Goal: Register for event/course

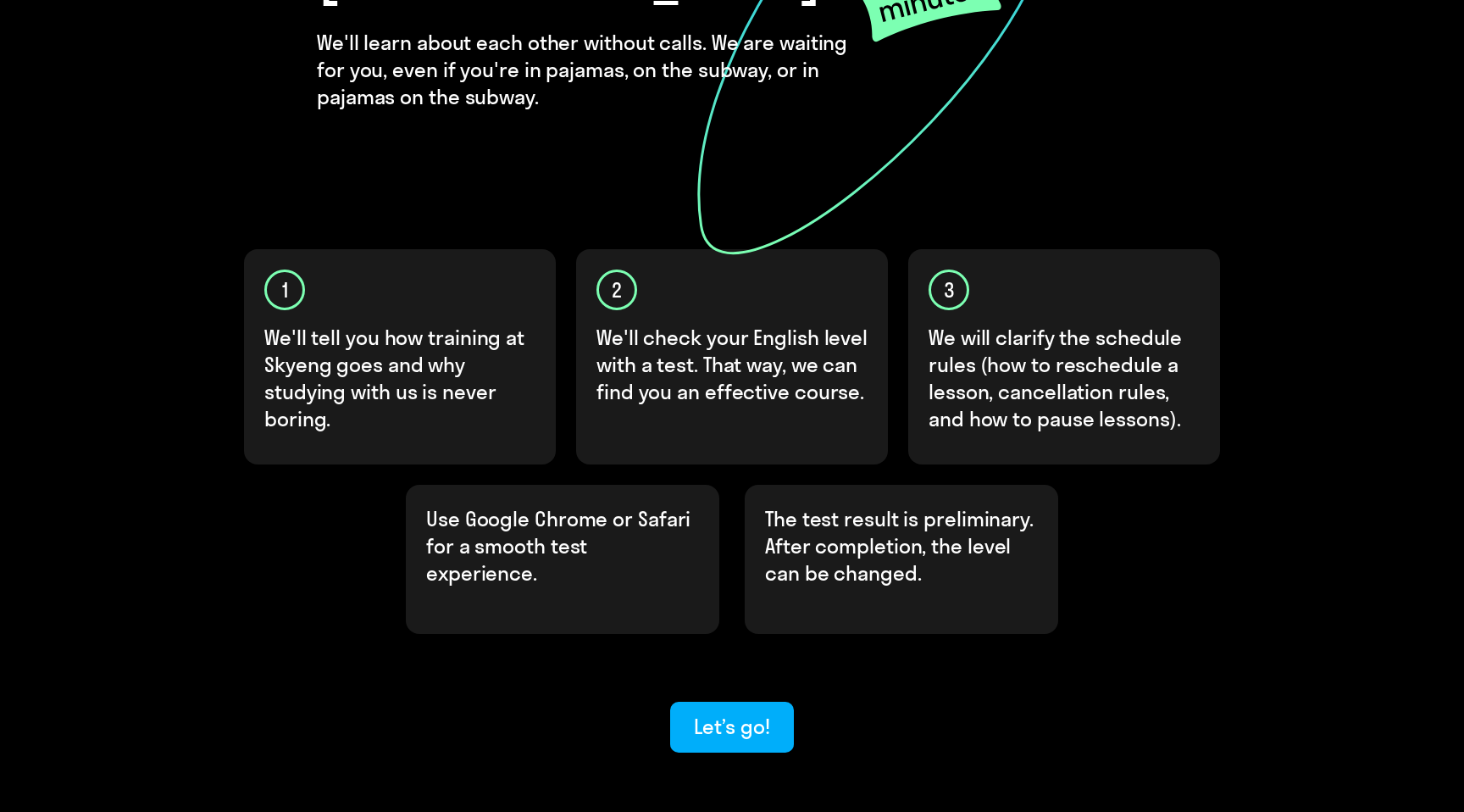
scroll to position [380, 0]
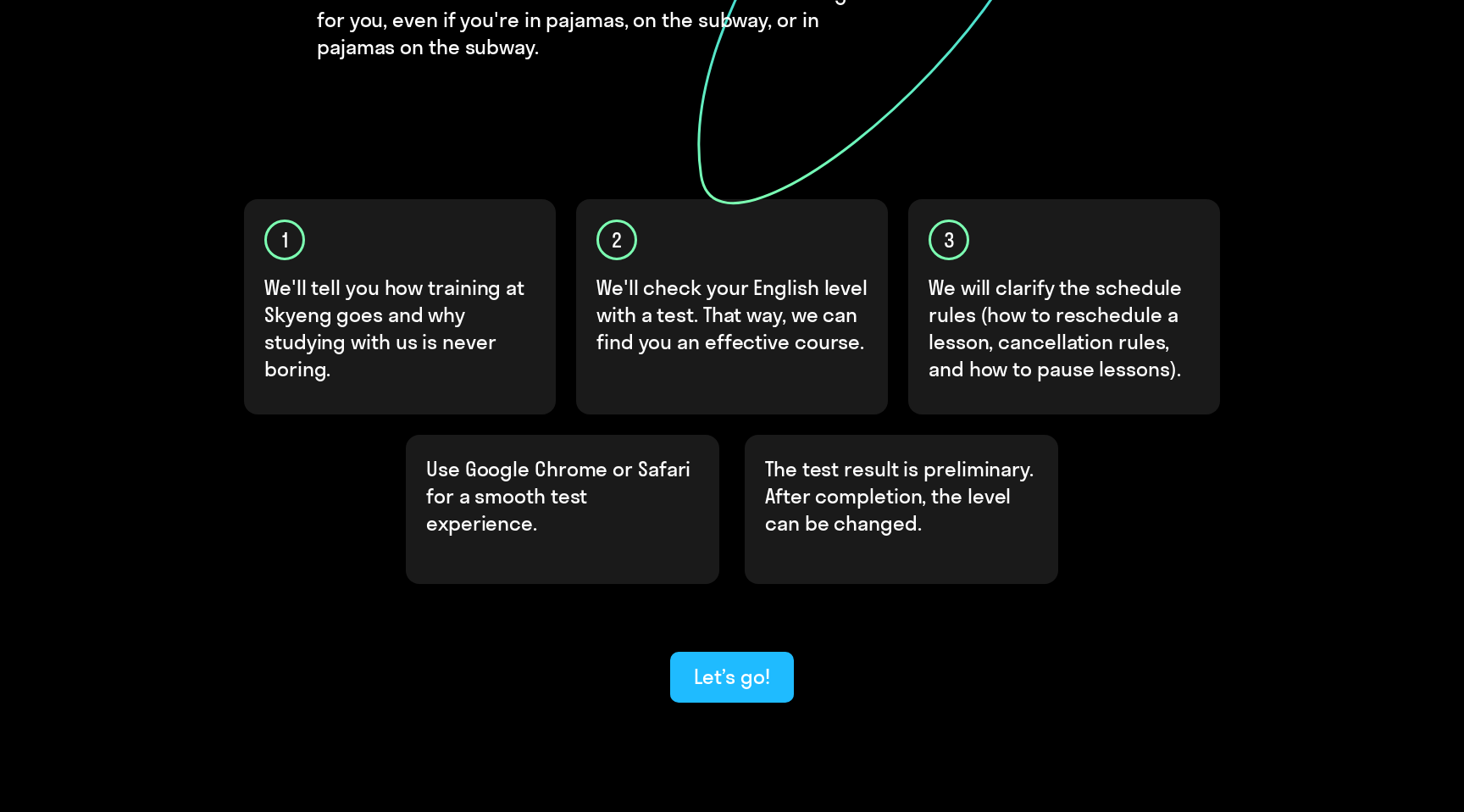
click at [723, 663] on div "Let’s go!" at bounding box center [732, 676] width 75 height 27
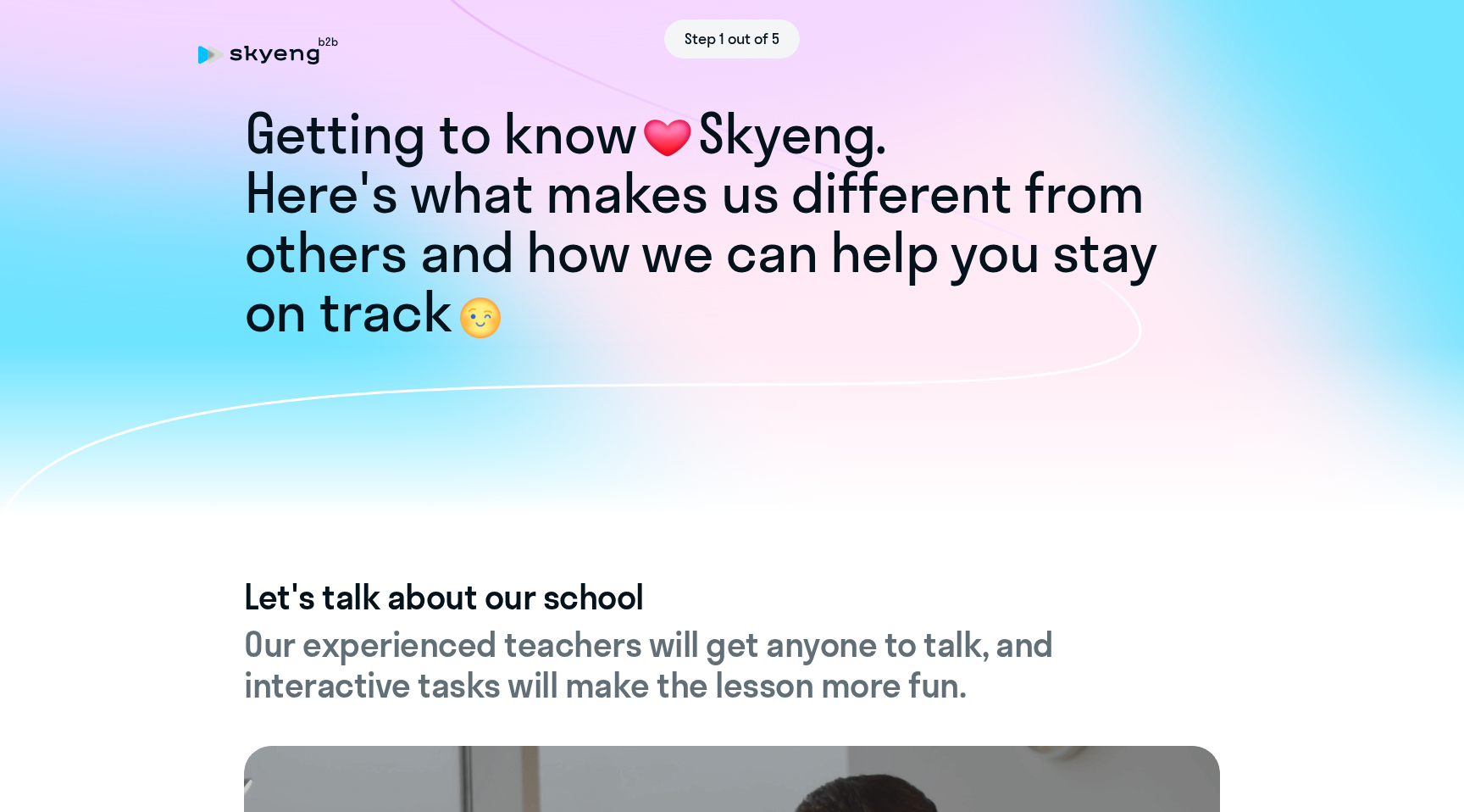
click at [1279, 392] on div at bounding box center [732, 430] width 1464 height 169
click at [1272, 394] on div at bounding box center [732, 430] width 1464 height 169
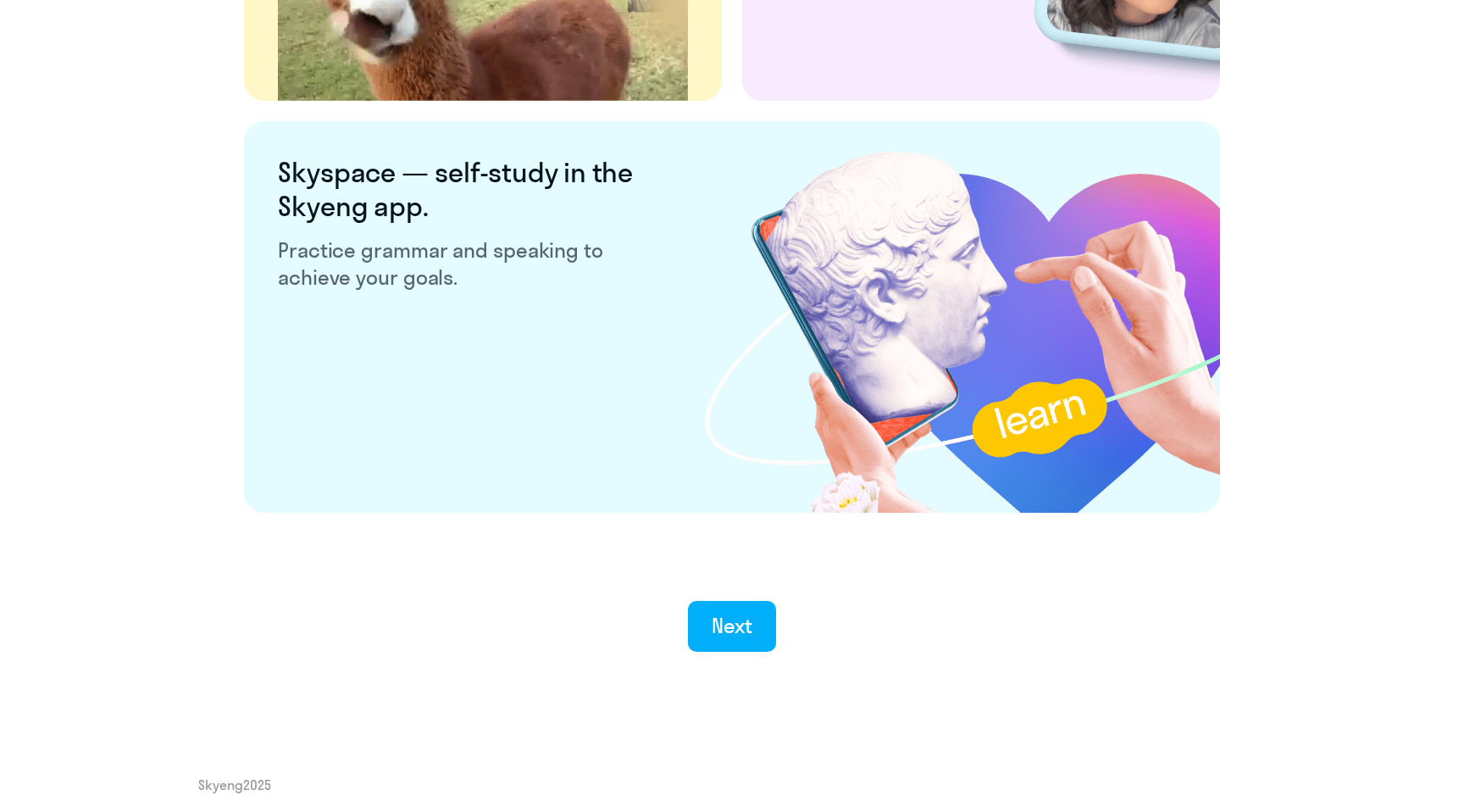
scroll to position [3116, 0]
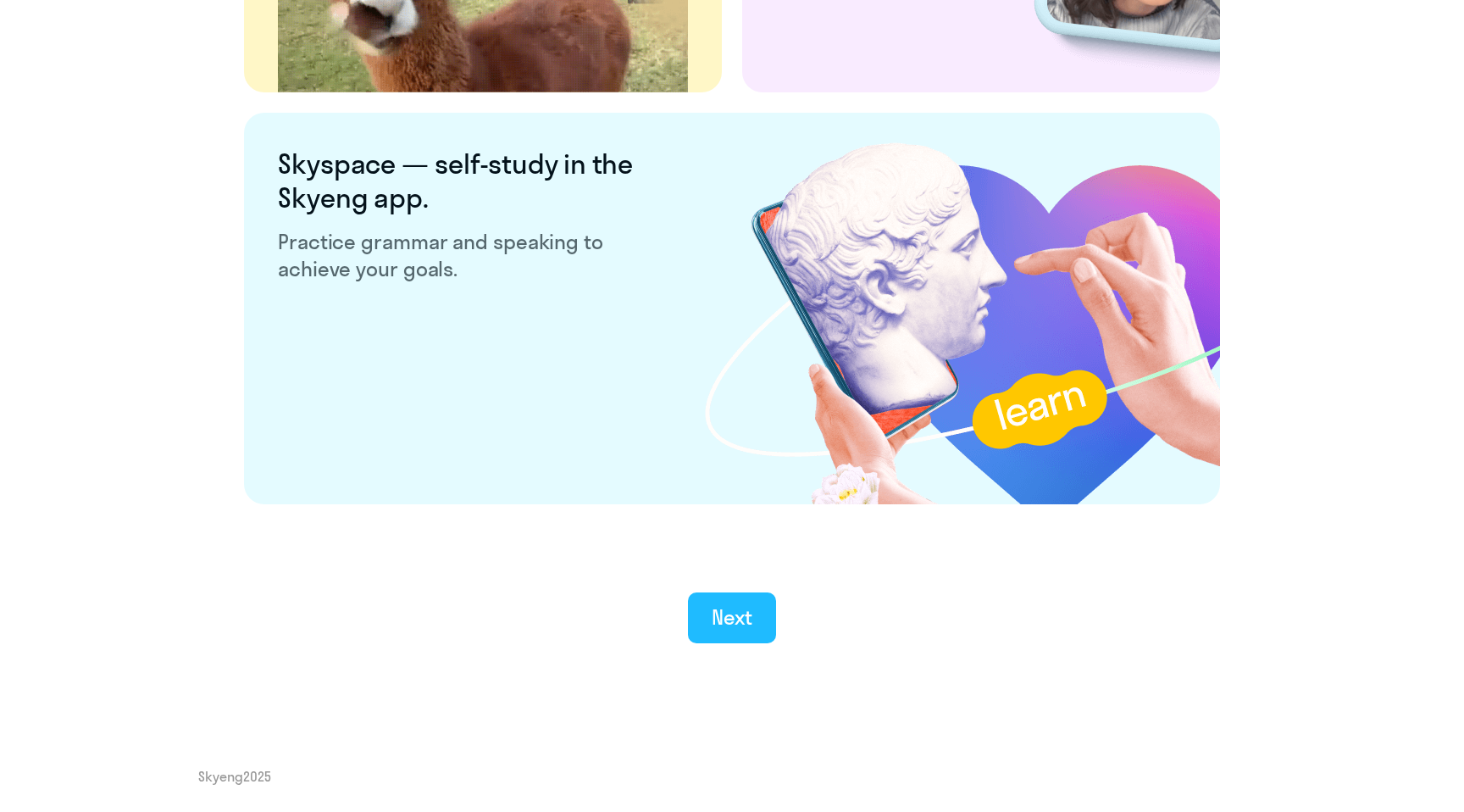
click at [718, 611] on div "Next" at bounding box center [732, 616] width 41 height 27
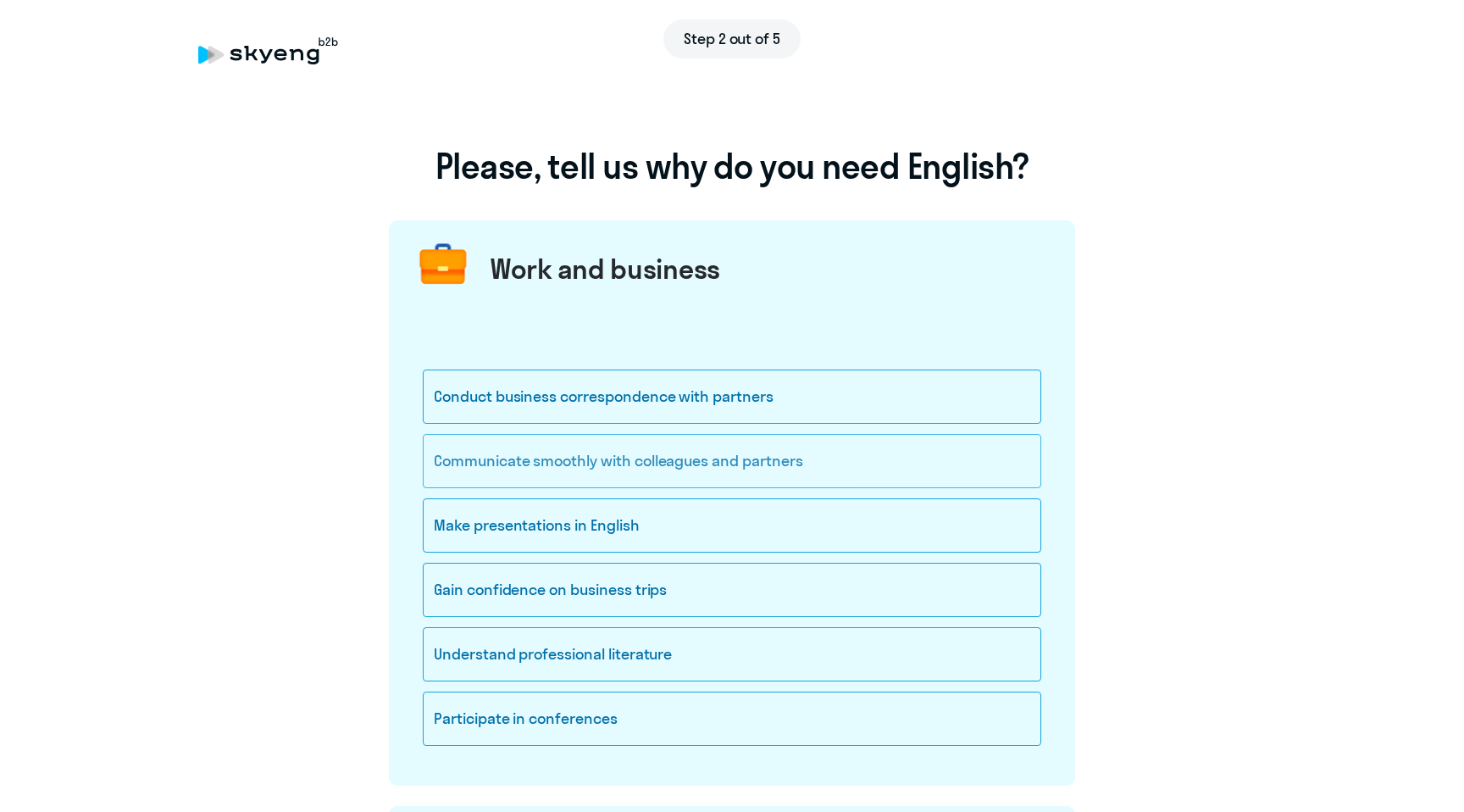
click at [710, 453] on div "Communicate smoothly with colleagues and partners" at bounding box center [732, 461] width 619 height 54
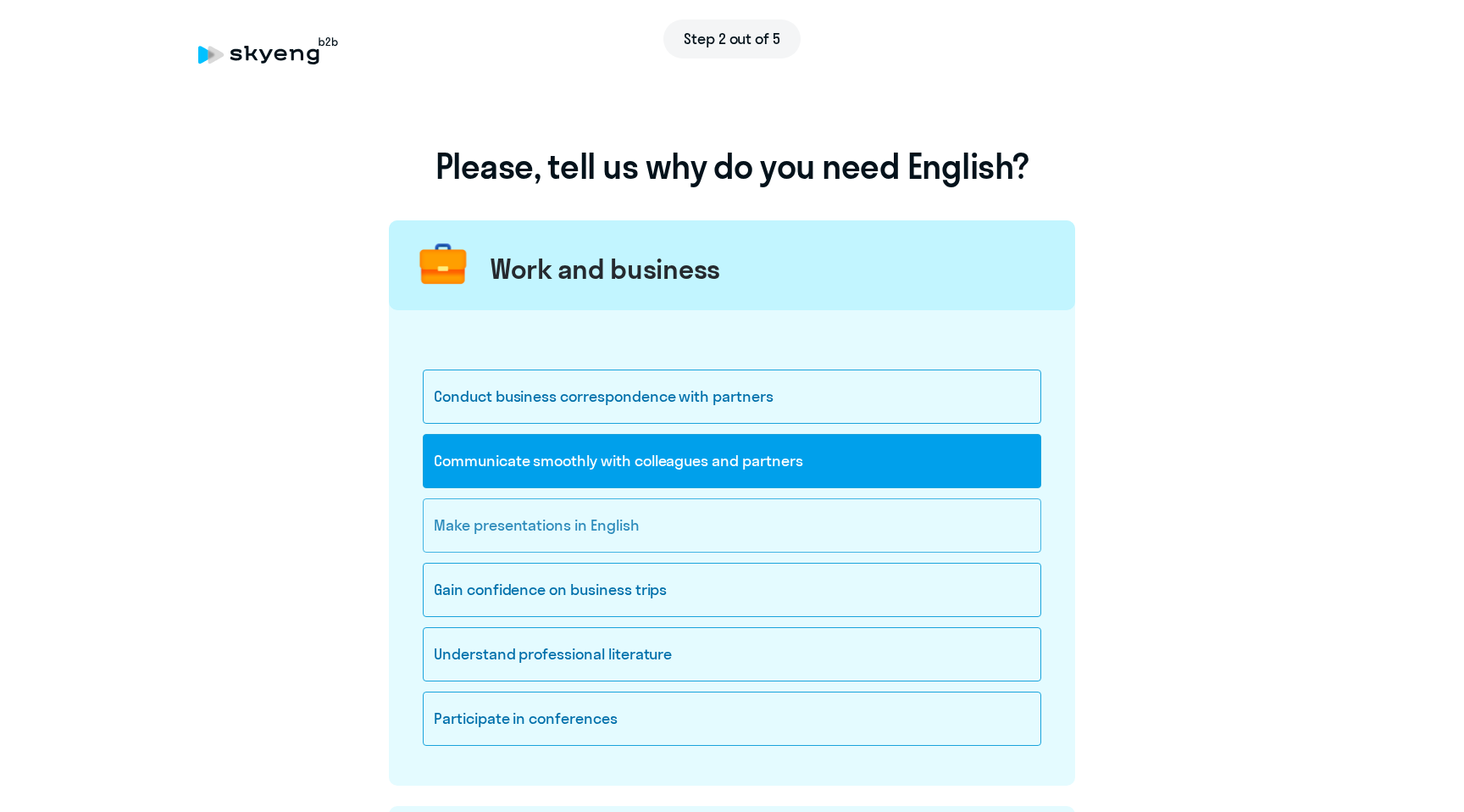
click at [907, 523] on div "Make presentations in English" at bounding box center [732, 525] width 619 height 54
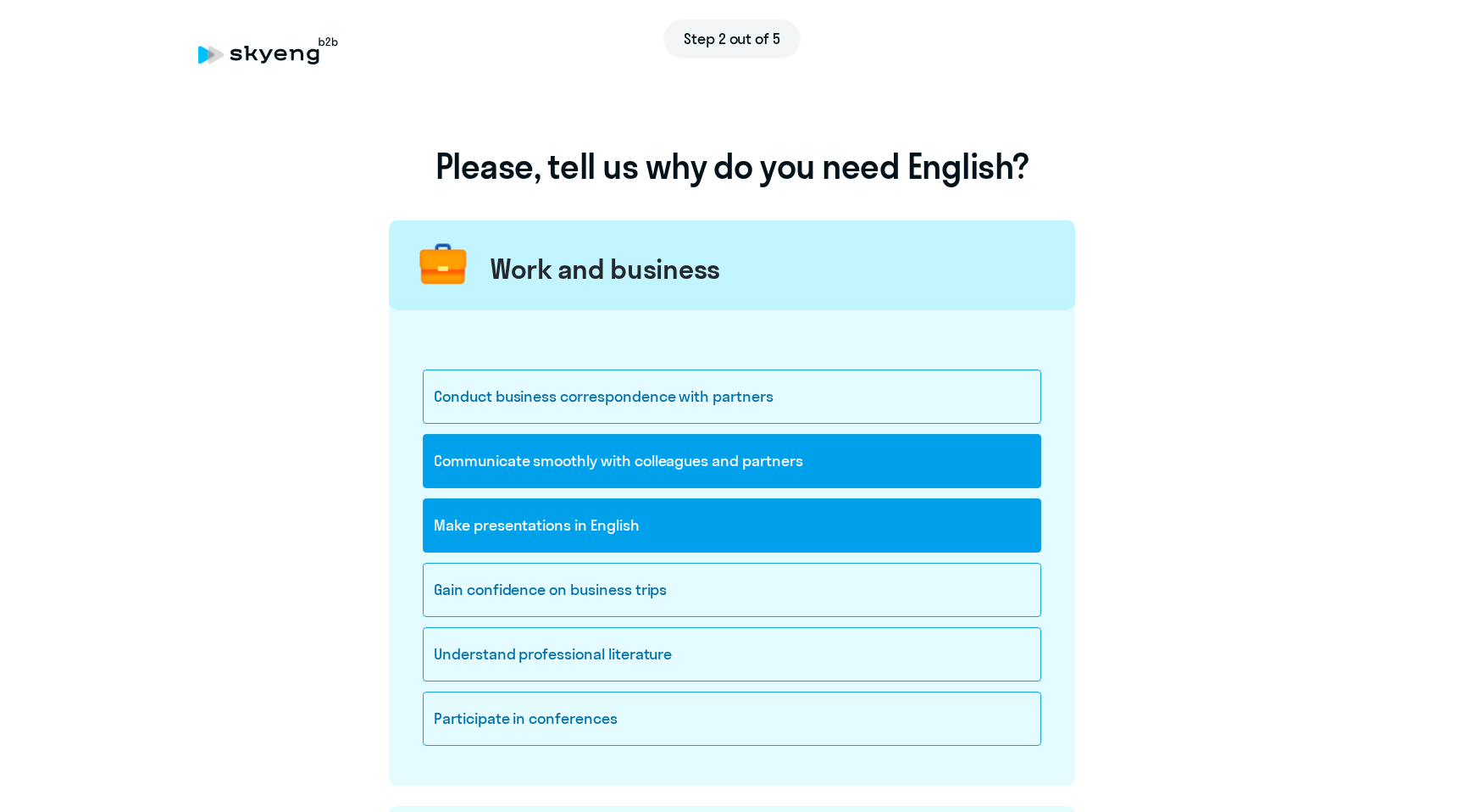
click at [907, 523] on div "Make presentations in English" at bounding box center [732, 525] width 619 height 54
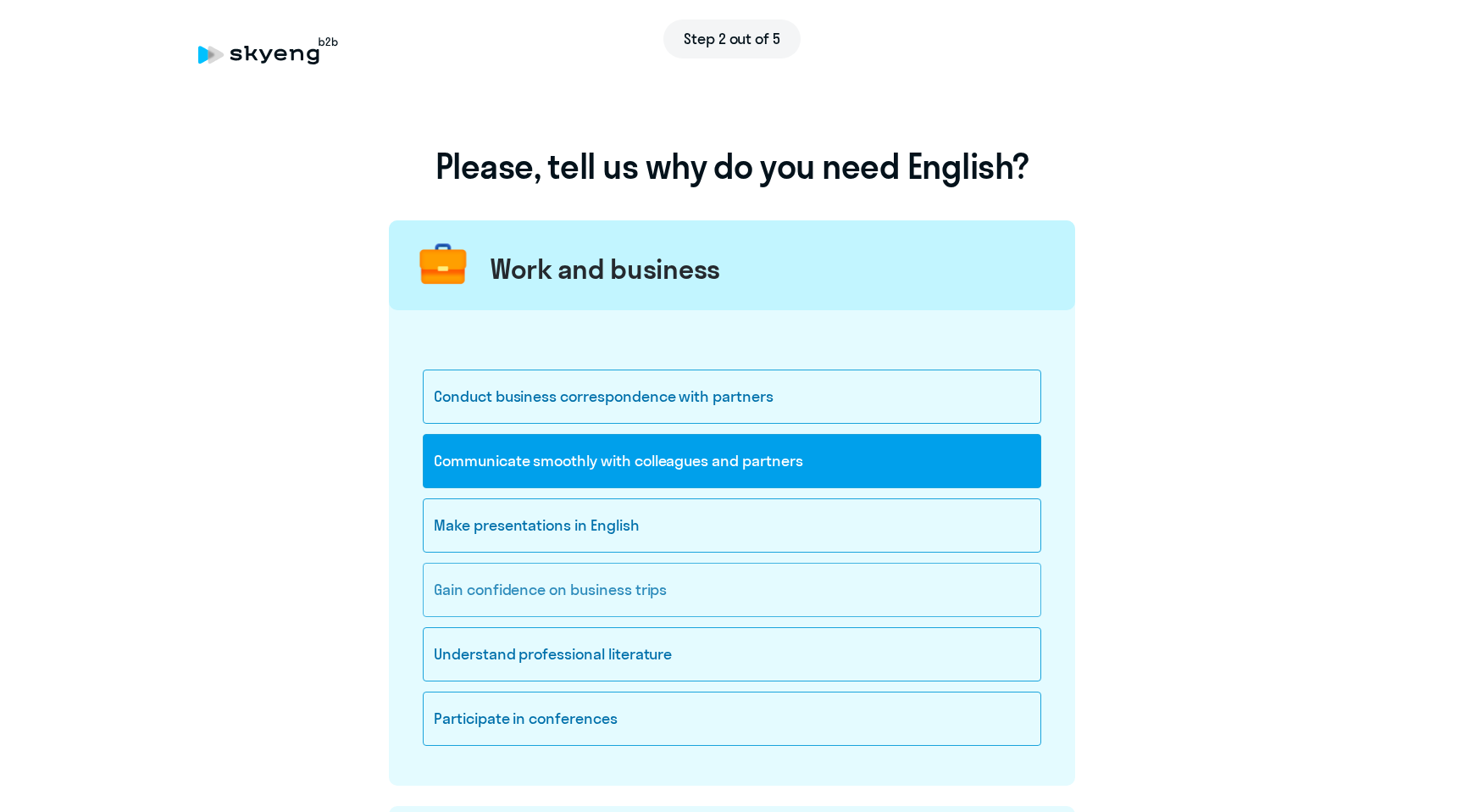
click at [1001, 578] on div "Gain confidence on business trips" at bounding box center [732, 589] width 619 height 54
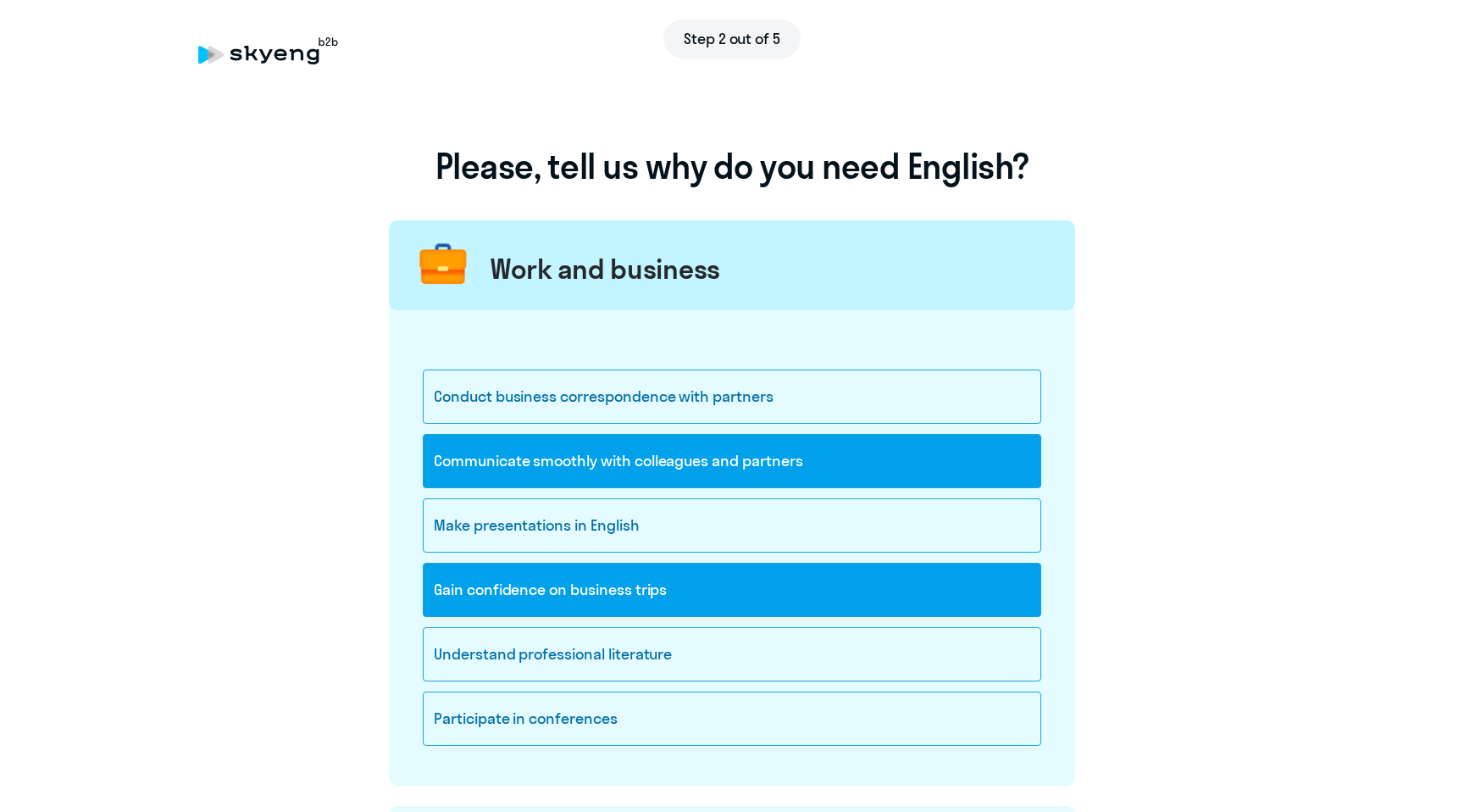
click at [1279, 333] on onb-ai-goals-route "Please, tell us why do you need English? Work and business Conduct business cor…" at bounding box center [732, 780] width 1397 height 1337
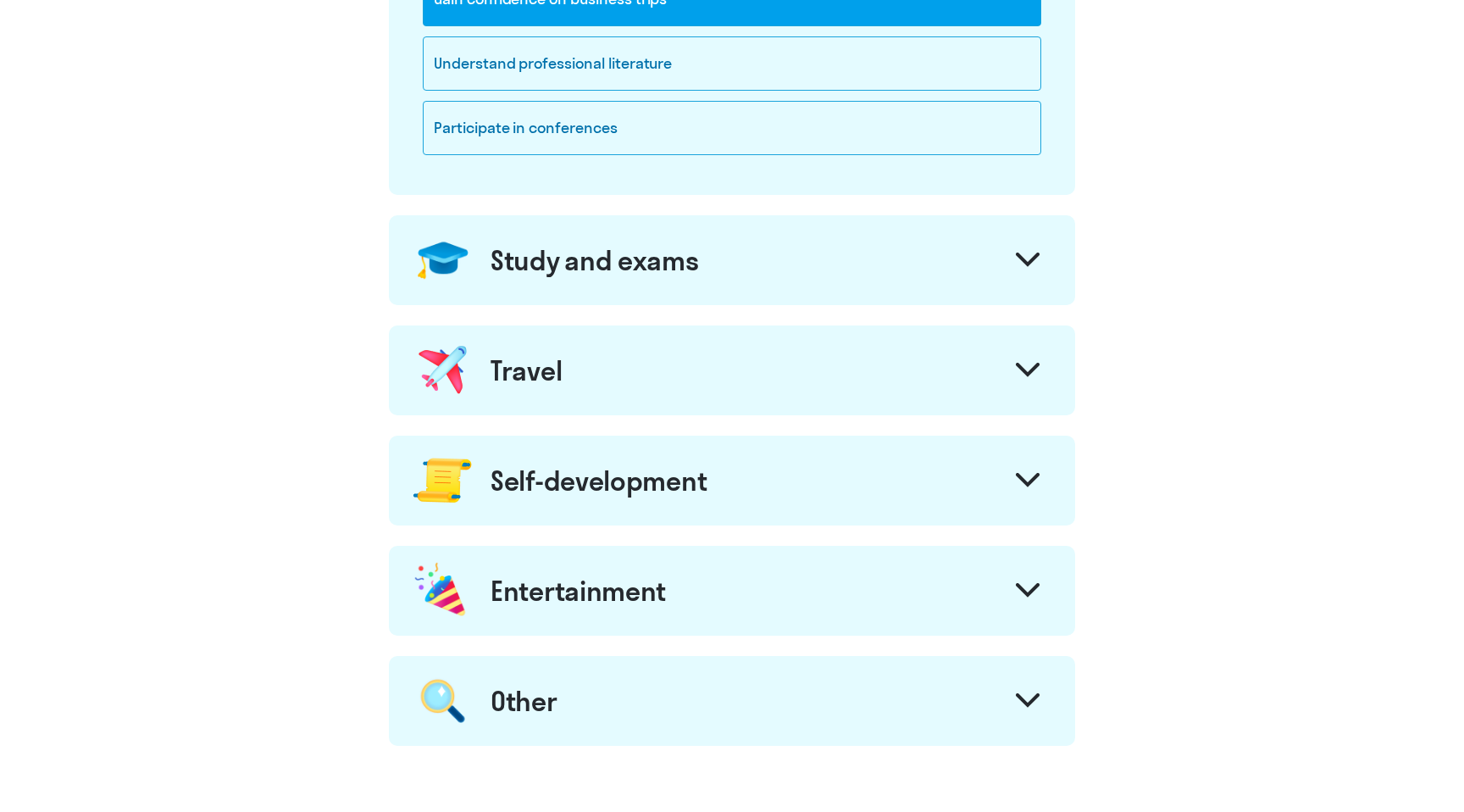
scroll to position [596, 0]
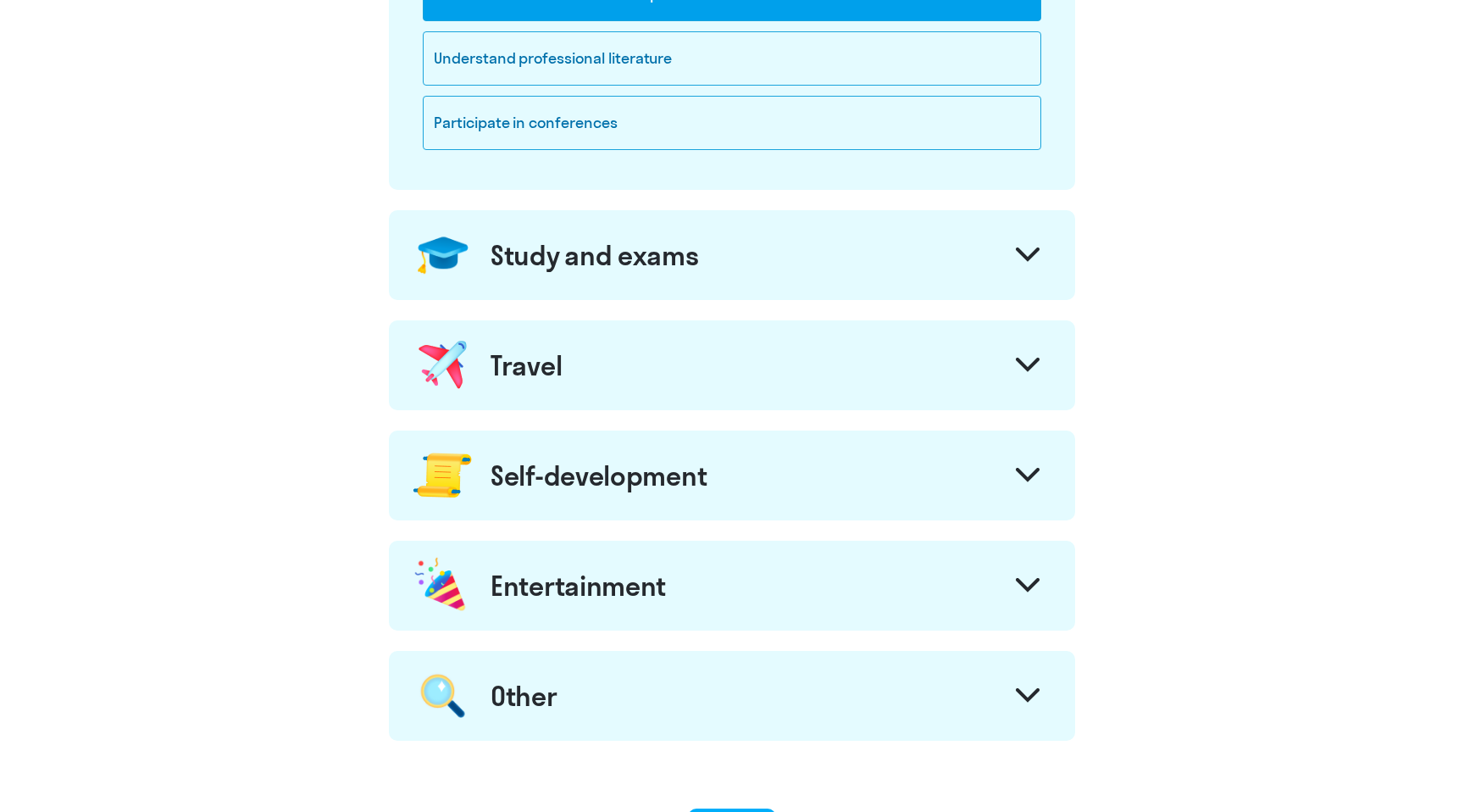
click at [1045, 242] on div at bounding box center [1028, 257] width 40 height 40
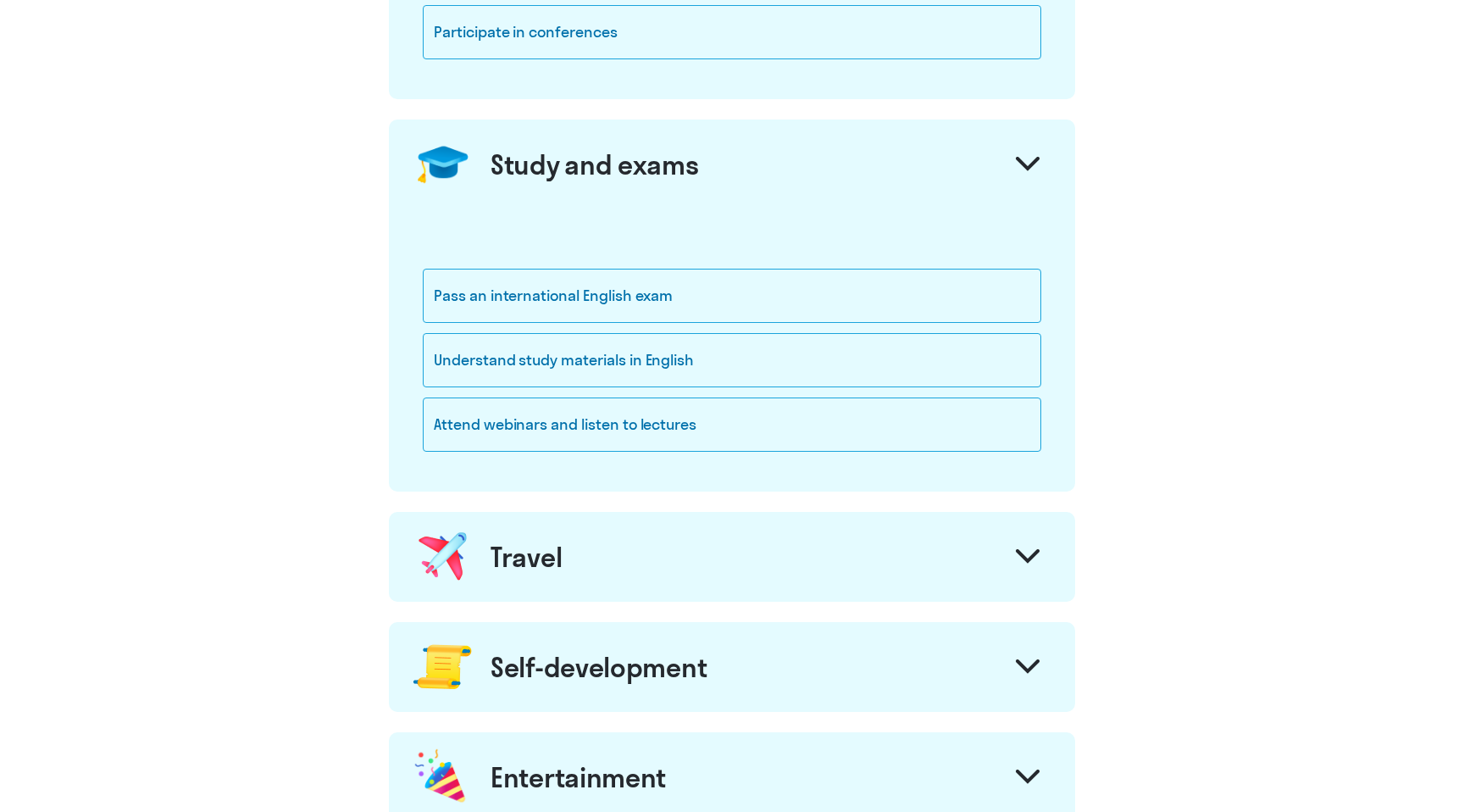
scroll to position [693, 0]
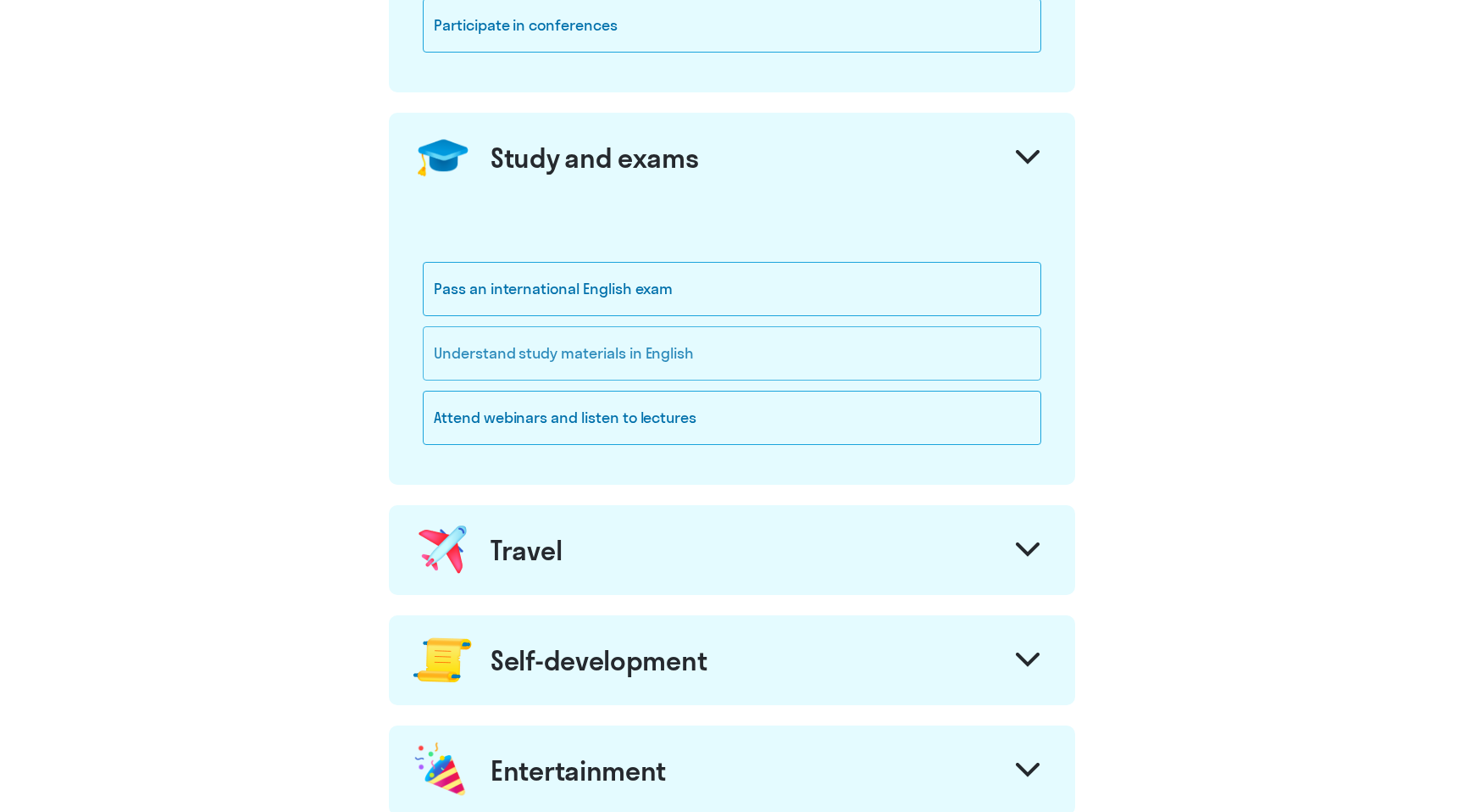
click at [679, 359] on div "Understand study materials in English" at bounding box center [732, 353] width 619 height 54
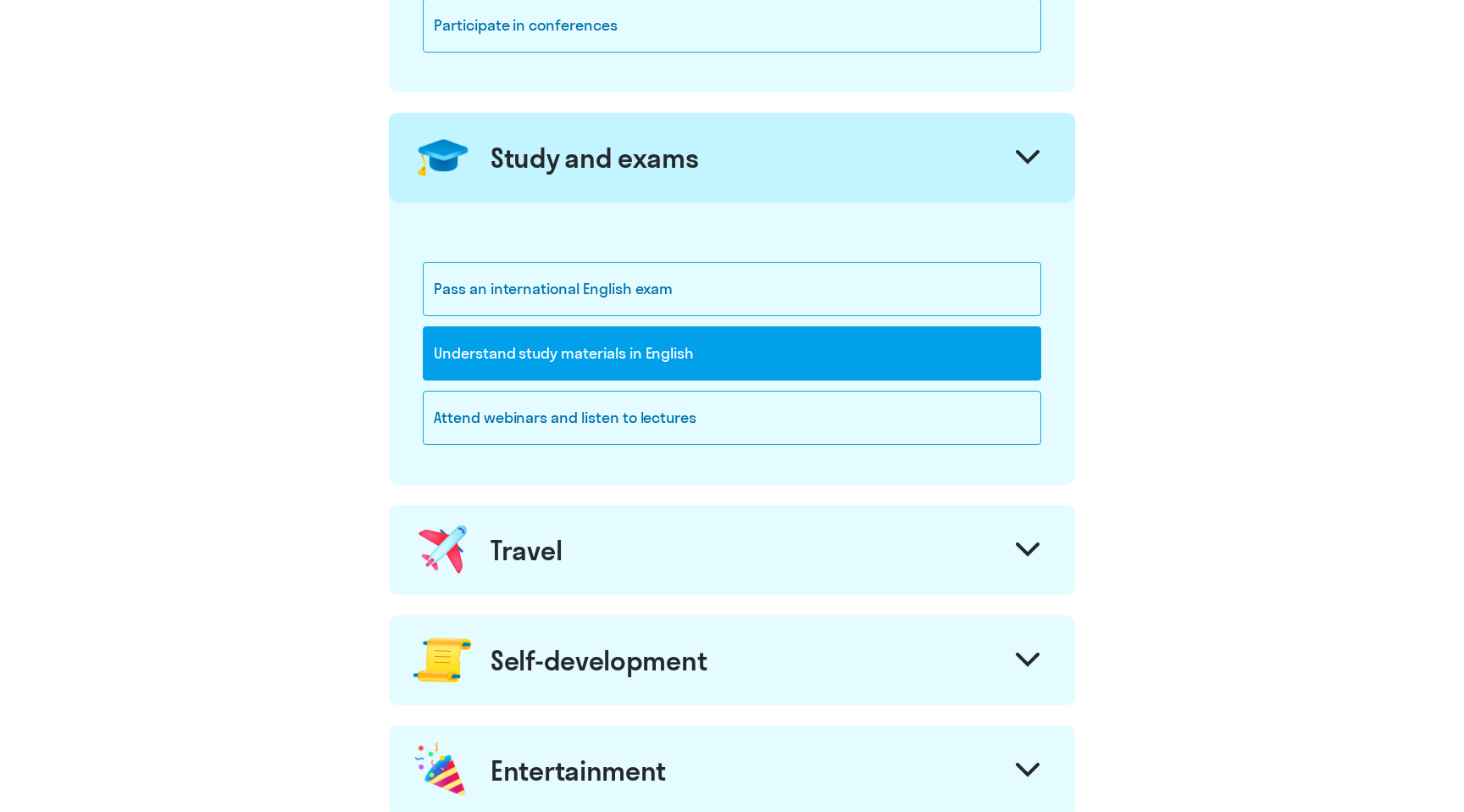
click at [1009, 546] on div at bounding box center [1028, 552] width 40 height 40
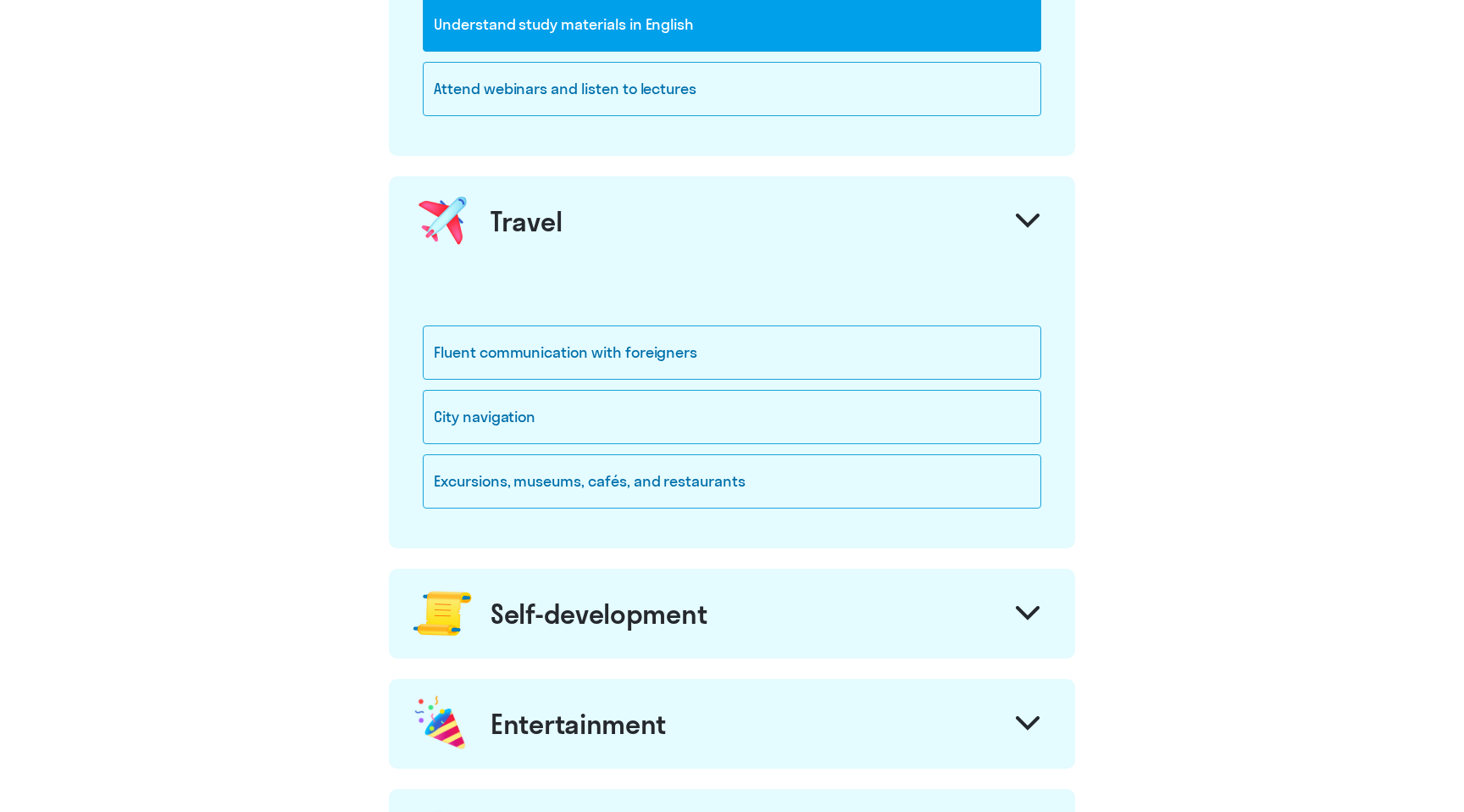
scroll to position [1024, 0]
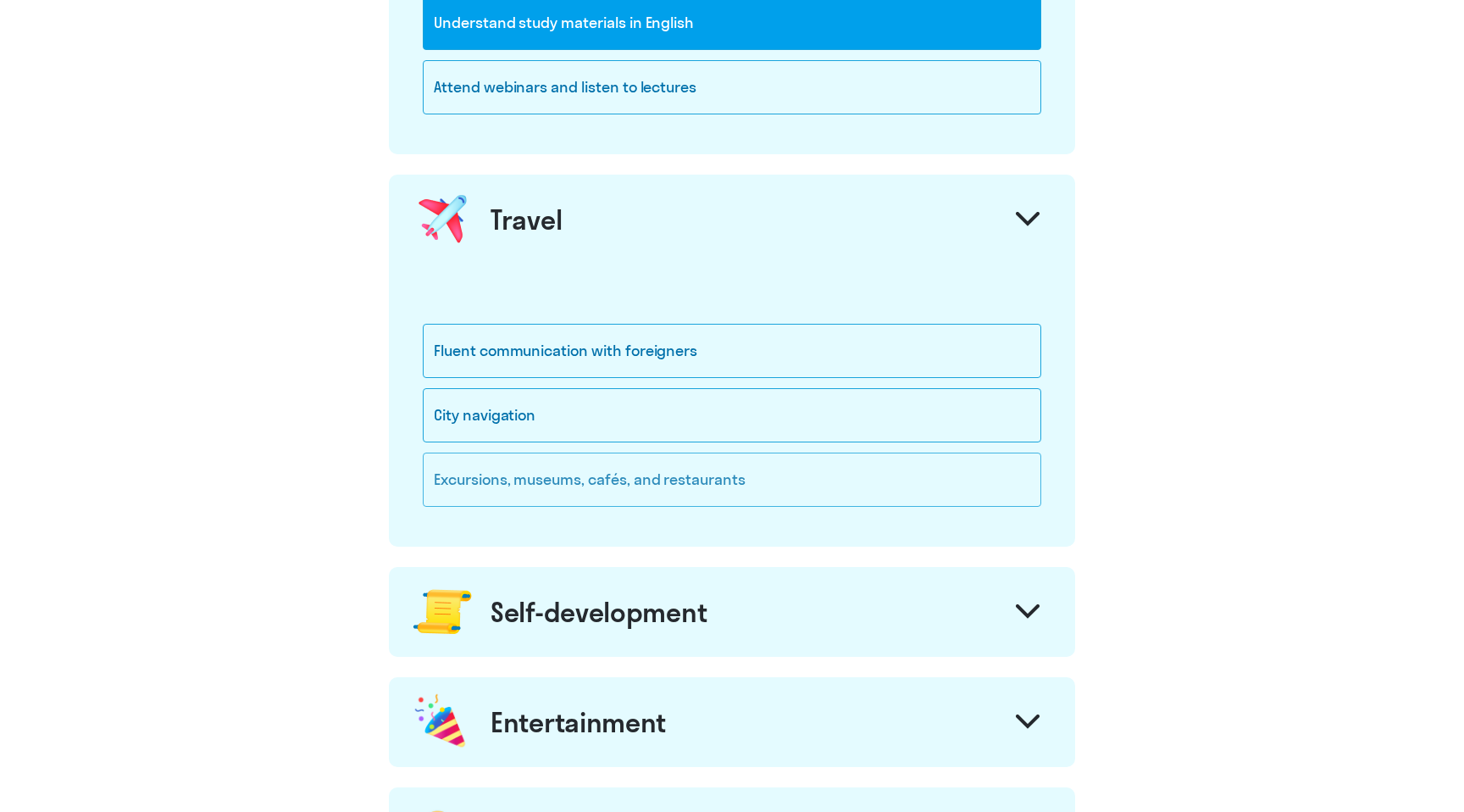
click at [782, 457] on div "Excursions, museums, cafés, and restaurants" at bounding box center [732, 479] width 619 height 54
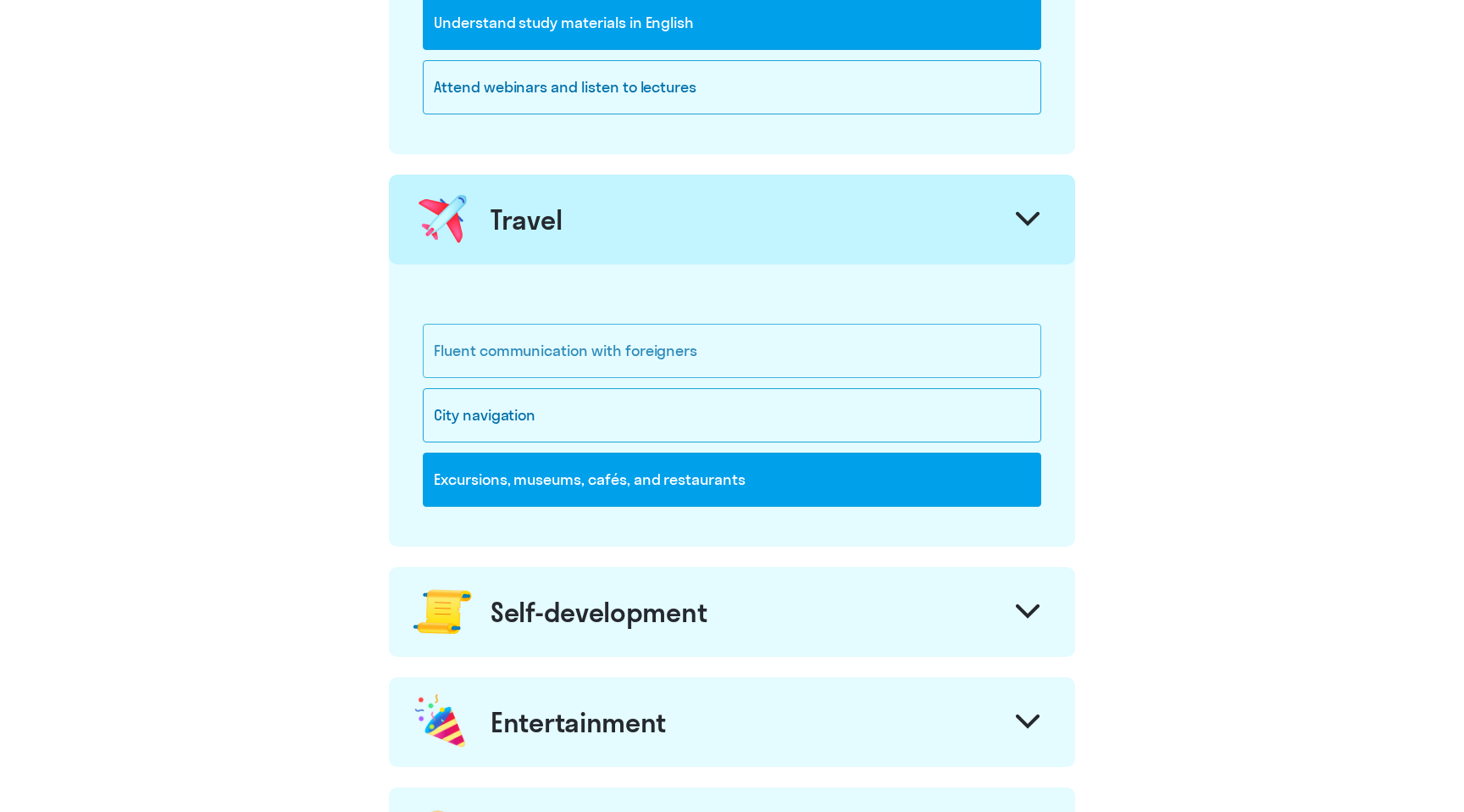
click at [779, 363] on div "Fluent communication with foreigners" at bounding box center [732, 350] width 619 height 54
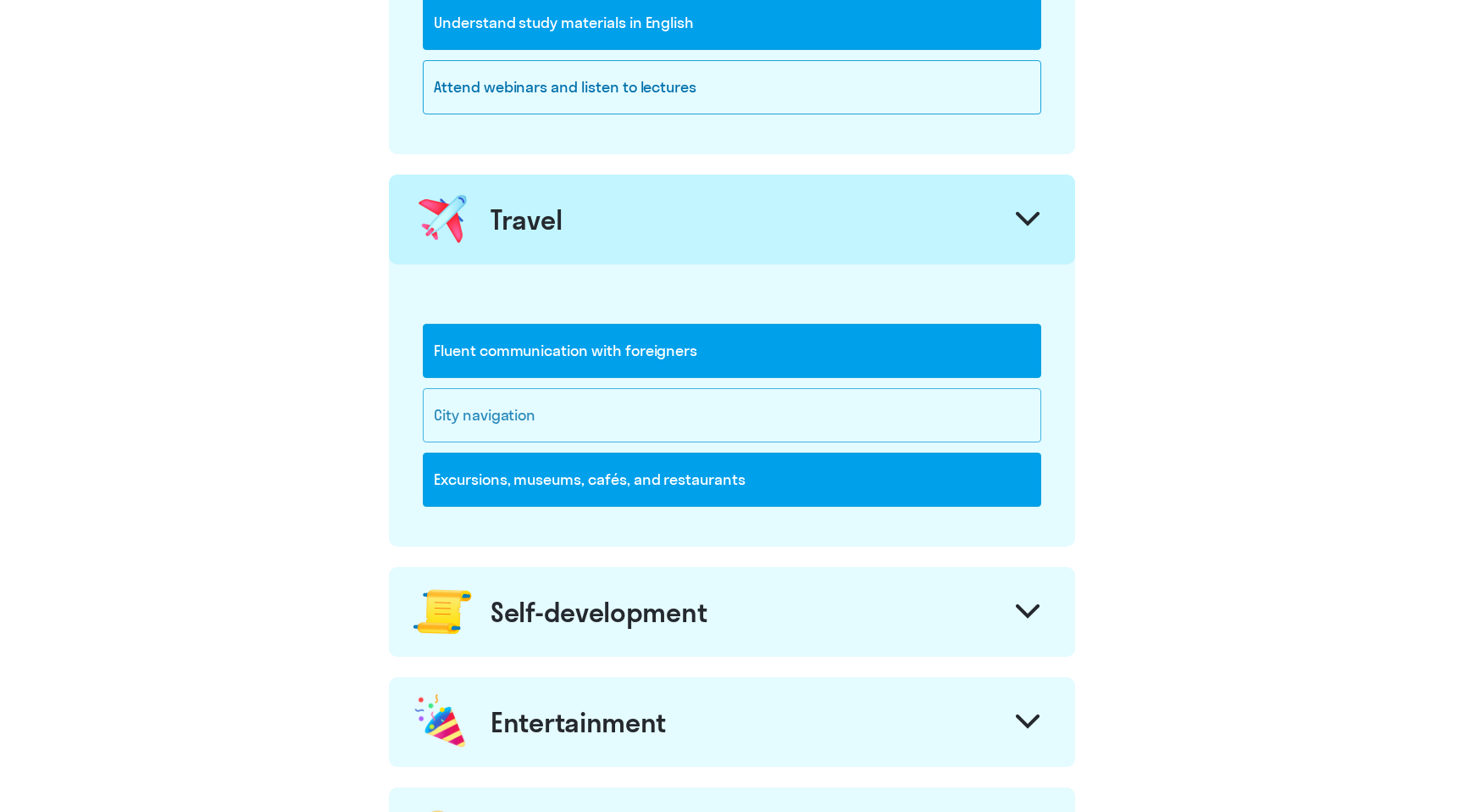
click at [722, 413] on div "City navigation" at bounding box center [732, 415] width 619 height 54
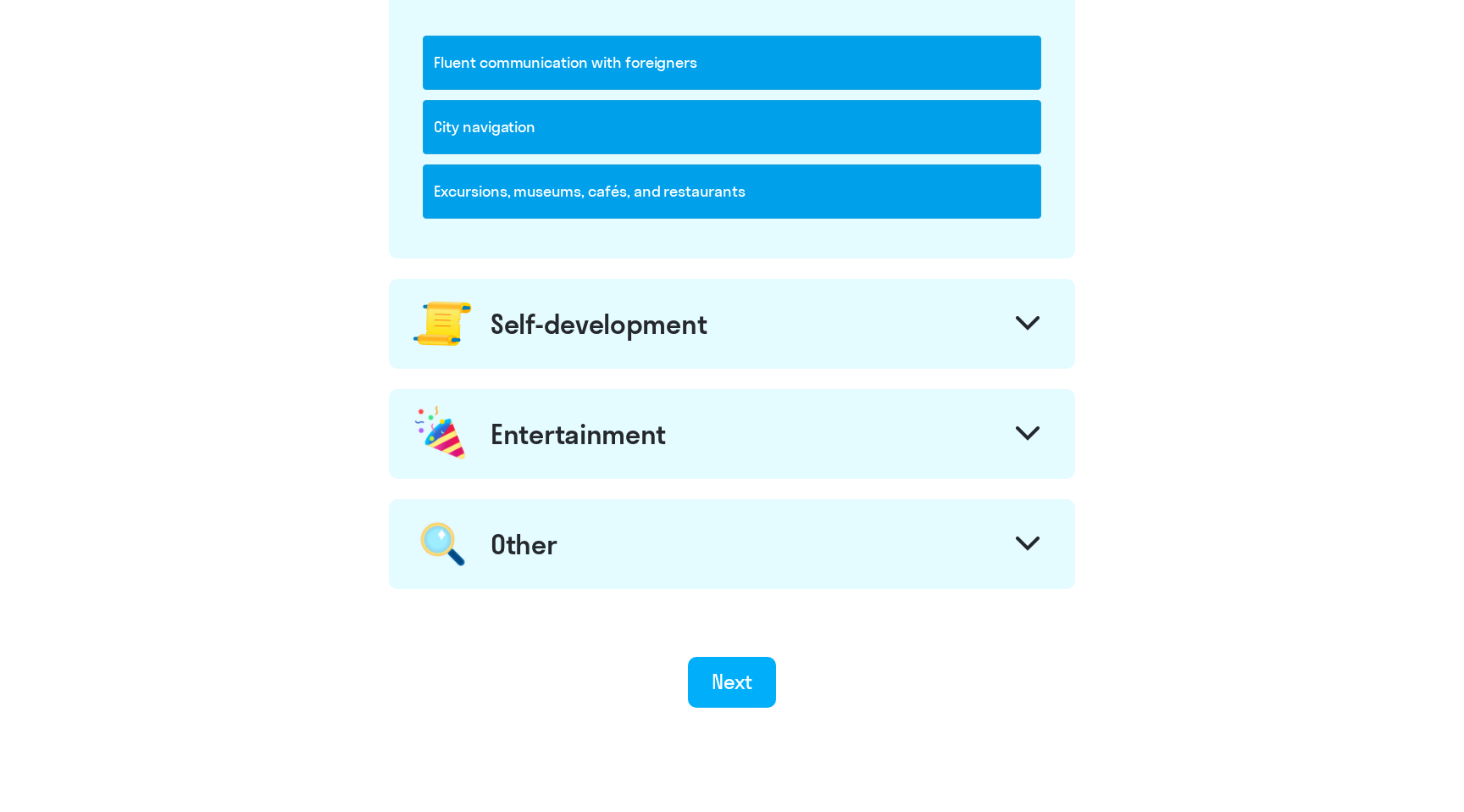
scroll to position [1326, 0]
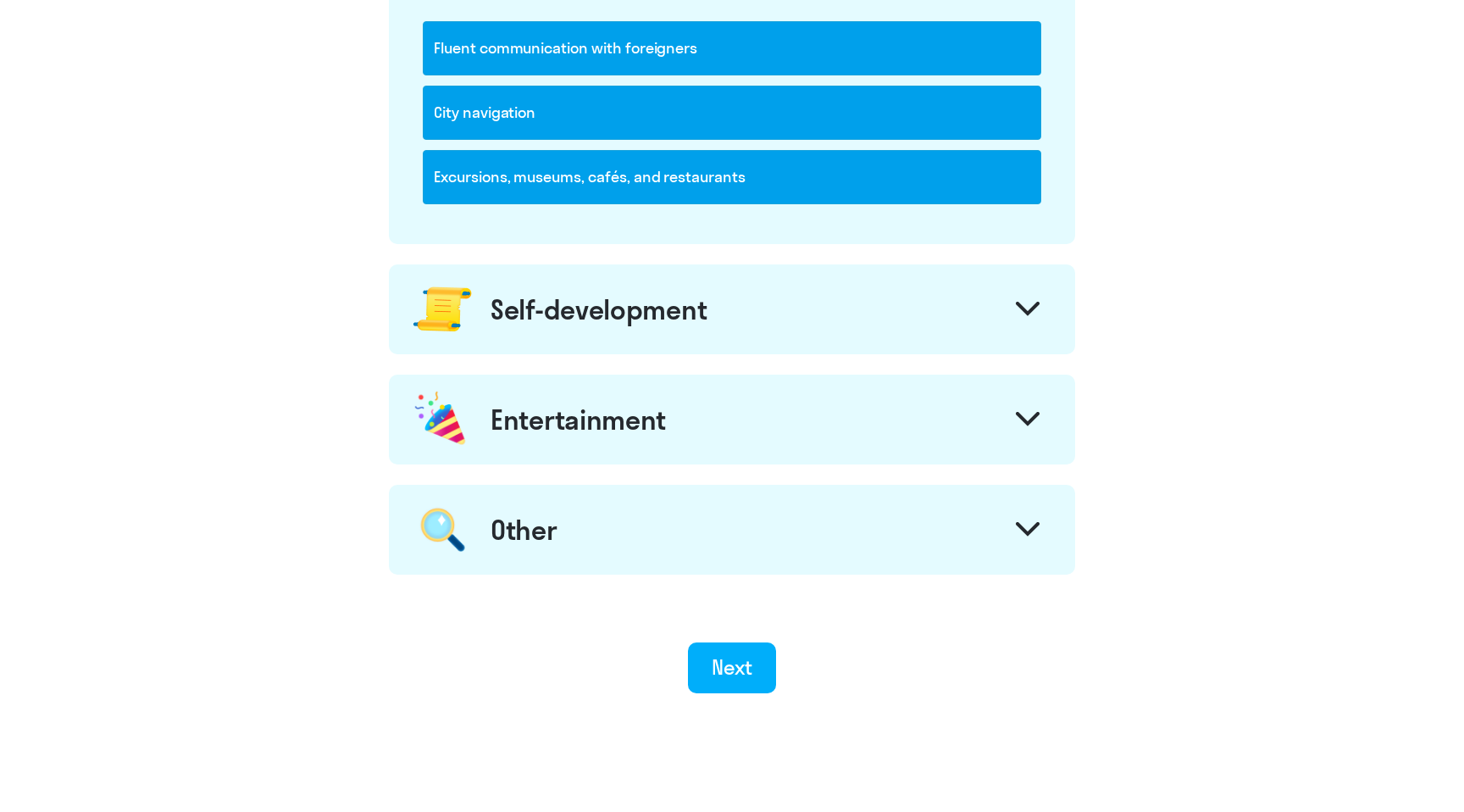
click at [1035, 300] on div at bounding box center [1028, 311] width 40 height 40
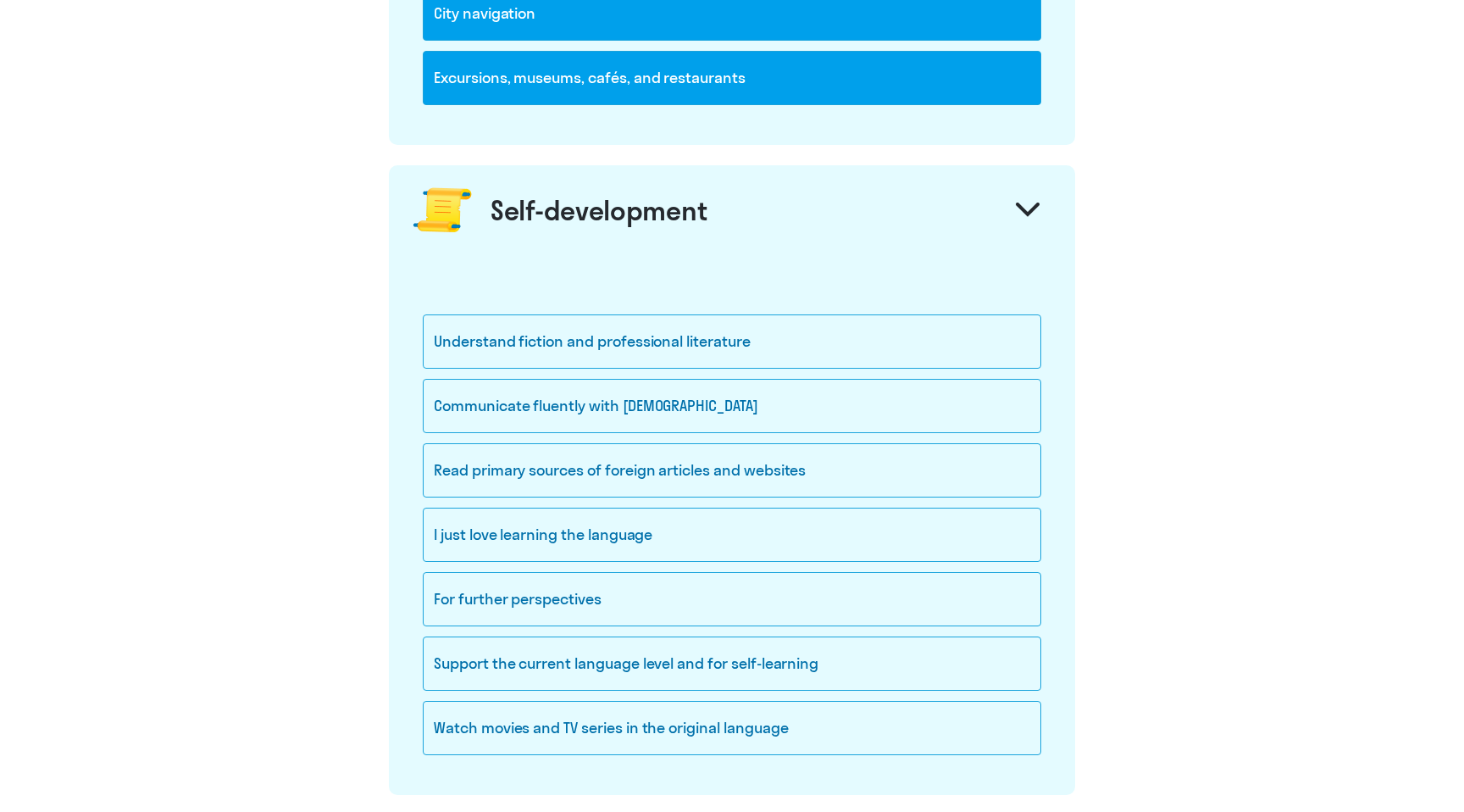
scroll to position [1433, 0]
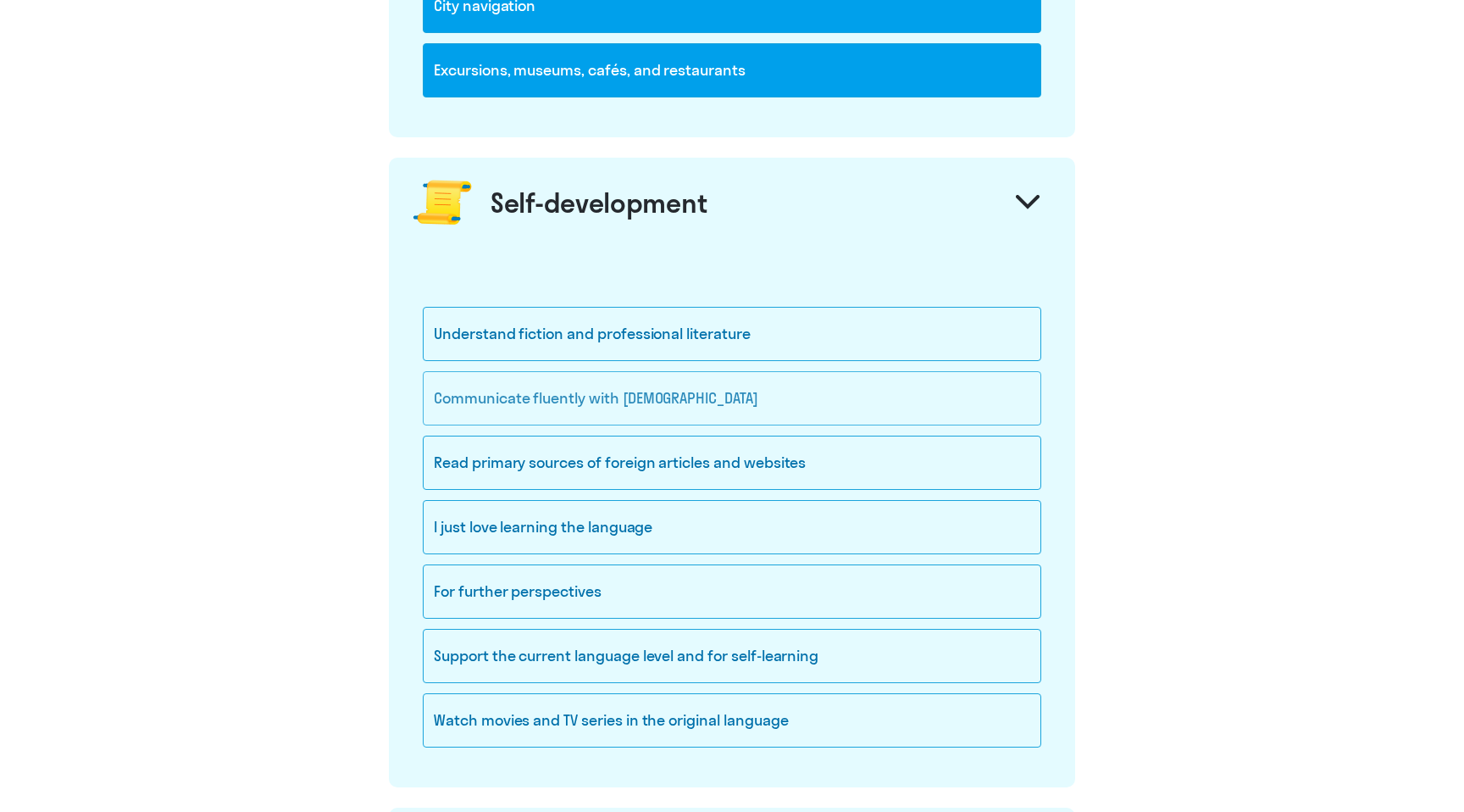
click at [733, 393] on div "Communicate fluently with [DEMOGRAPHIC_DATA]" at bounding box center [732, 398] width 619 height 54
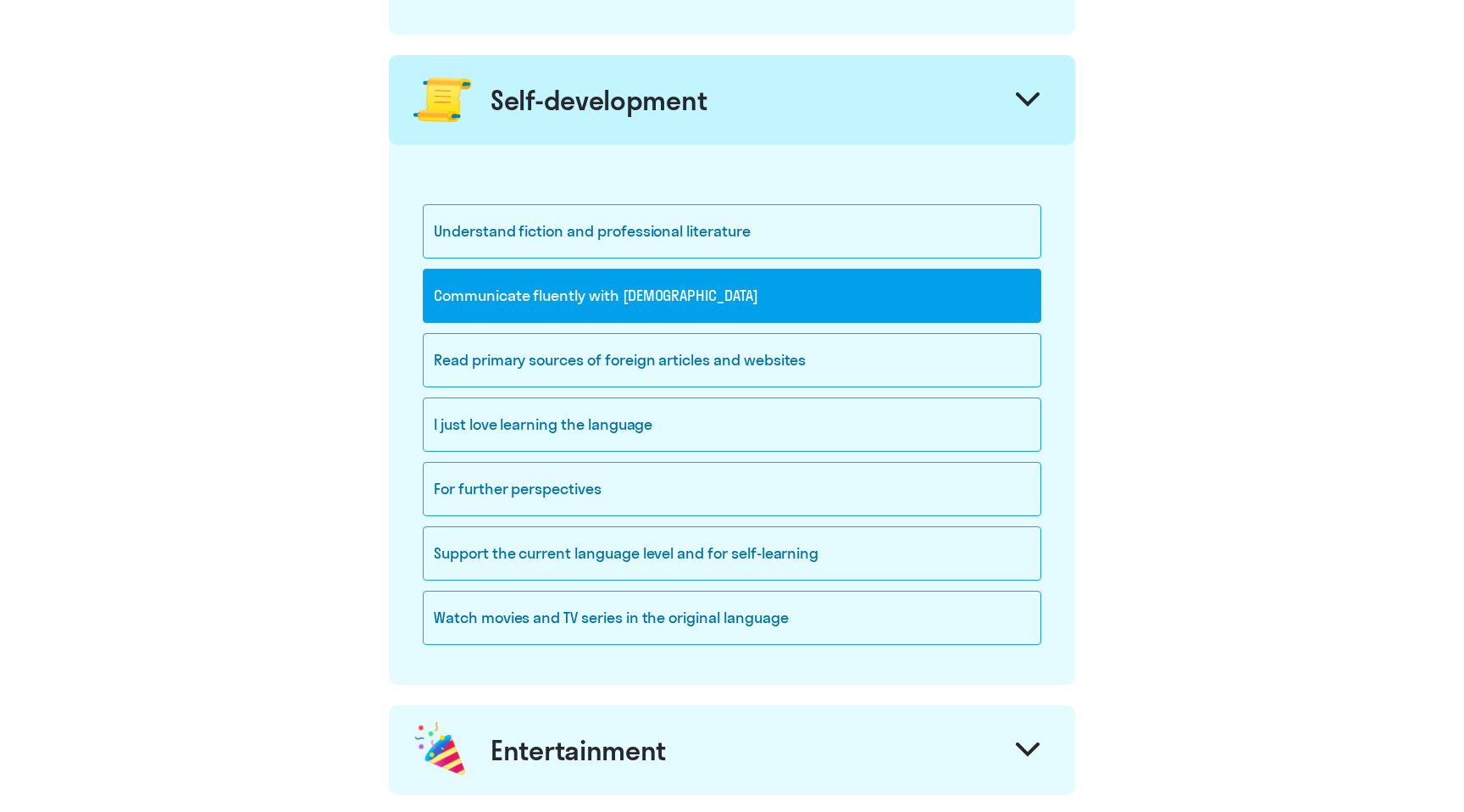
scroll to position [1545, 0]
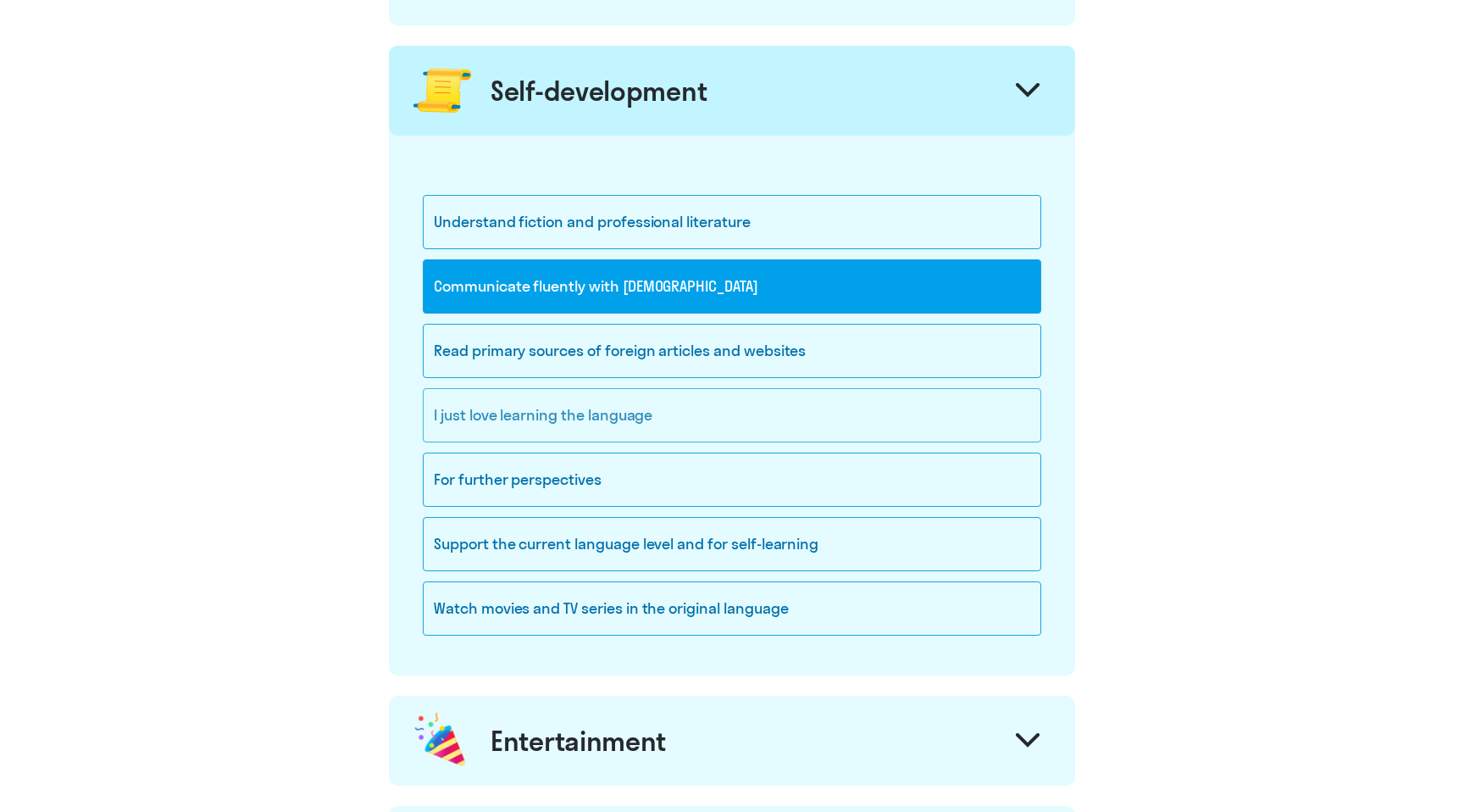
click at [515, 419] on div "I just love learning the language" at bounding box center [732, 415] width 619 height 54
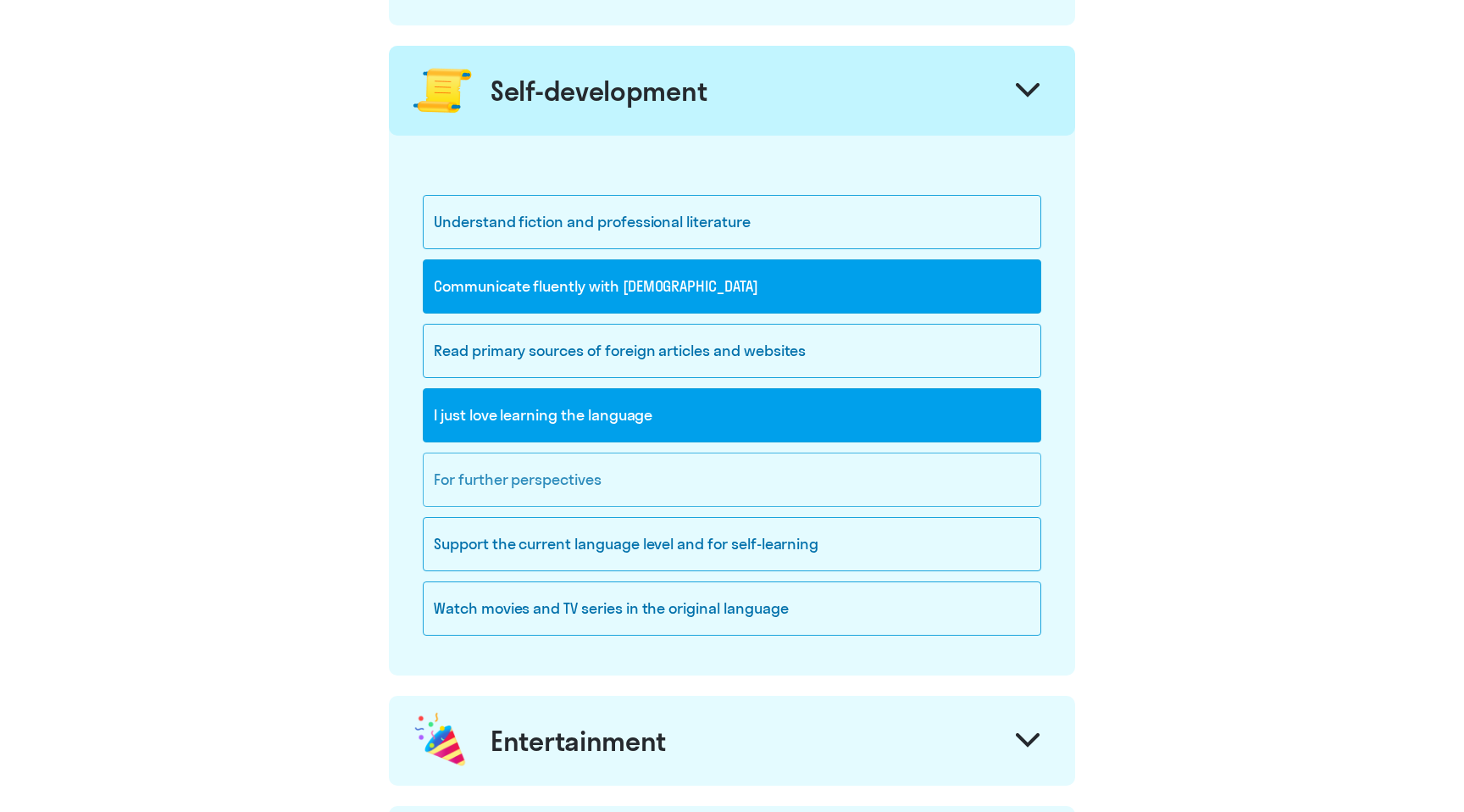
click at [557, 491] on div "For further perspectives" at bounding box center [732, 479] width 619 height 54
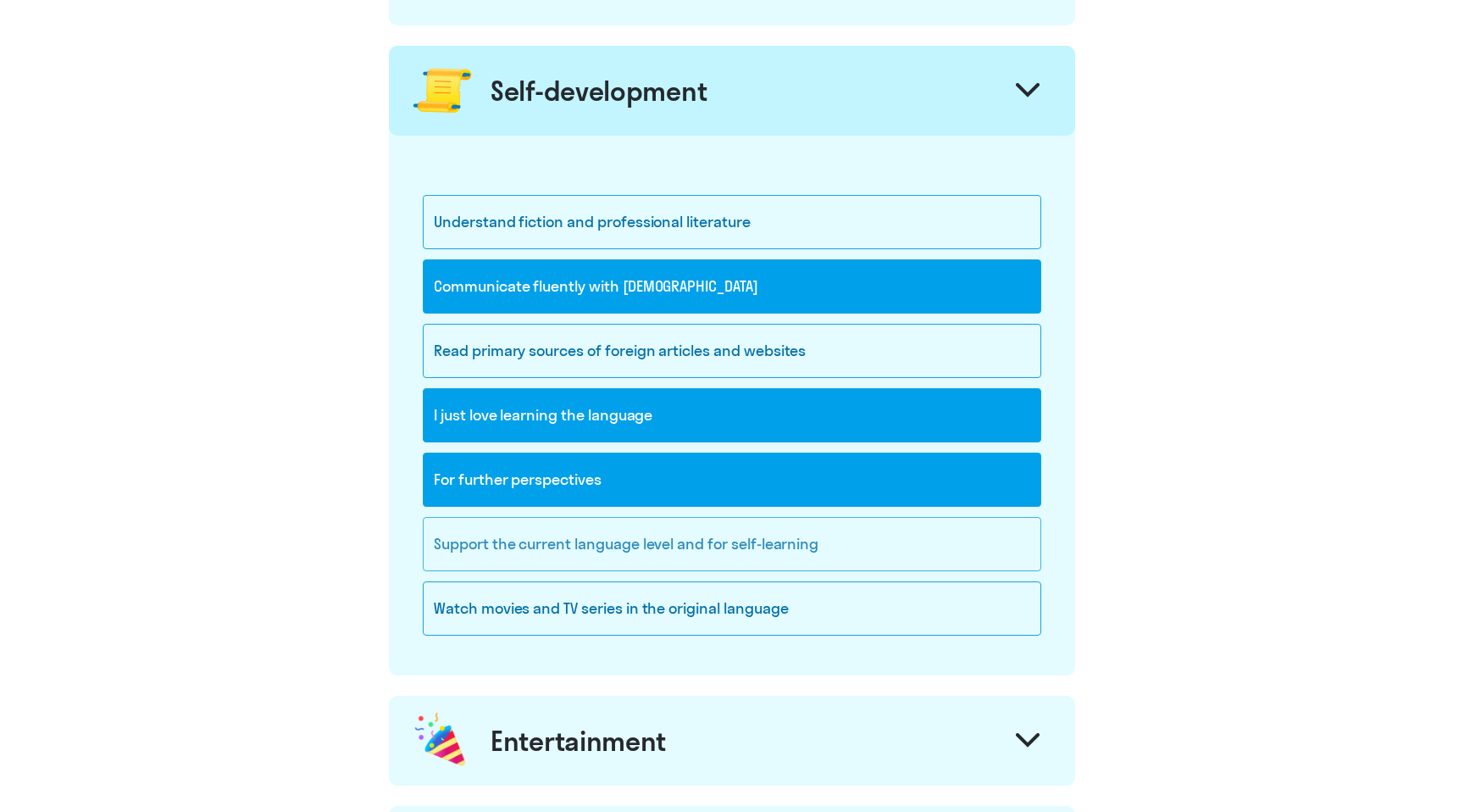
click at [749, 547] on div "Support the current language level and for self-learning" at bounding box center [732, 543] width 619 height 54
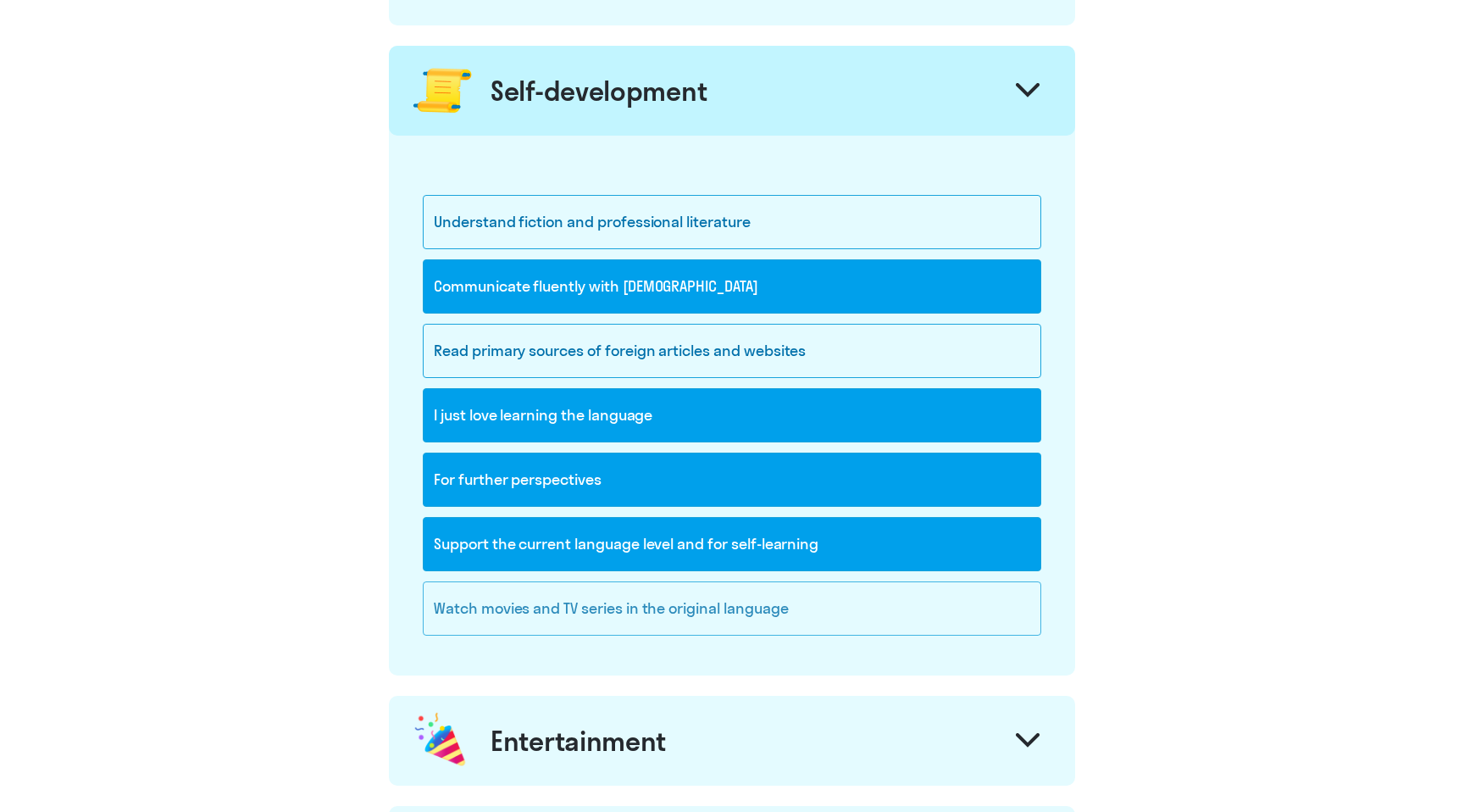
click at [991, 615] on div "Watch movies and TV series in the original language" at bounding box center [732, 608] width 619 height 54
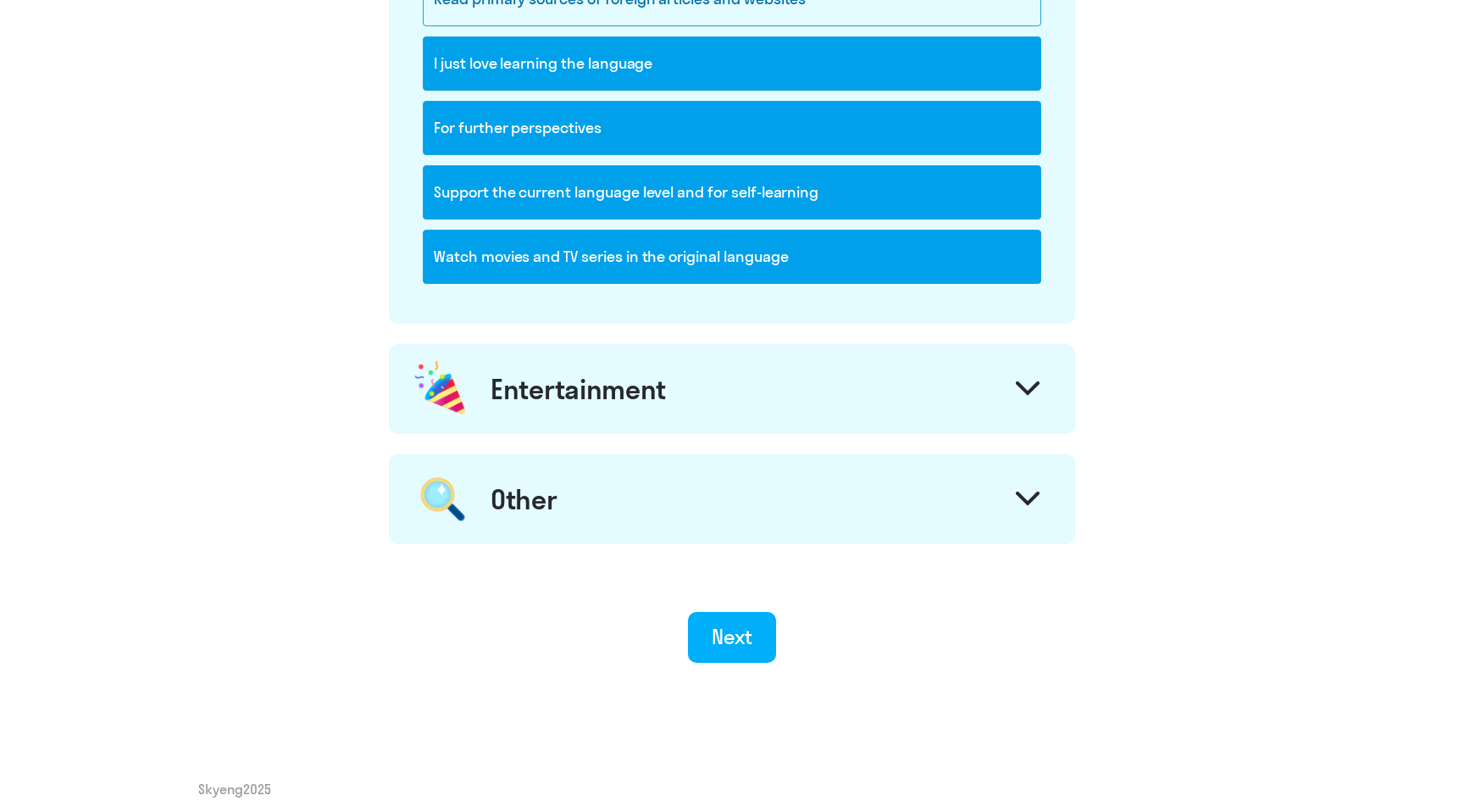
scroll to position [1899, 0]
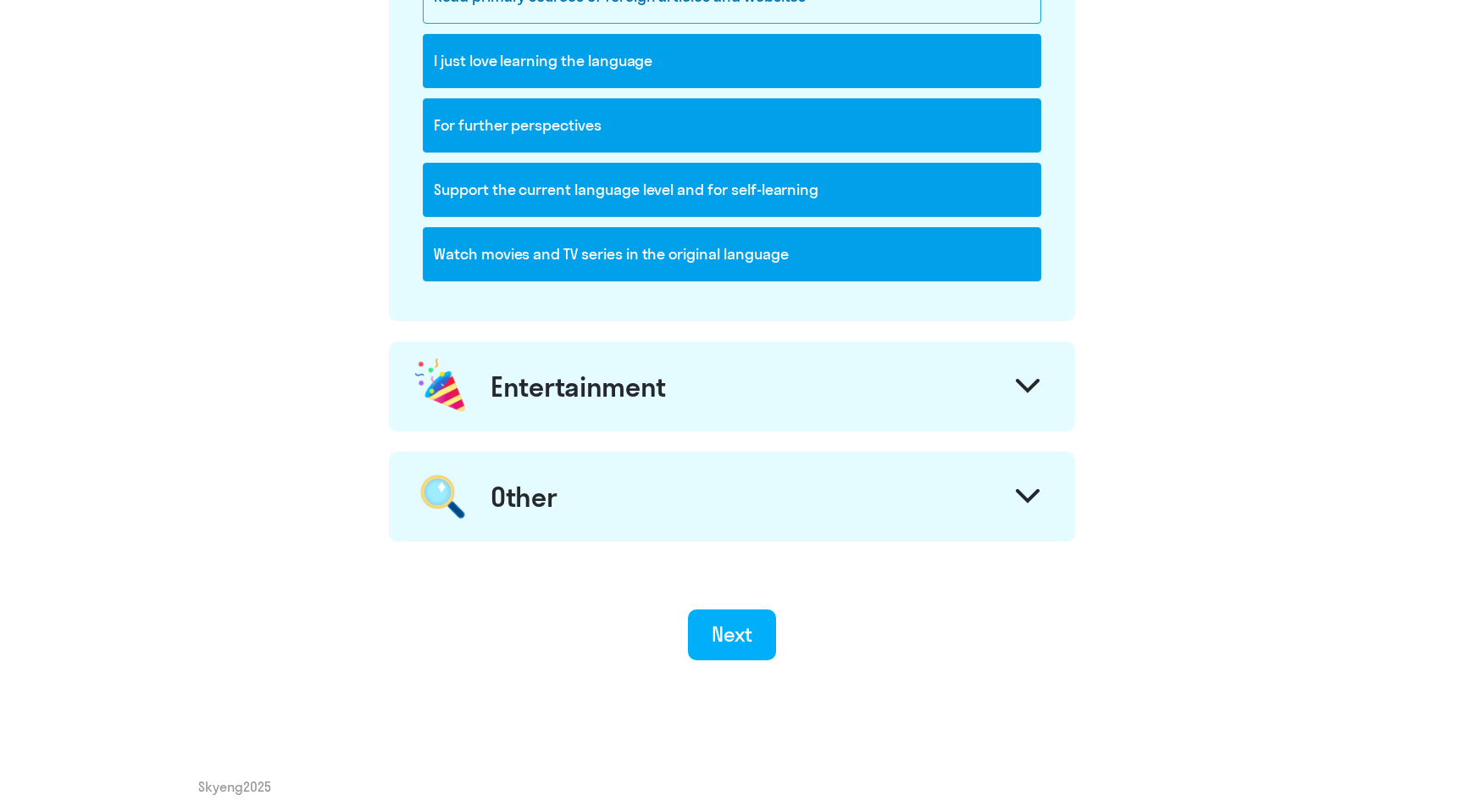
click at [1042, 380] on div at bounding box center [1028, 388] width 40 height 40
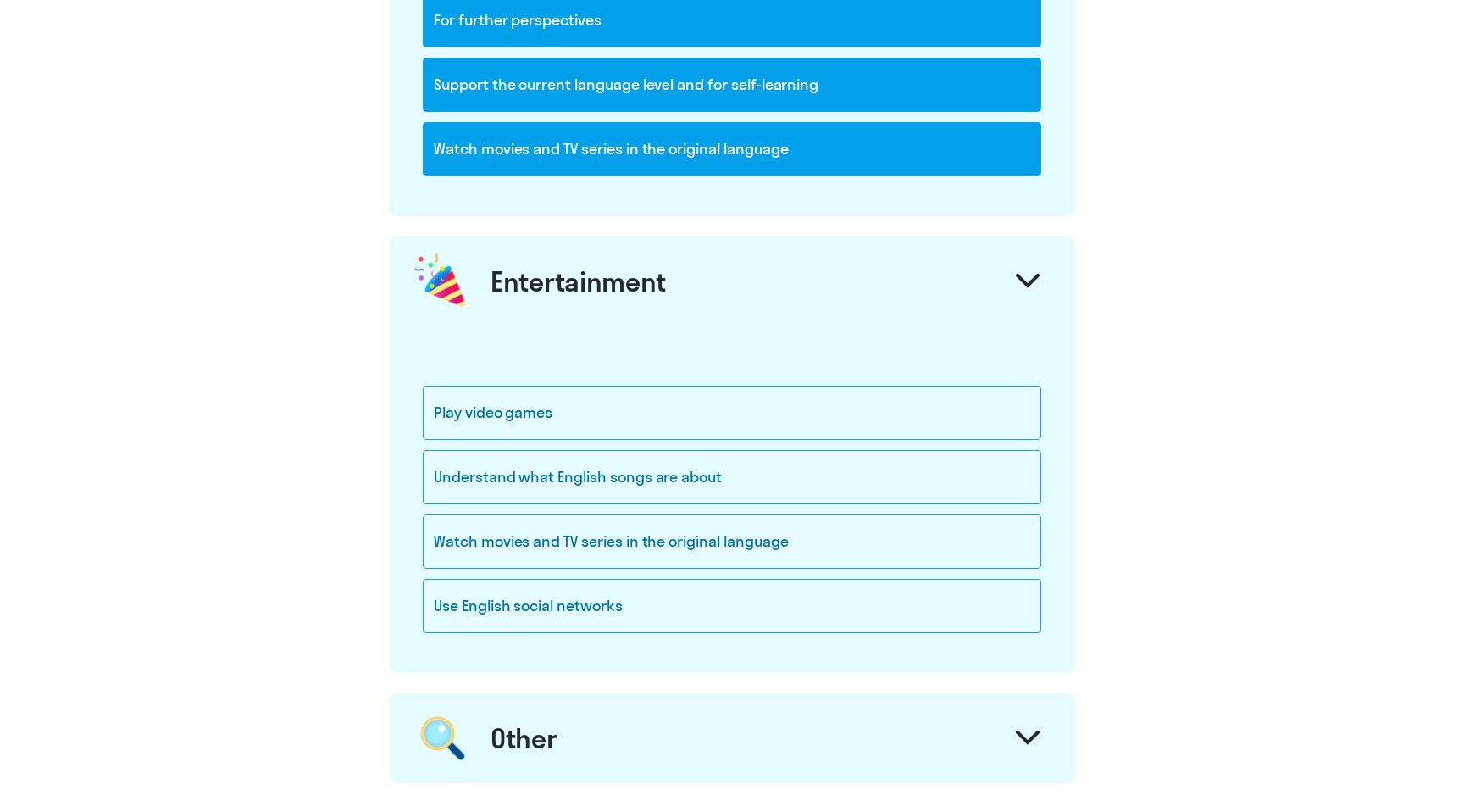
scroll to position [2007, 0]
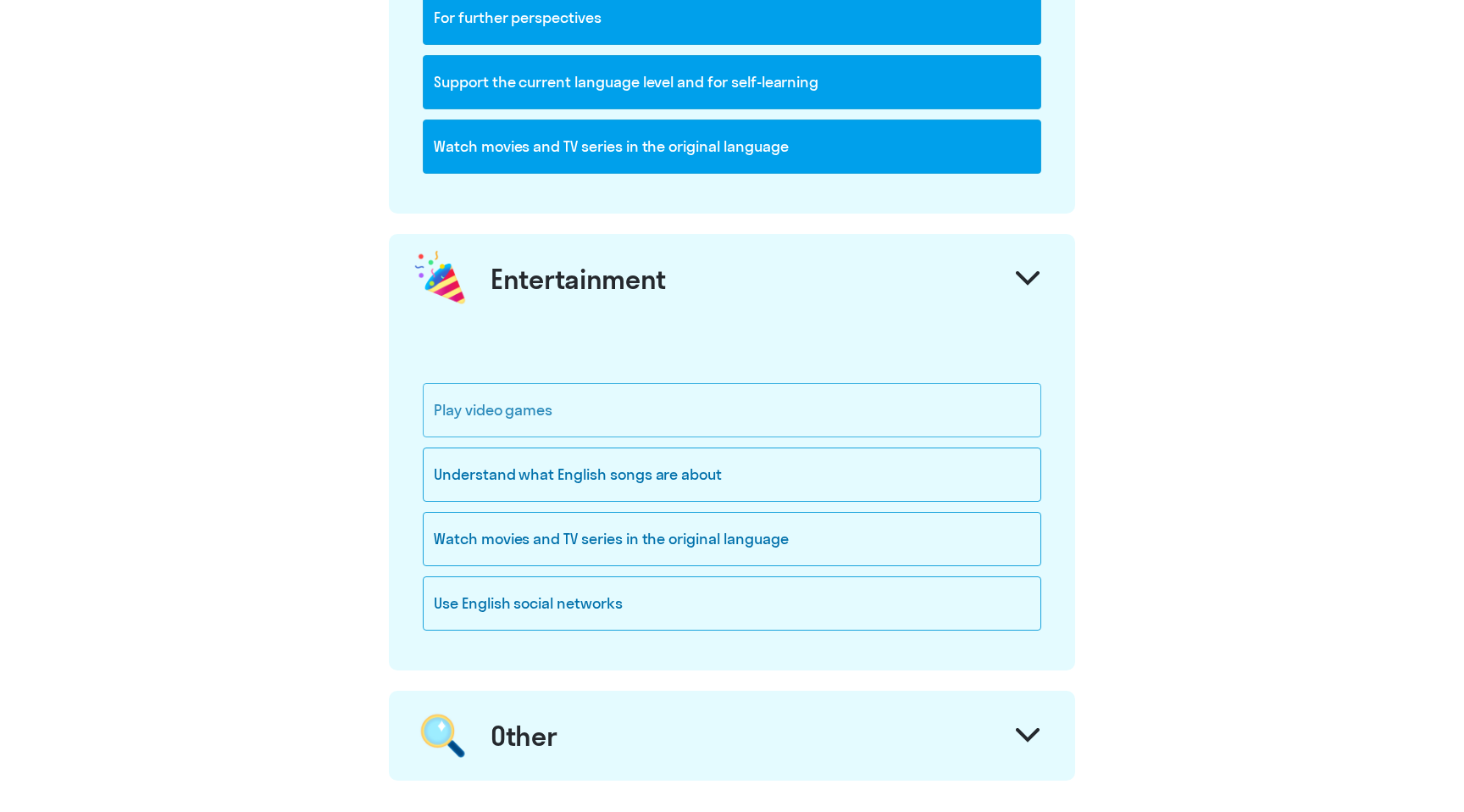
click at [795, 410] on div "Play video games" at bounding box center [732, 409] width 619 height 54
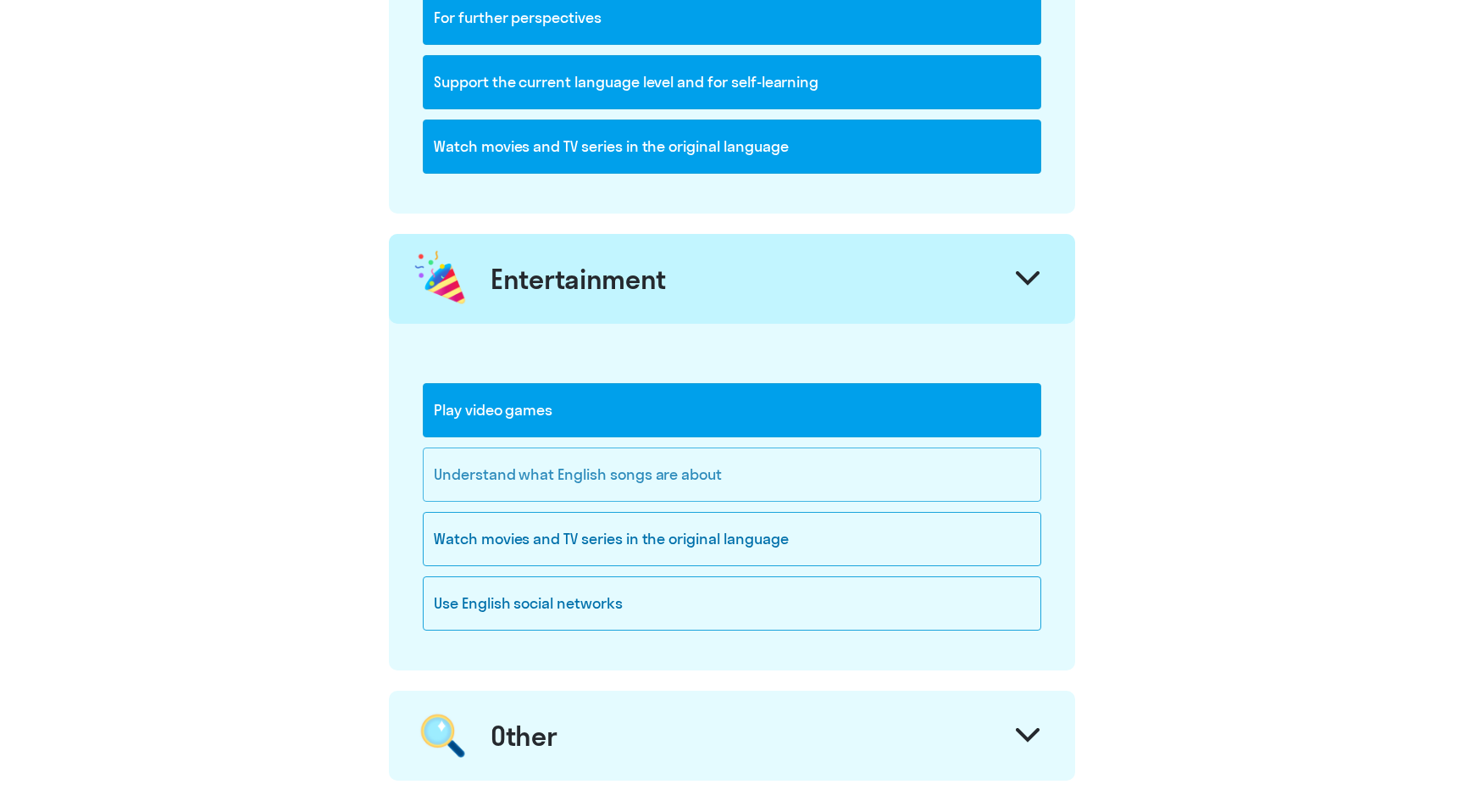
click at [771, 477] on div "Understand what English songs are about" at bounding box center [732, 475] width 619 height 54
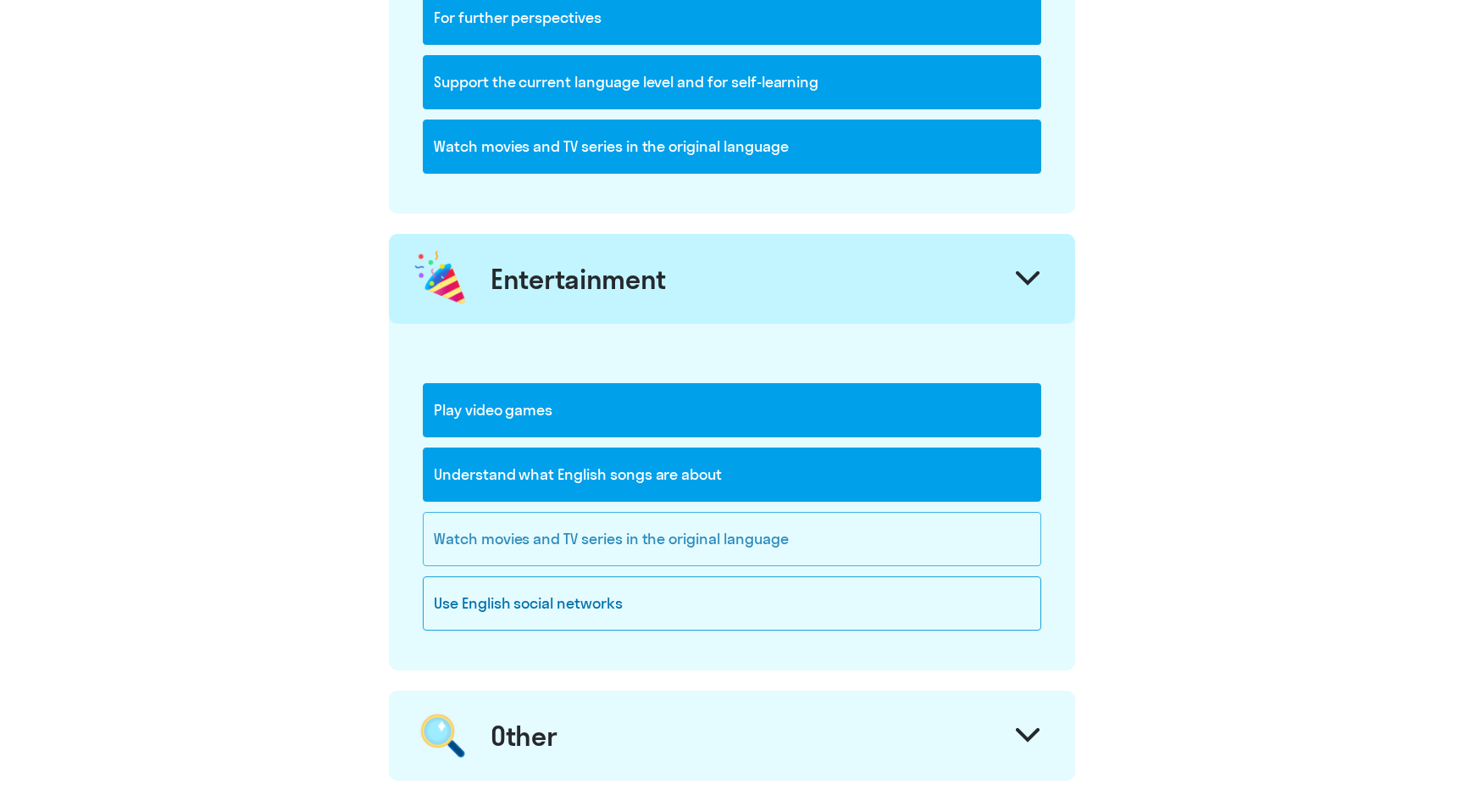
click at [829, 561] on div "Watch movies and TV series in the original language" at bounding box center [732, 539] width 619 height 54
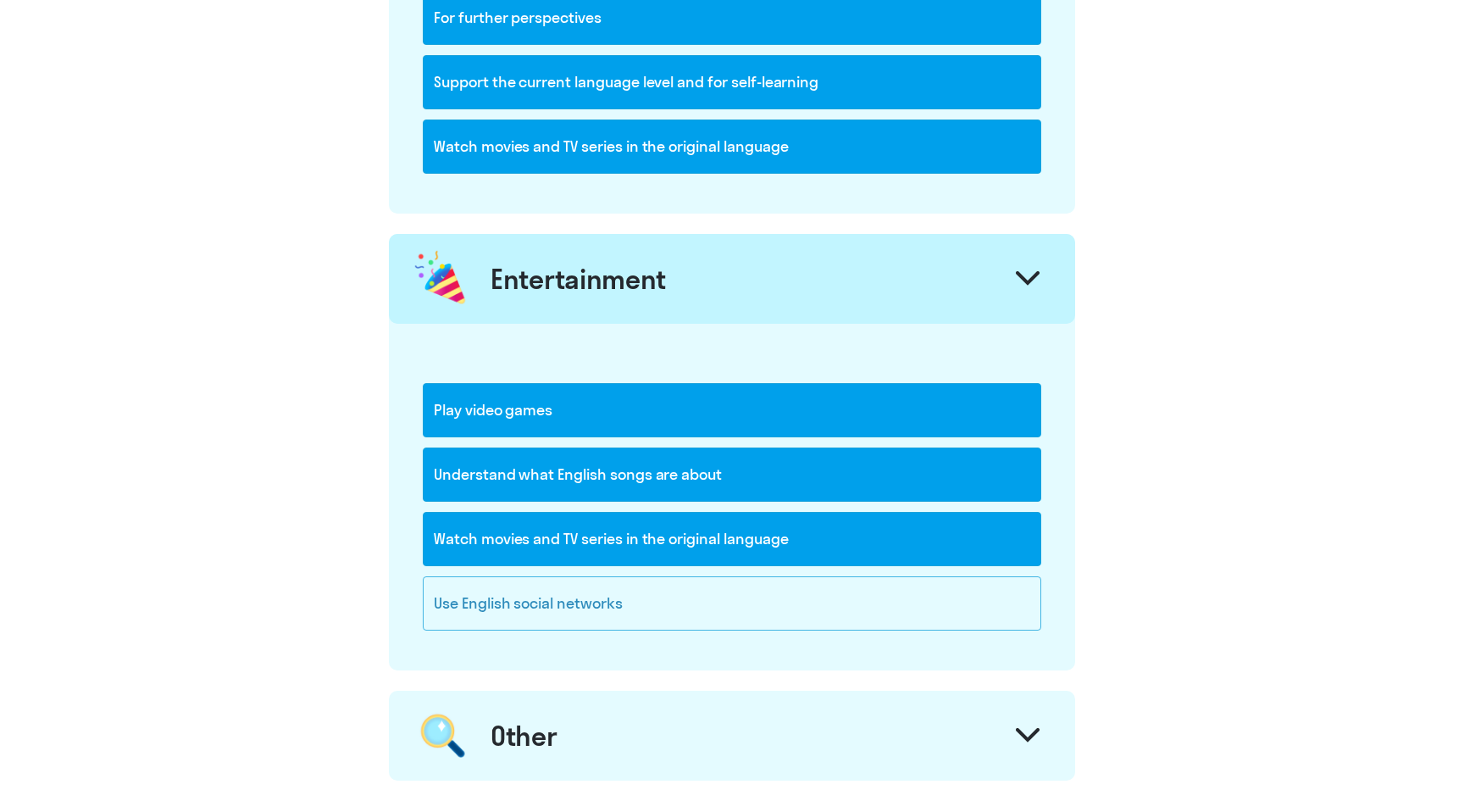
click at [774, 603] on div "Use English social networks" at bounding box center [732, 603] width 619 height 54
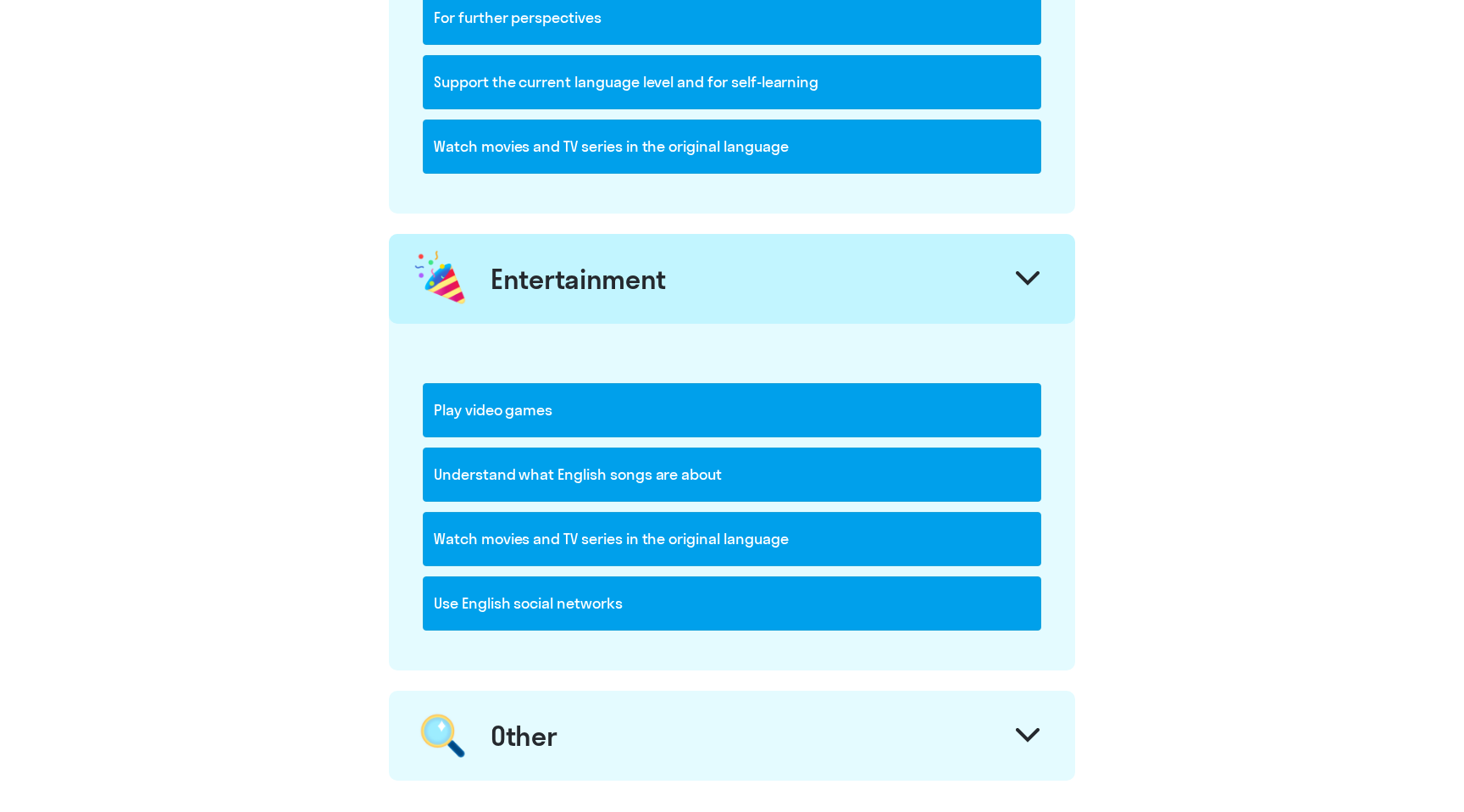
click at [774, 603] on div "Use English social networks" at bounding box center [732, 603] width 619 height 54
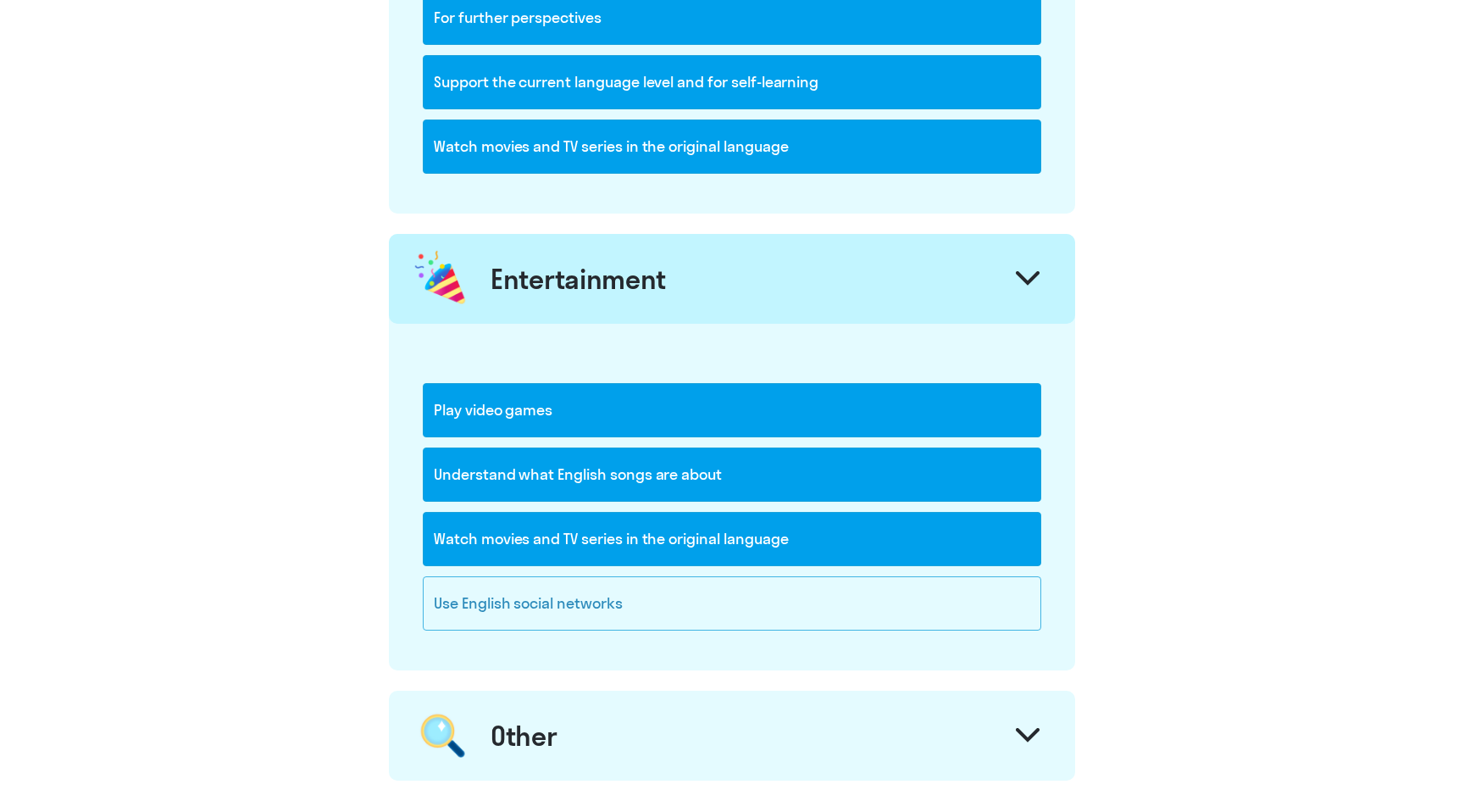
click at [774, 603] on div "Use English social networks" at bounding box center [732, 603] width 619 height 54
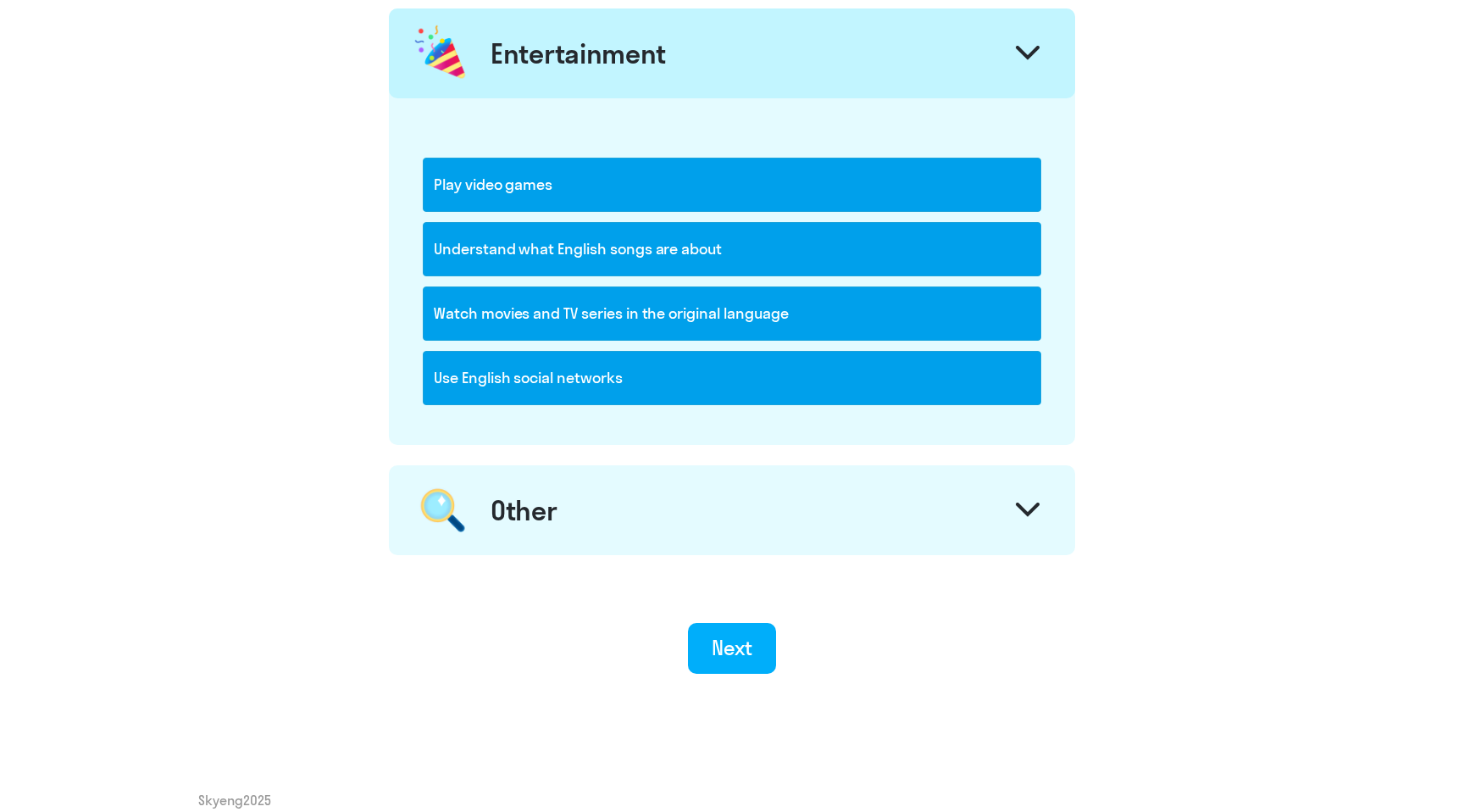
scroll to position [2256, 0]
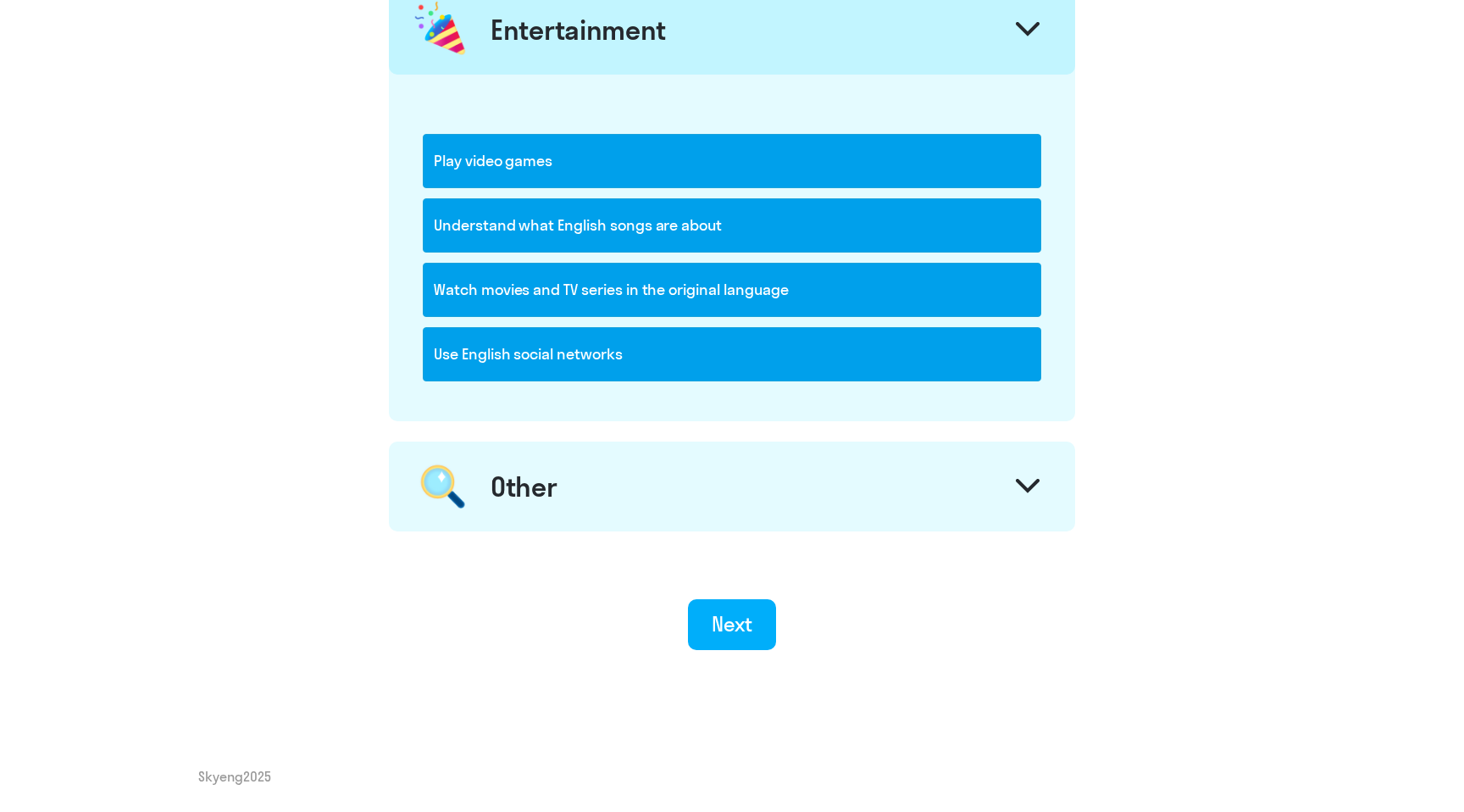
click at [1016, 491] on icon at bounding box center [1028, 486] width 24 height 15
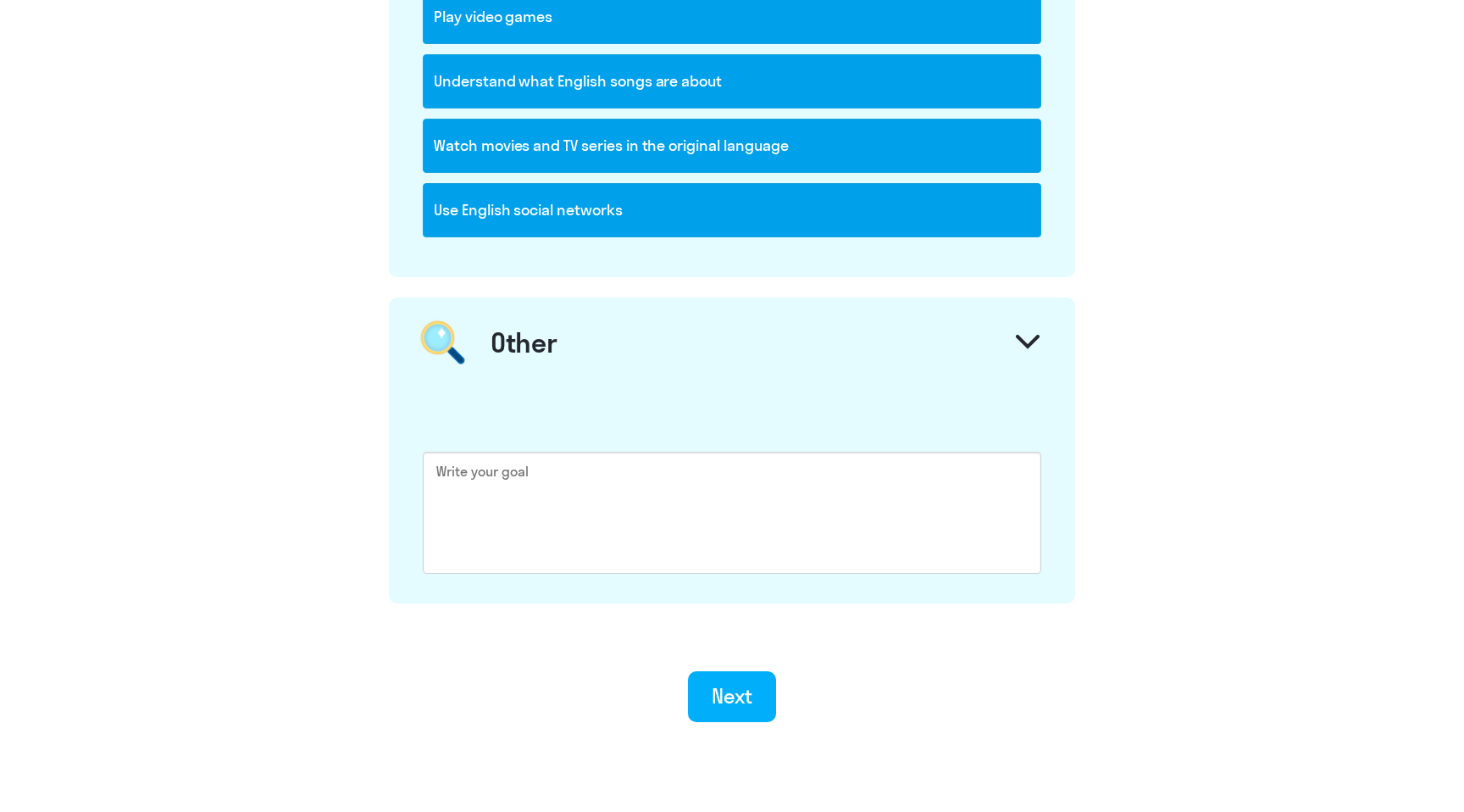
scroll to position [2407, 0]
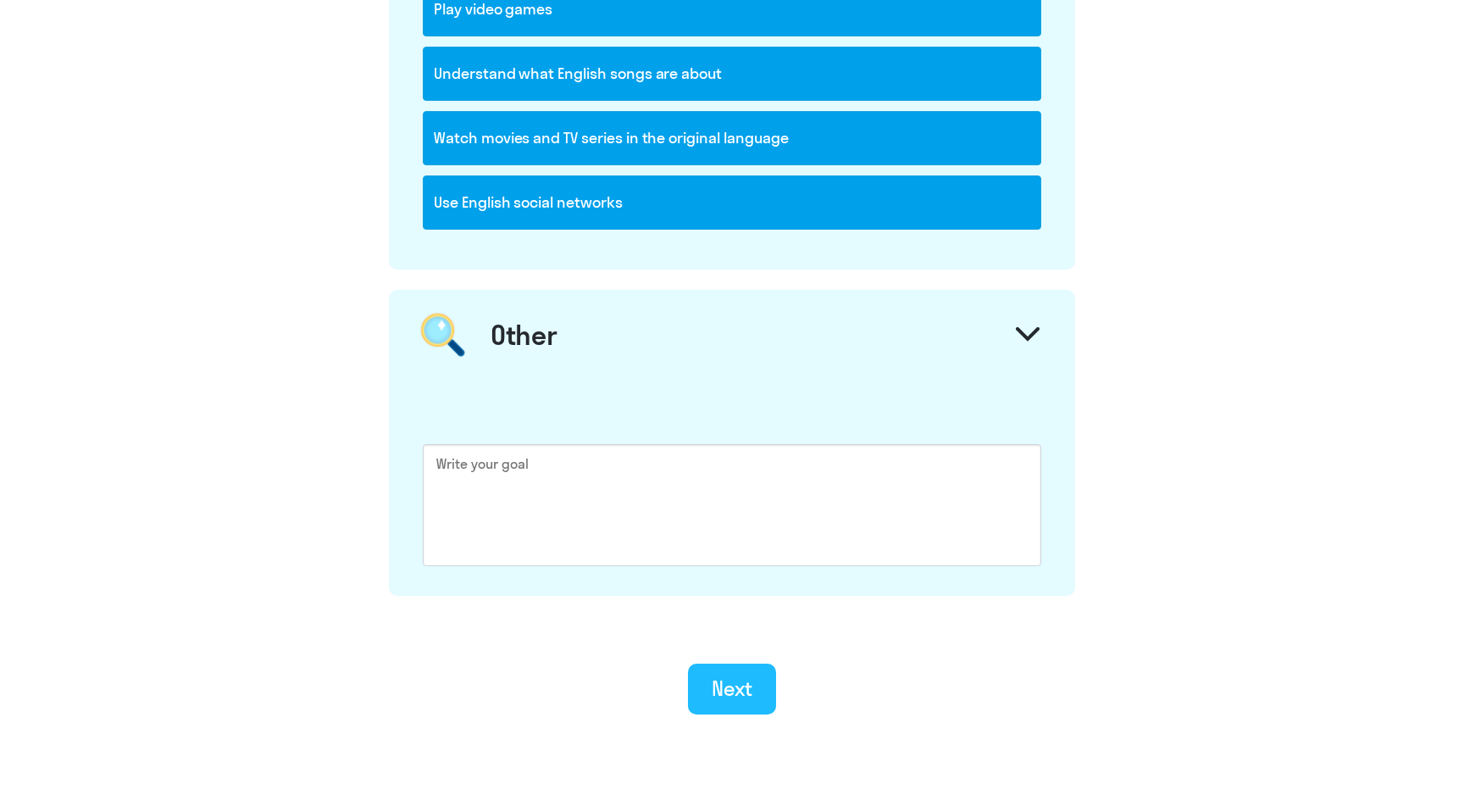
click at [731, 688] on div "Next" at bounding box center [732, 687] width 41 height 27
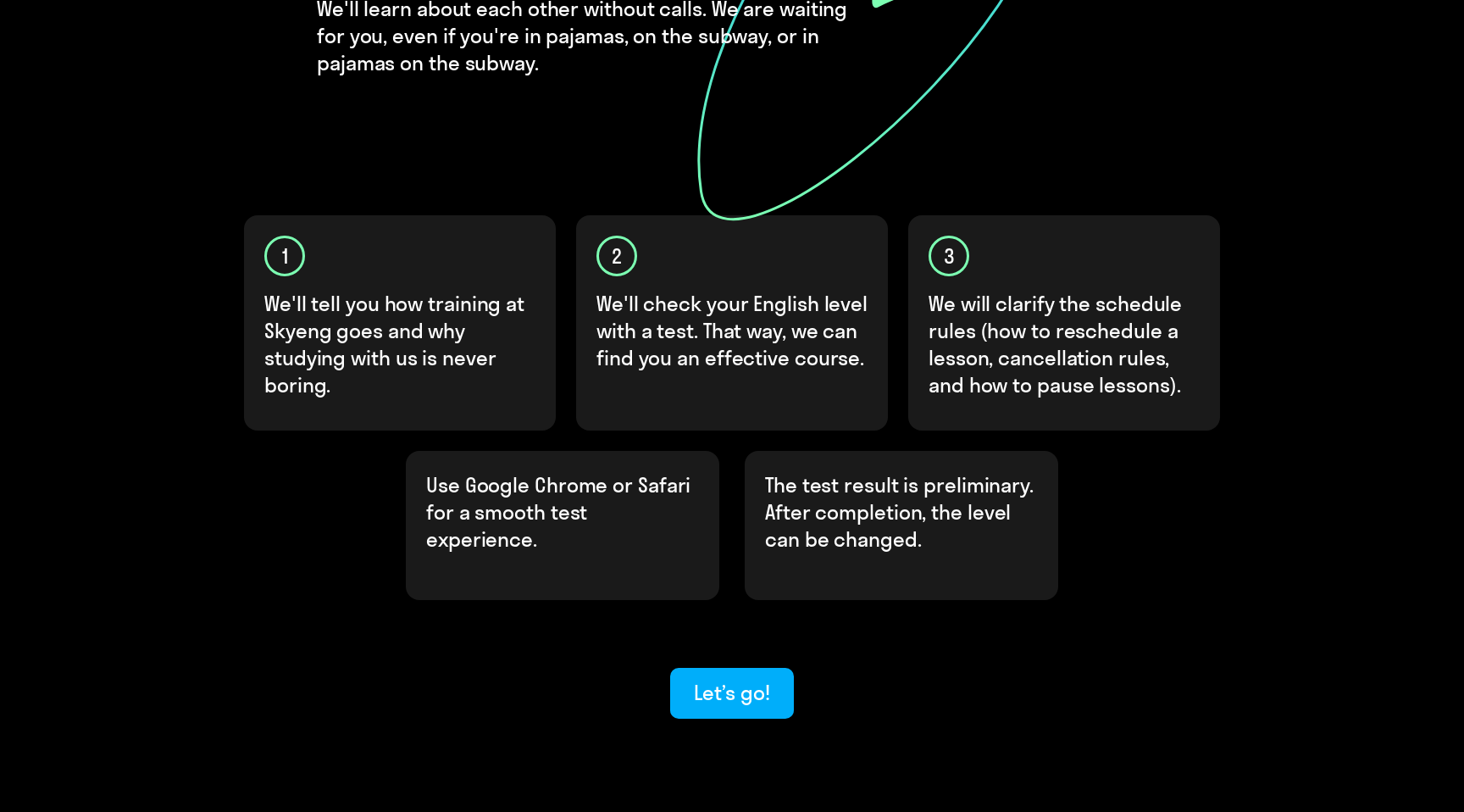
scroll to position [380, 0]
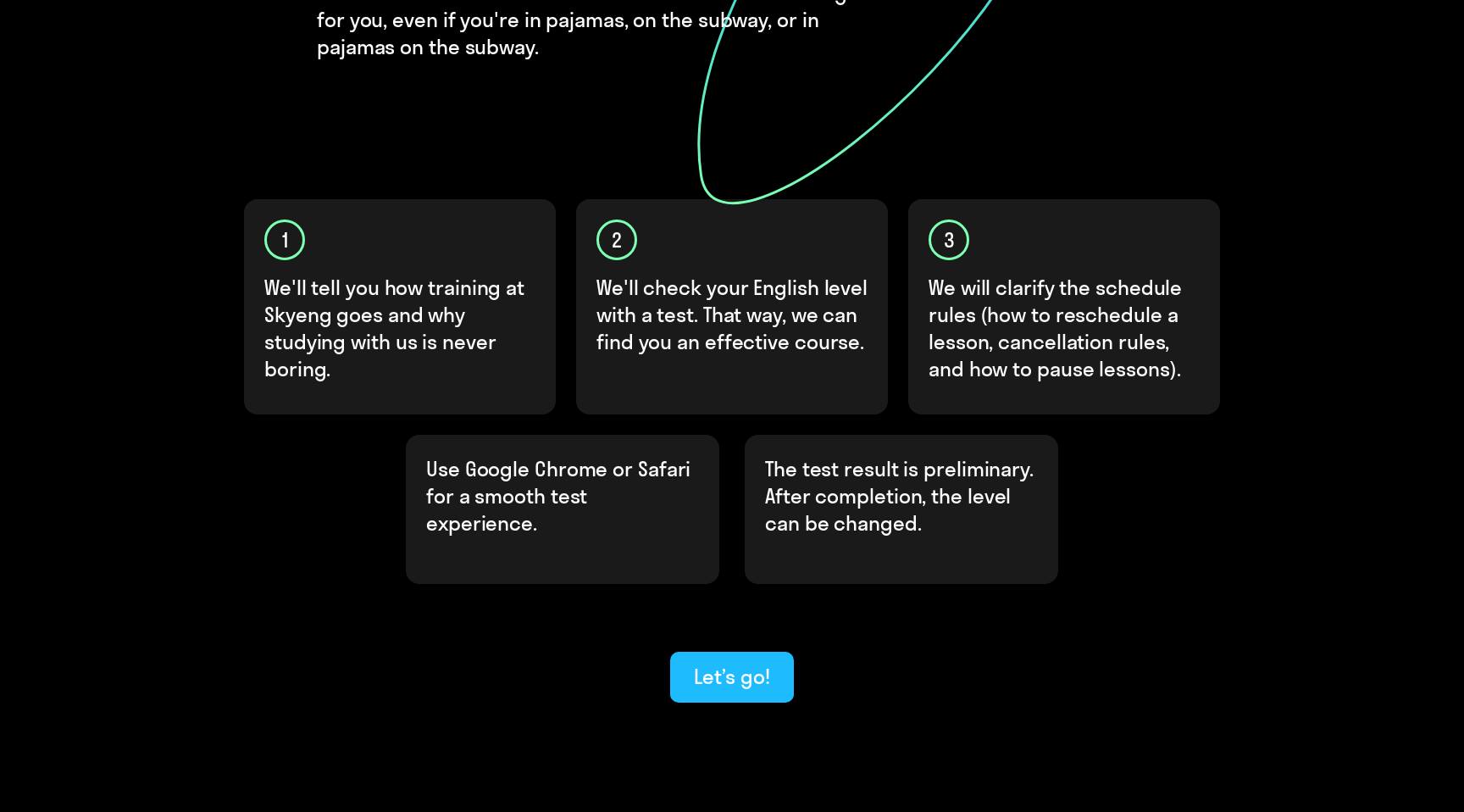
click at [685, 652] on button "Let’s go!" at bounding box center [732, 677] width 123 height 51
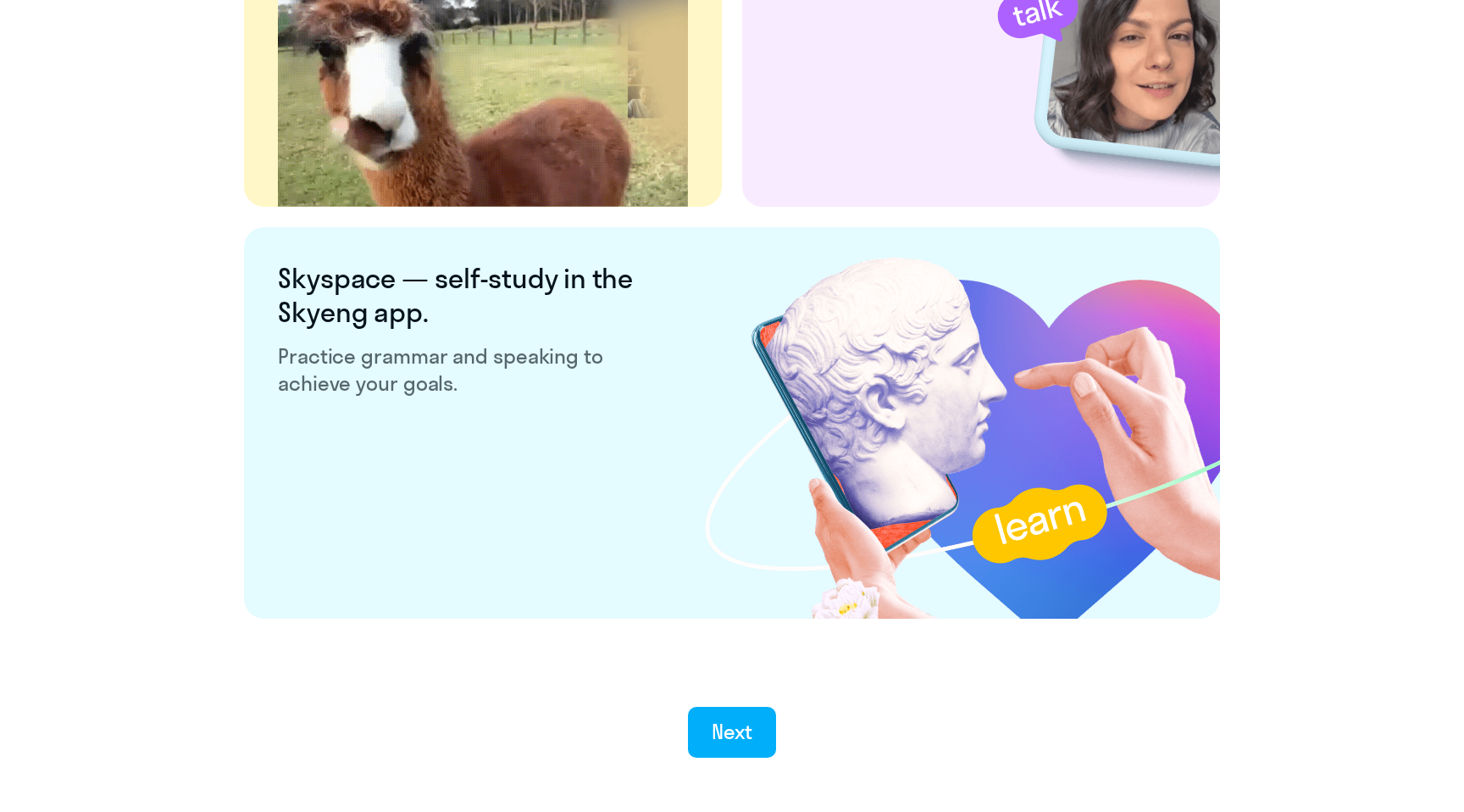
scroll to position [3116, 0]
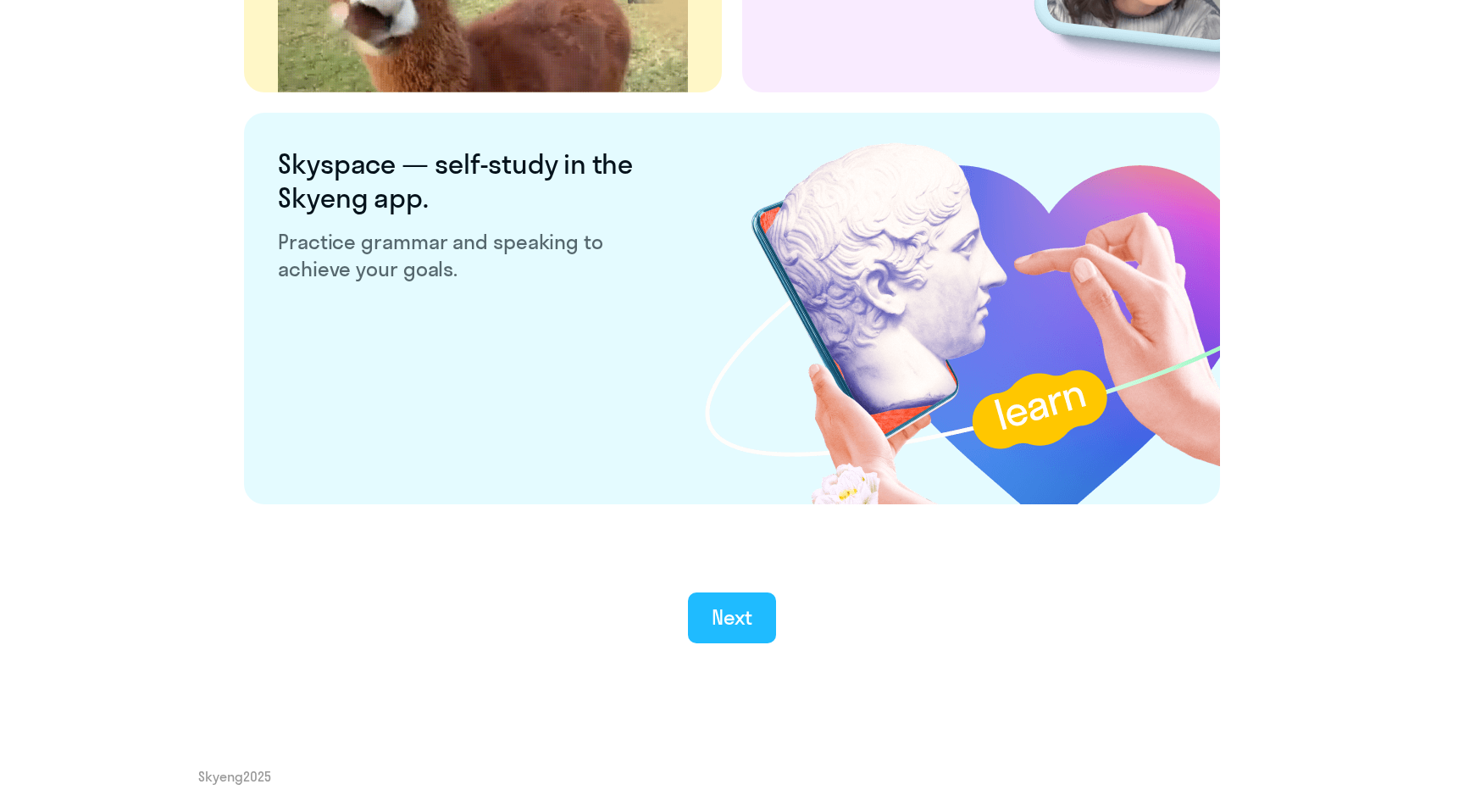
click at [728, 631] on button "Next" at bounding box center [732, 617] width 89 height 51
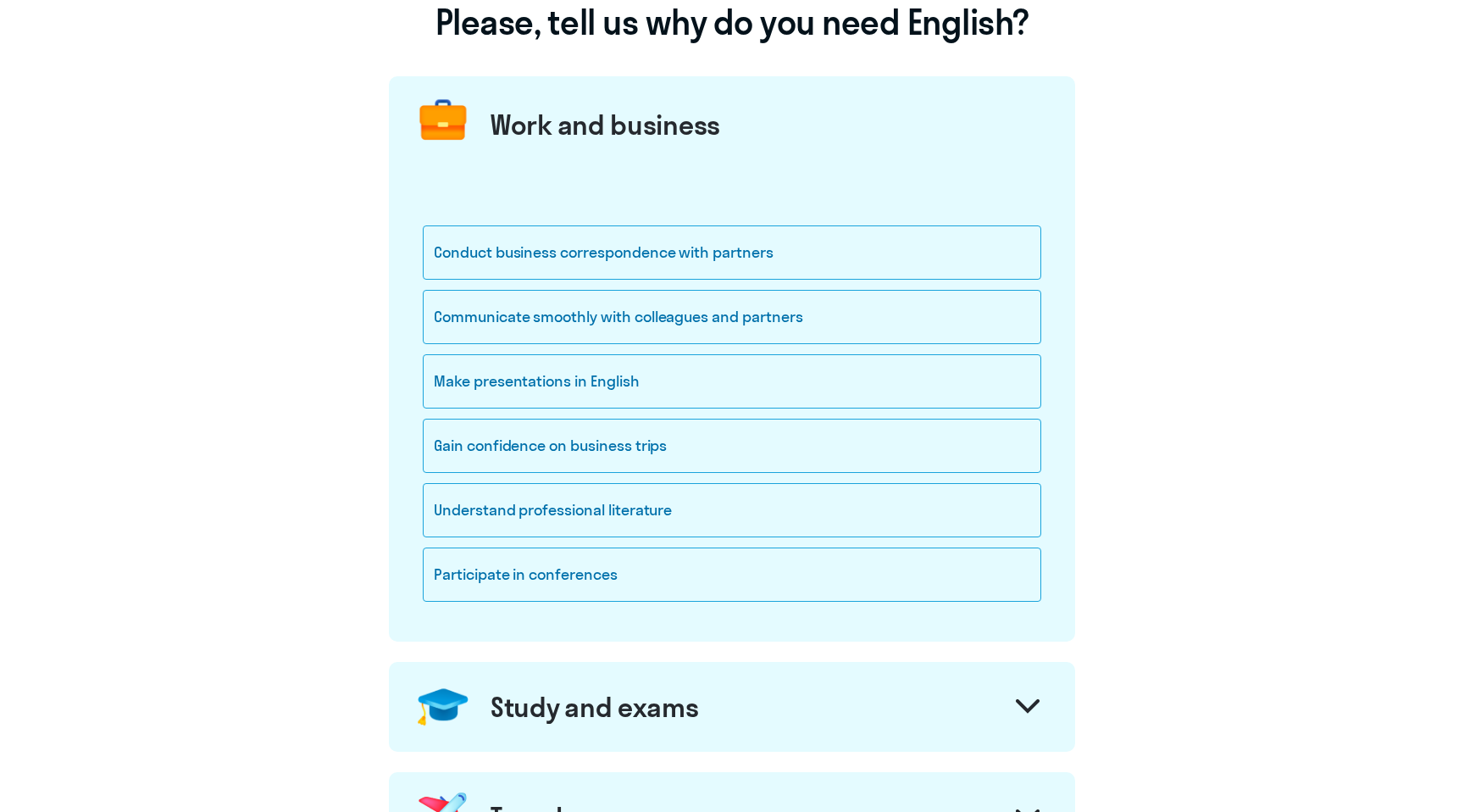
scroll to position [153, 0]
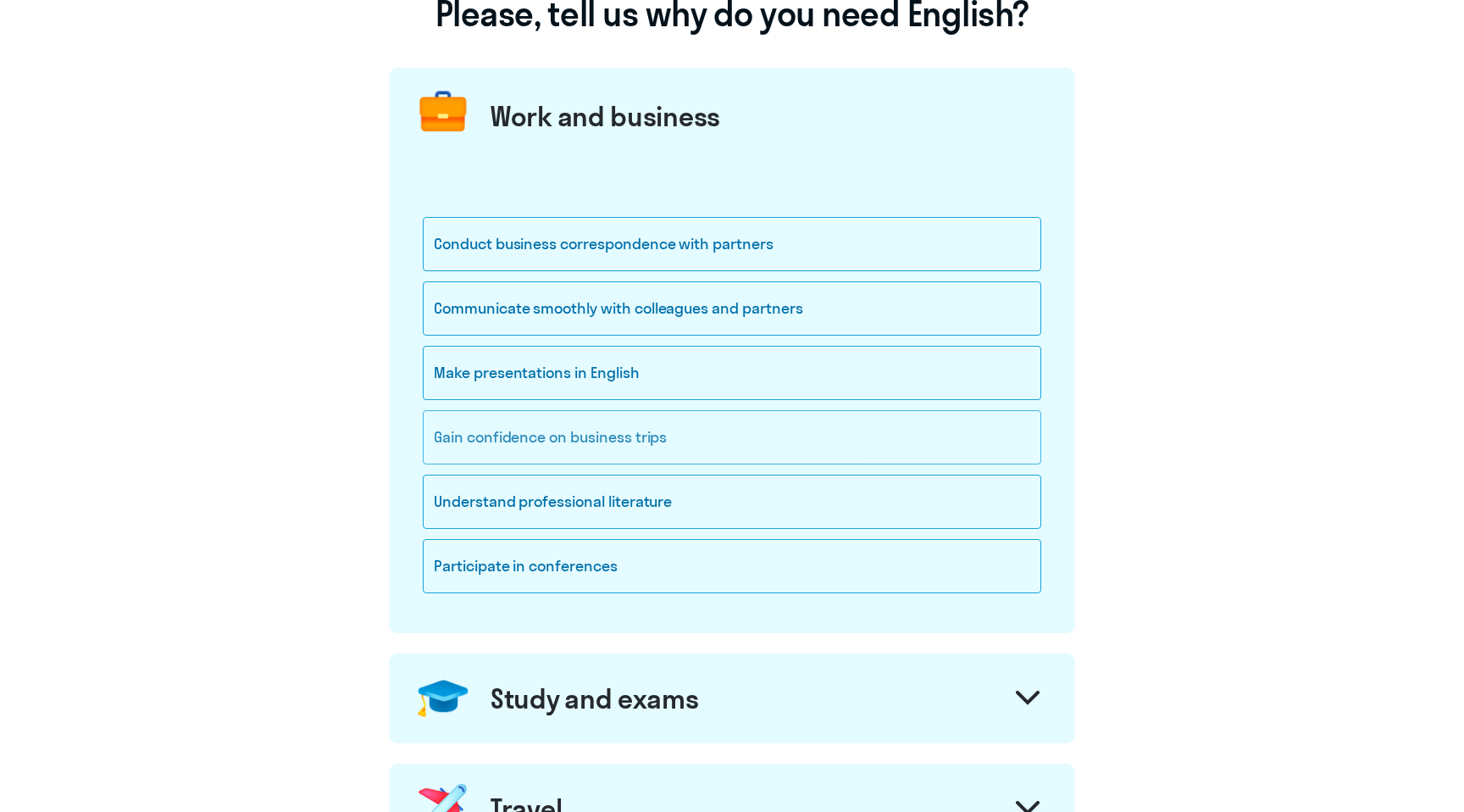
click at [448, 437] on div "Gain confidence on business trips" at bounding box center [732, 437] width 619 height 54
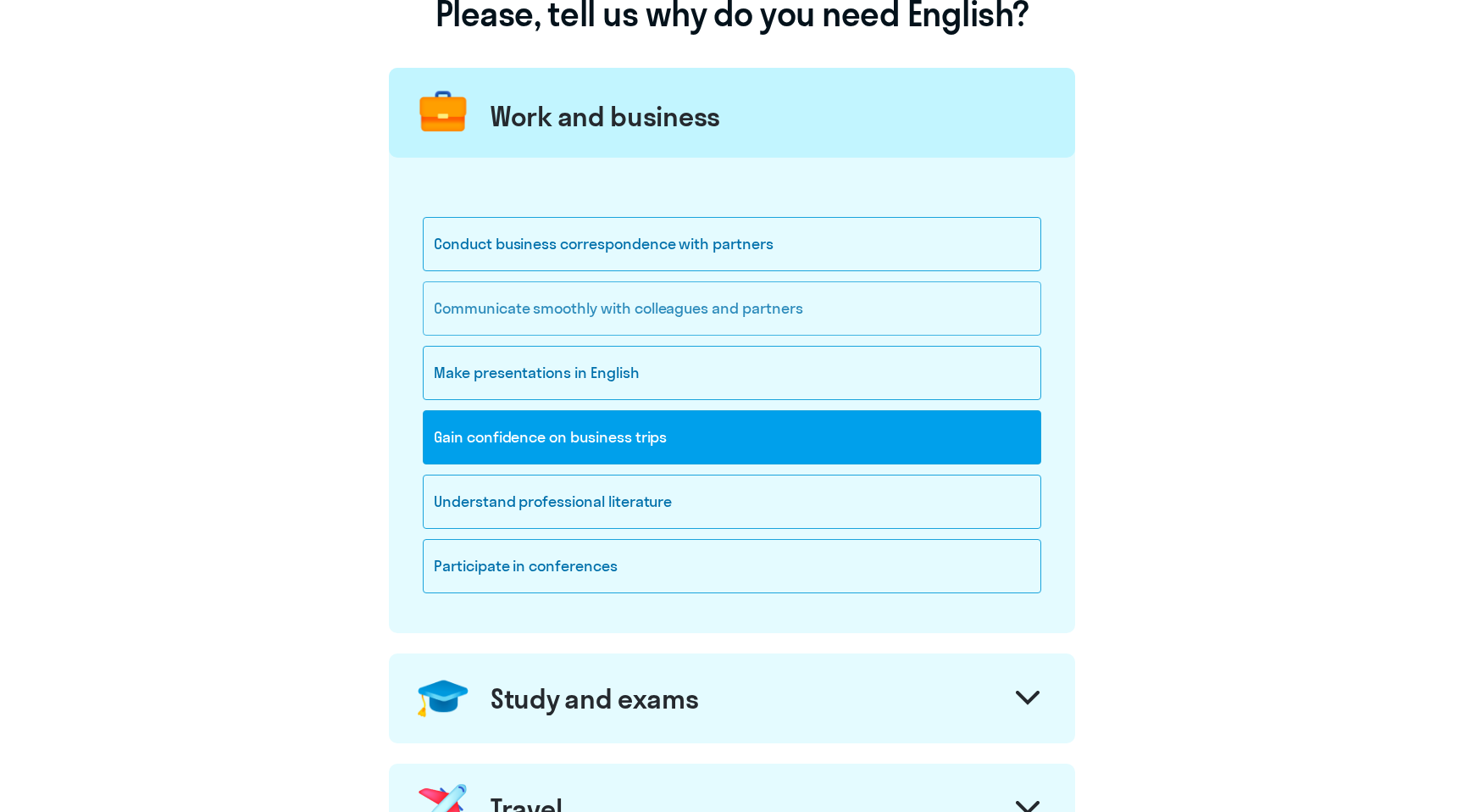
click at [453, 299] on div "Communicate smoothly with colleagues and partners" at bounding box center [732, 308] width 619 height 54
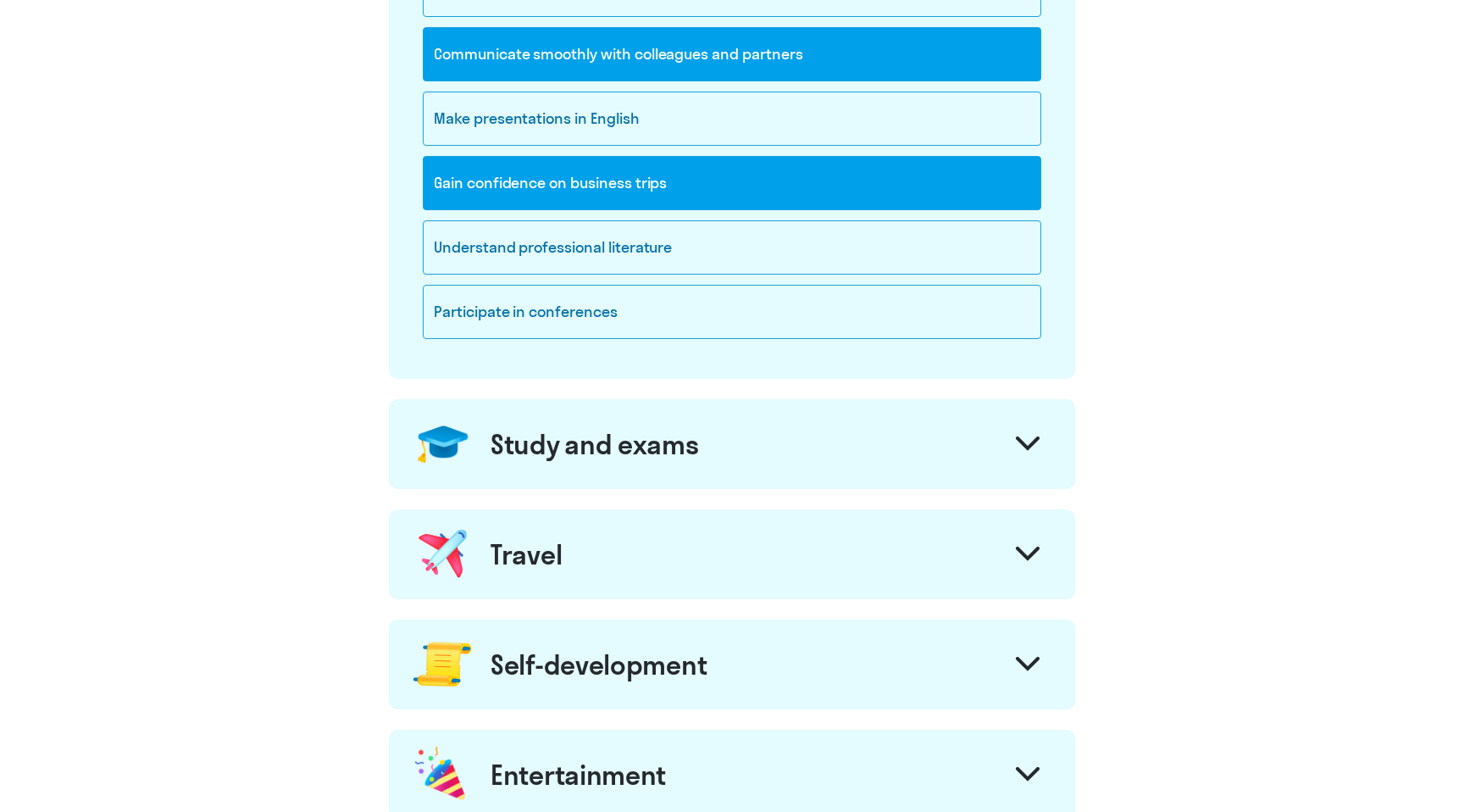
scroll to position [408, 0]
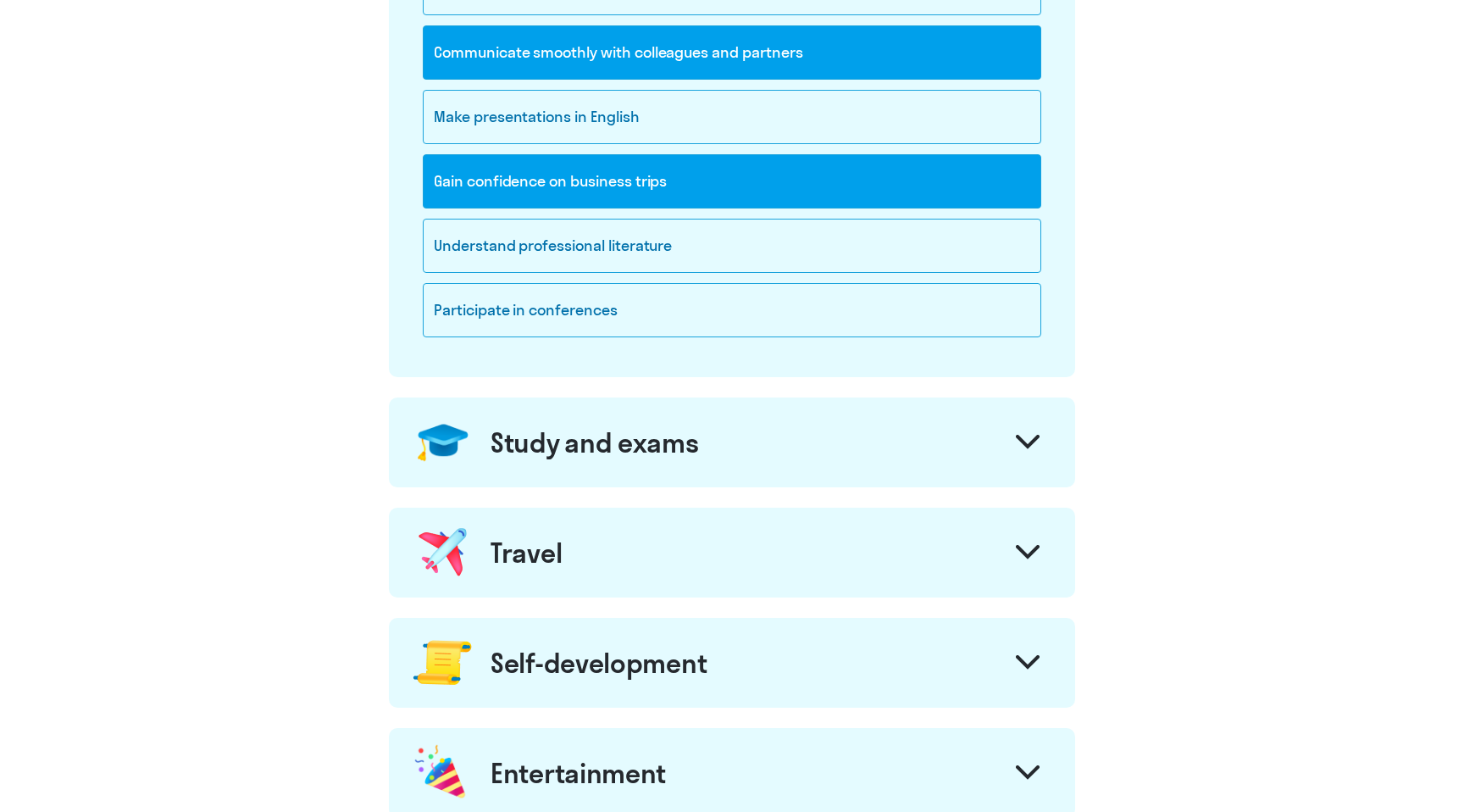
click at [899, 429] on div "Study and exams" at bounding box center [732, 442] width 686 height 90
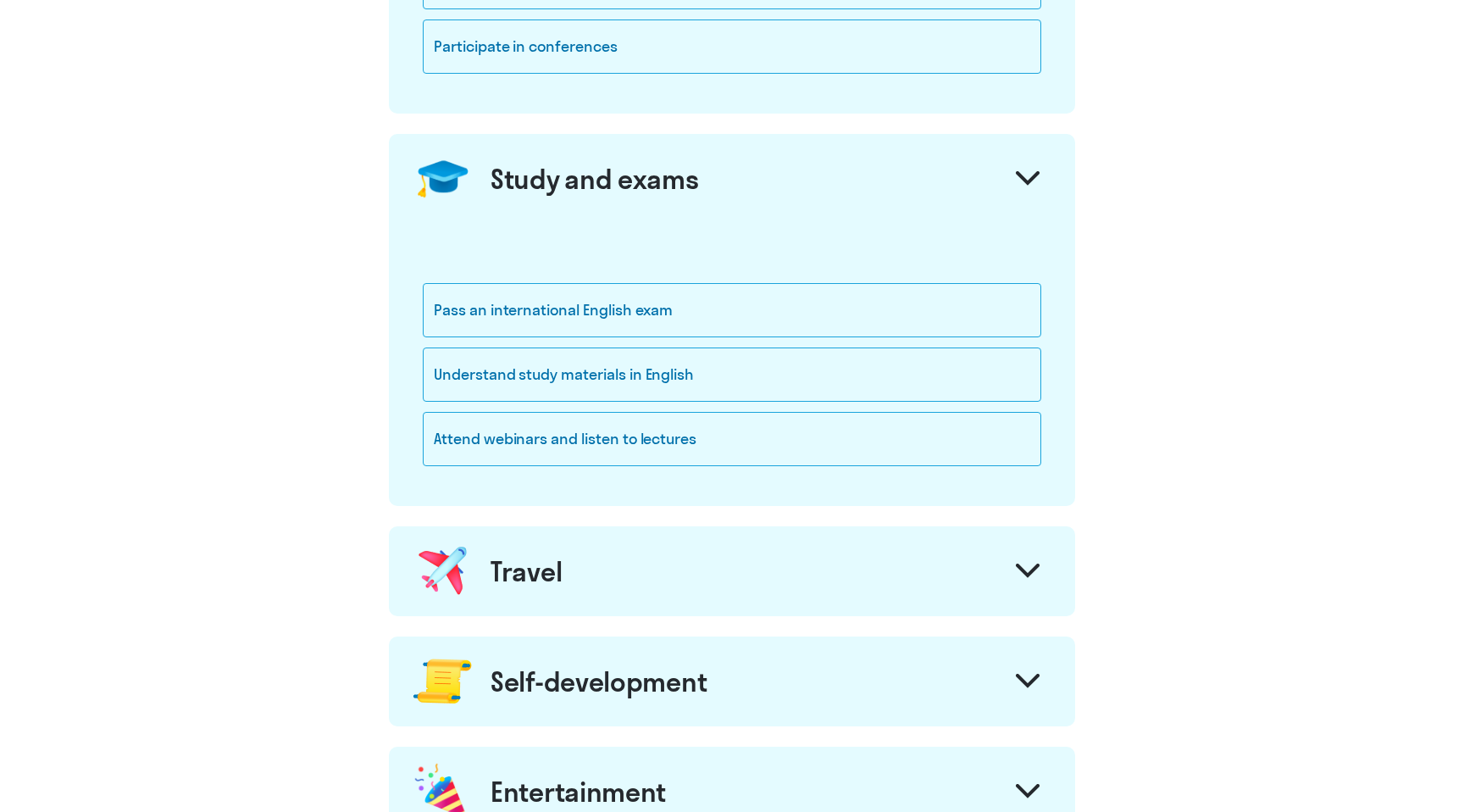
scroll to position [663, 0]
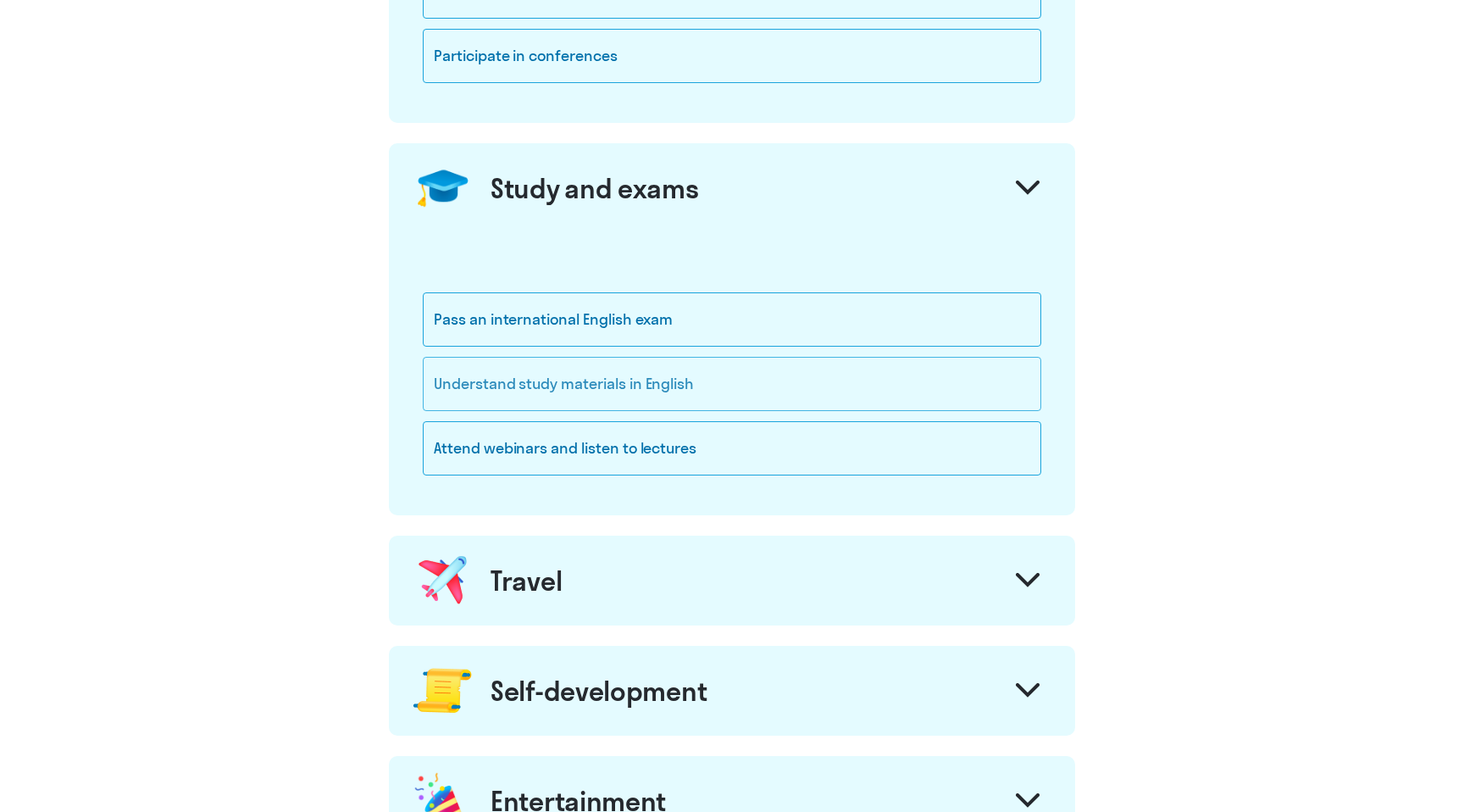
click at [480, 406] on div "Understand study materials in English" at bounding box center [732, 383] width 619 height 54
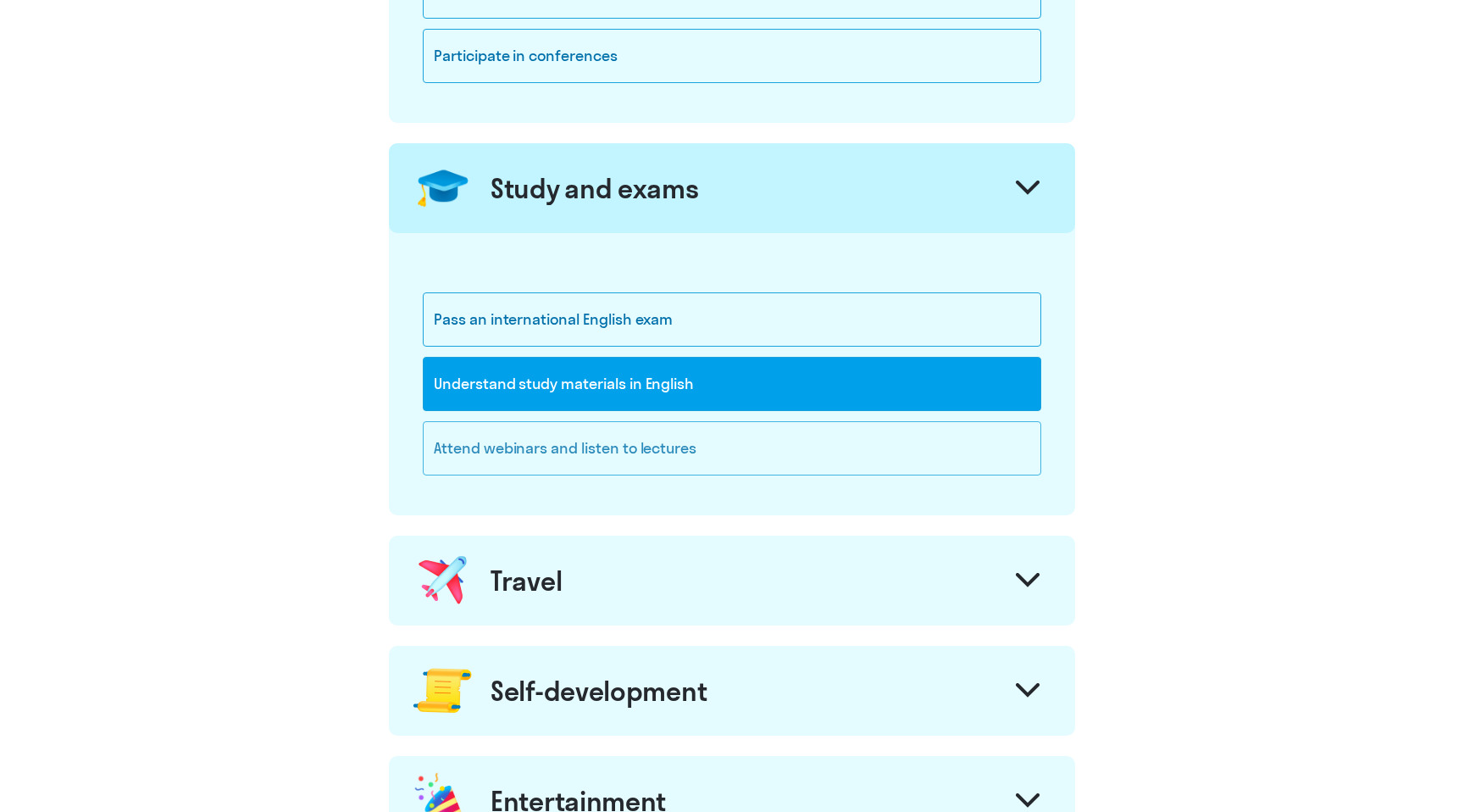
click at [475, 435] on div "Attend webinars and listen to lectures" at bounding box center [732, 448] width 619 height 54
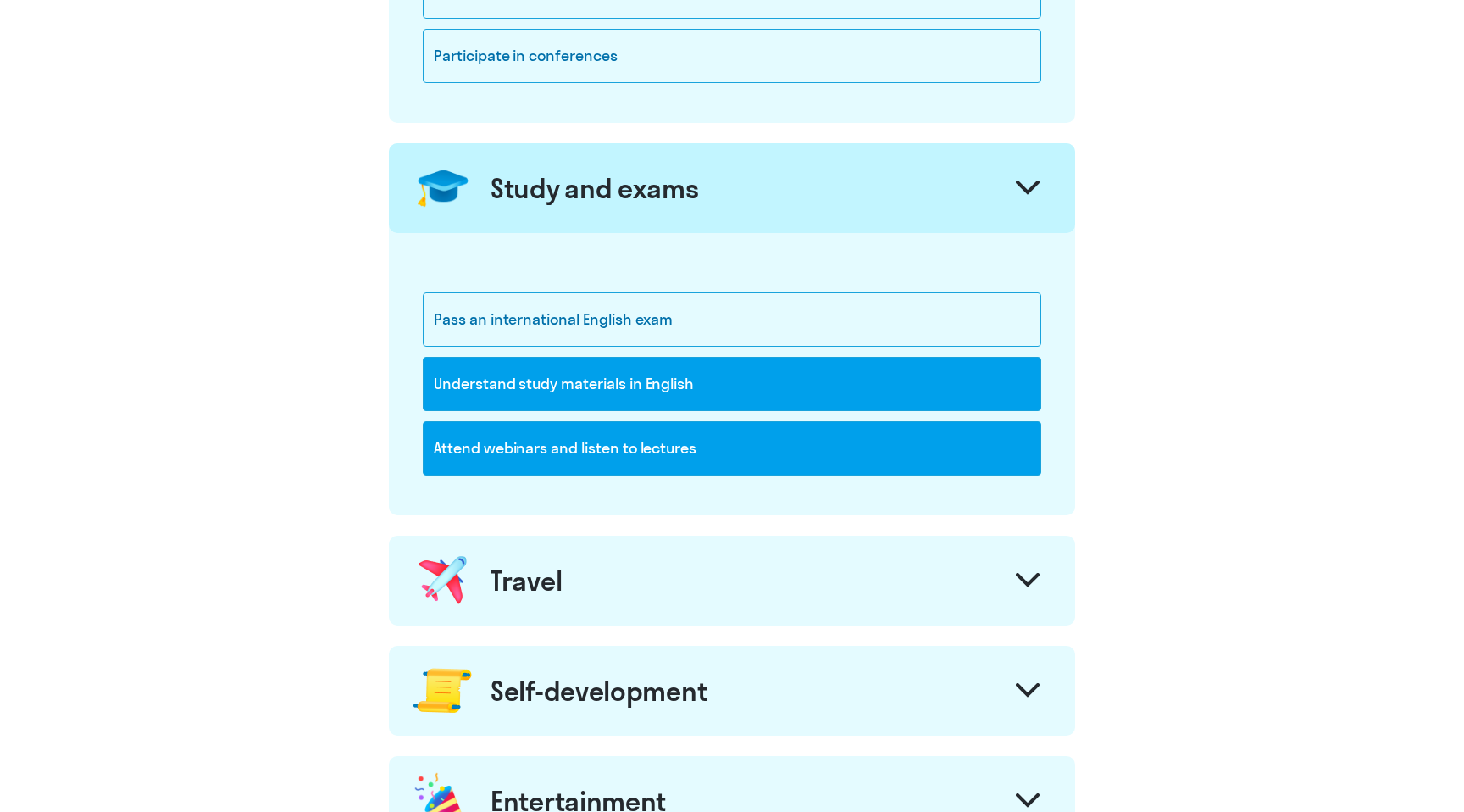
click at [1043, 566] on div at bounding box center [1028, 582] width 40 height 40
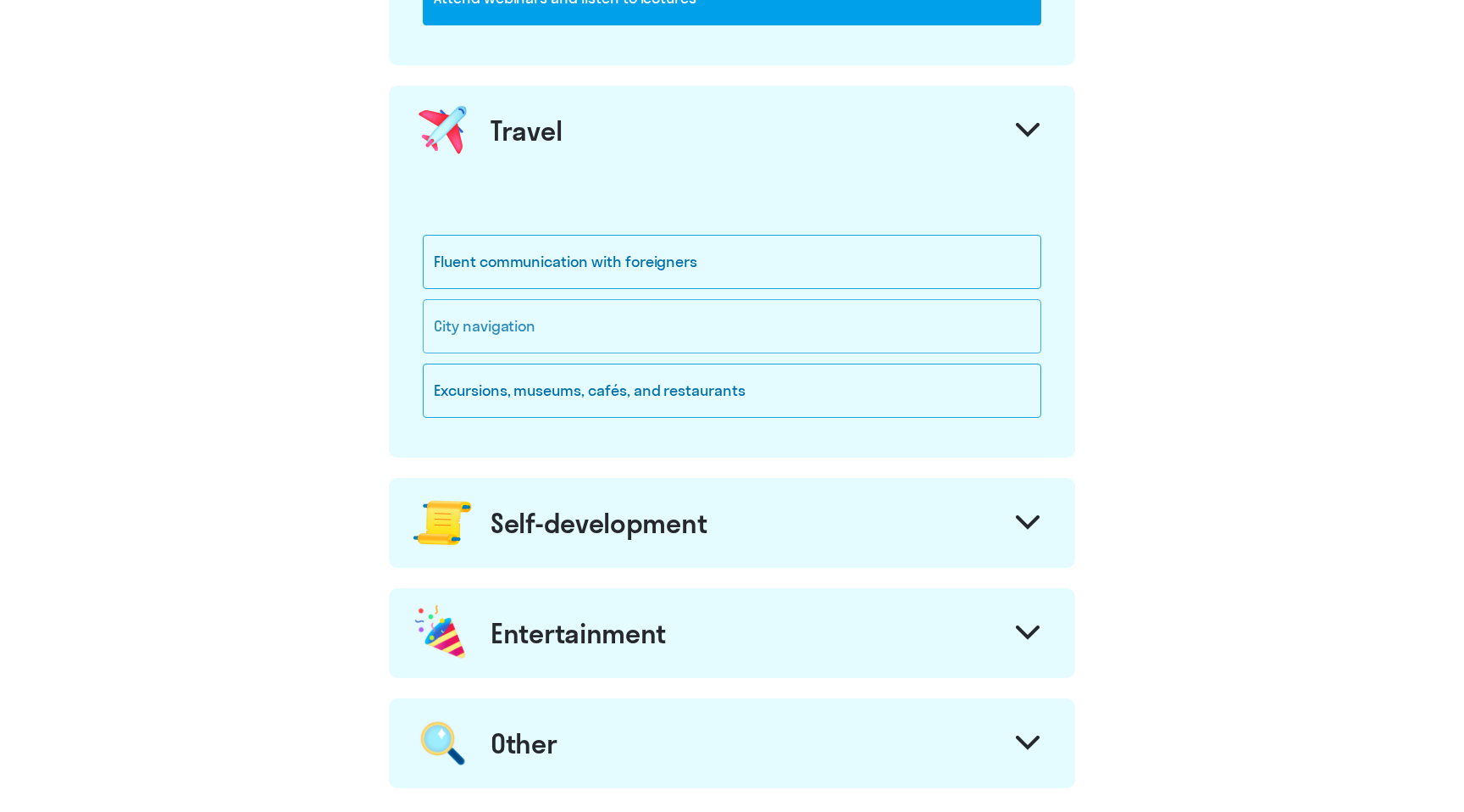
scroll to position [1095, 0]
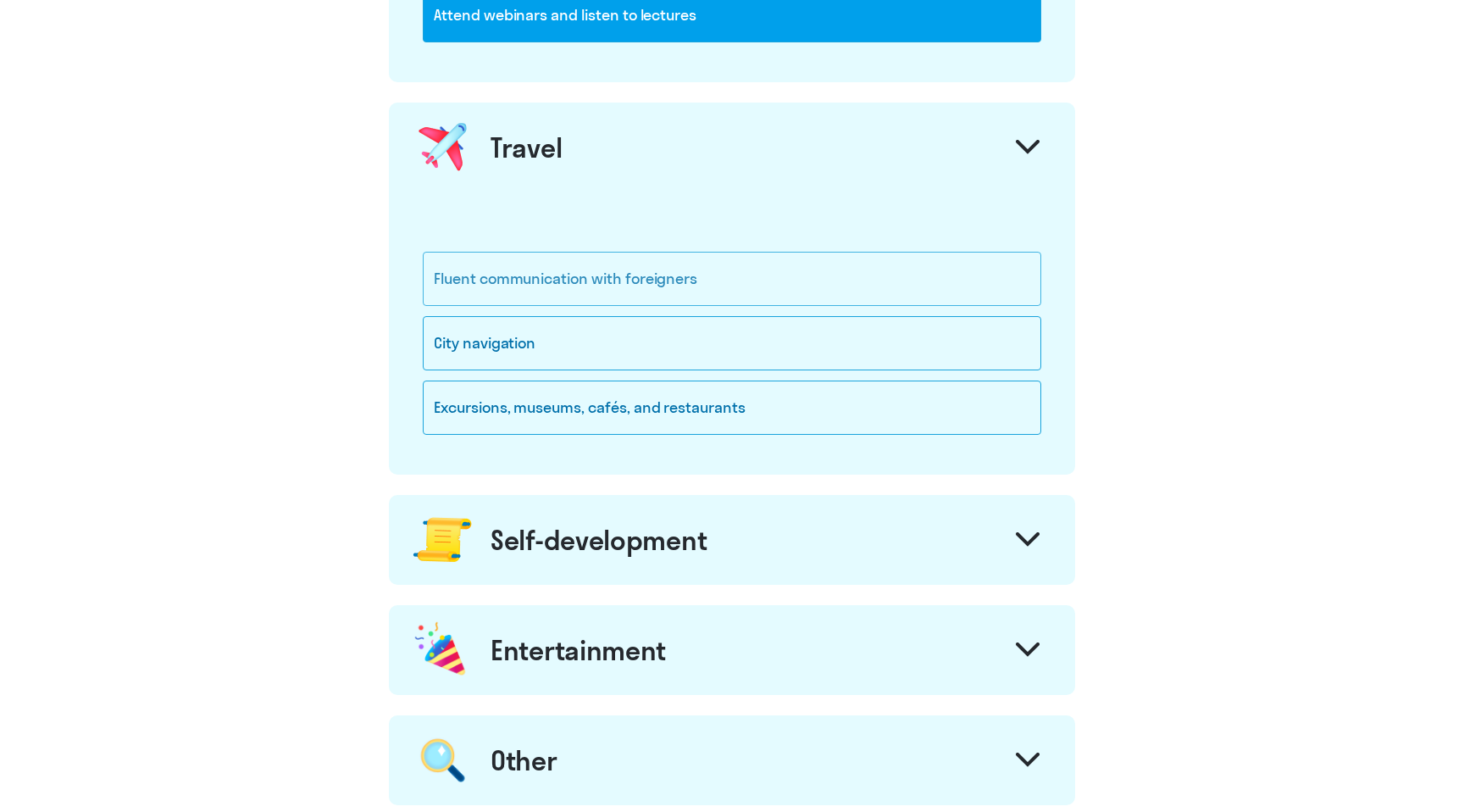
click at [635, 274] on div "Fluent communication with foreigners" at bounding box center [732, 279] width 619 height 54
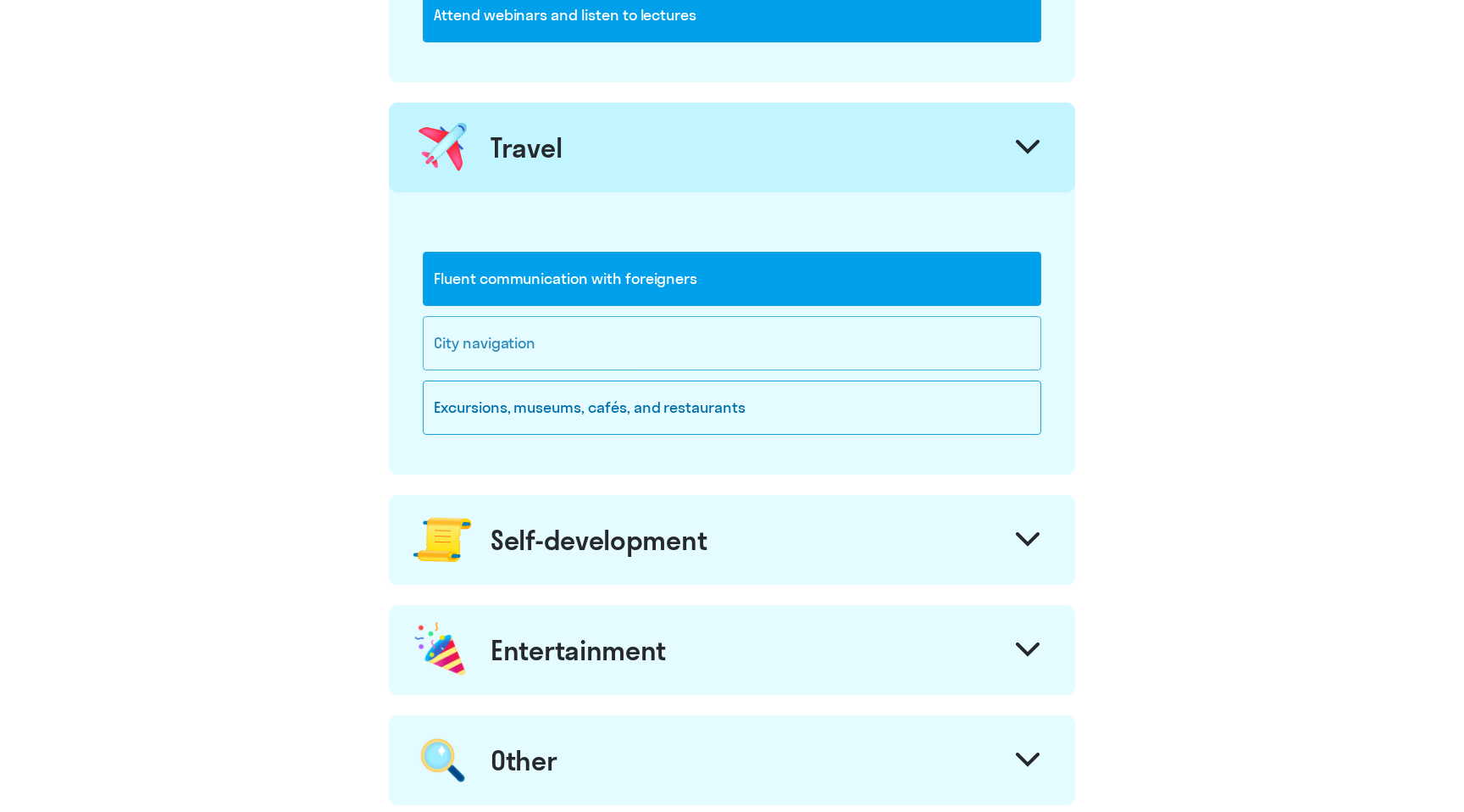
click at [443, 348] on div "City navigation" at bounding box center [732, 343] width 619 height 54
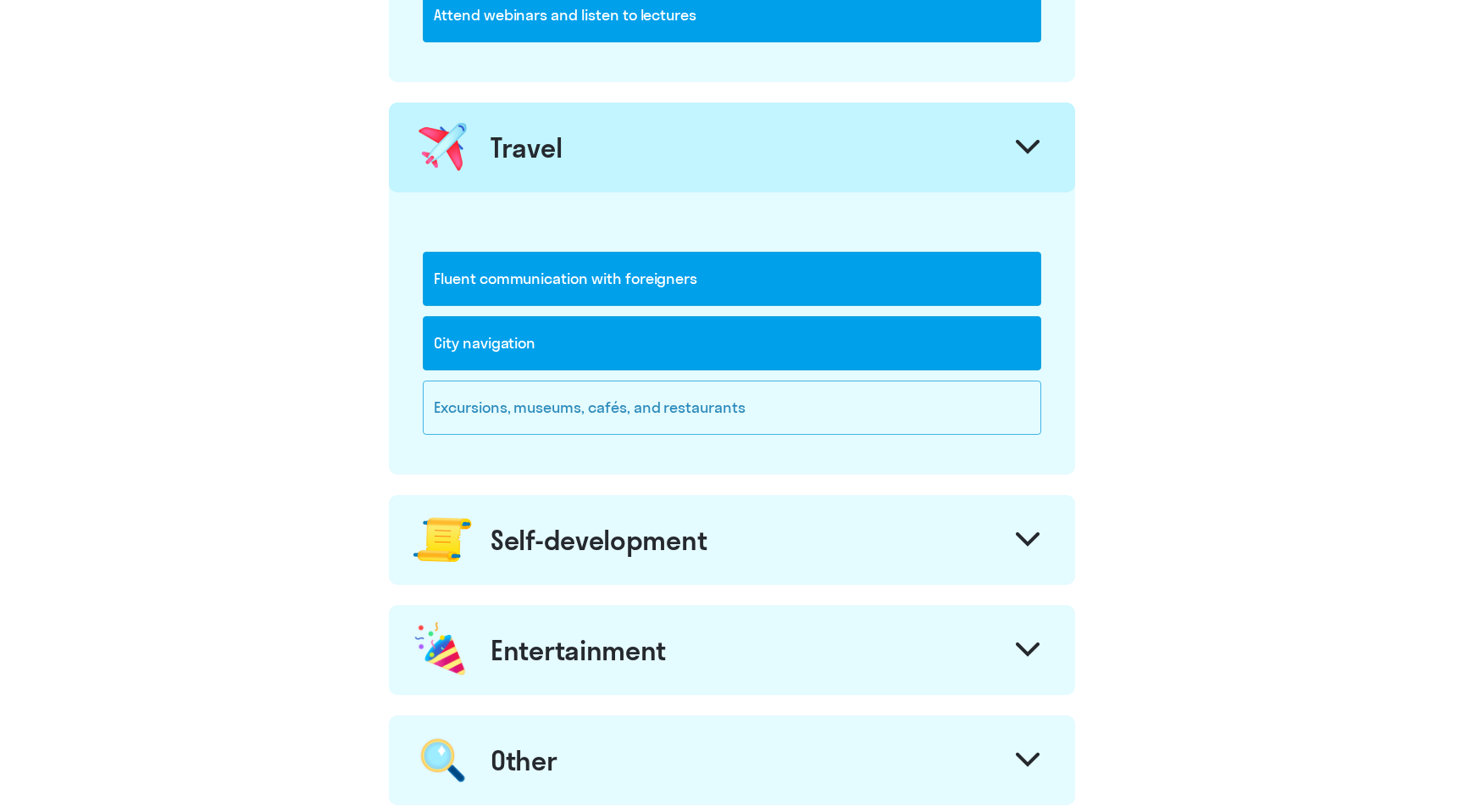
click at [491, 405] on div "Excursions, museums, cafés, and restaurants" at bounding box center [732, 407] width 619 height 54
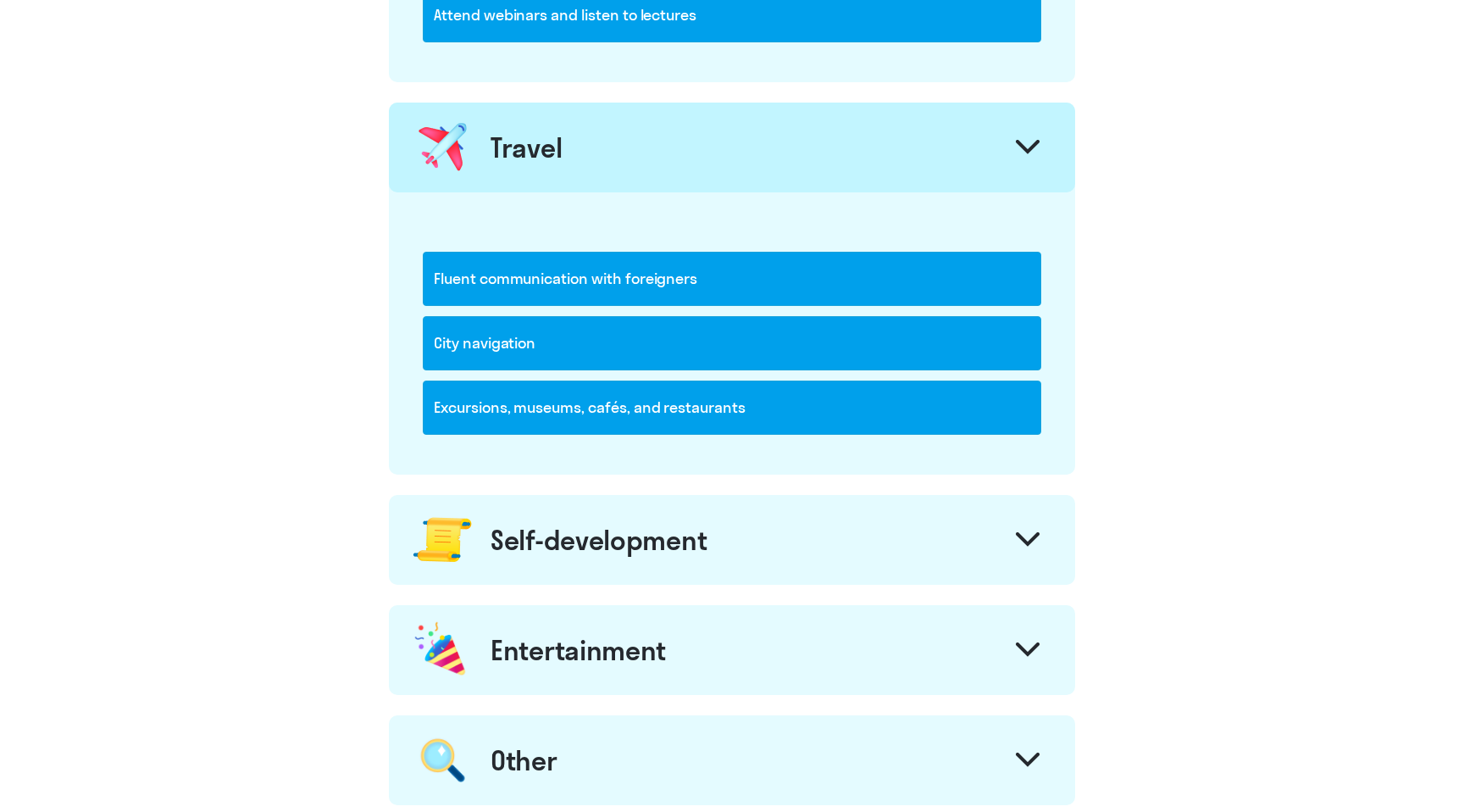
click at [569, 521] on div "Self-development" at bounding box center [732, 540] width 686 height 90
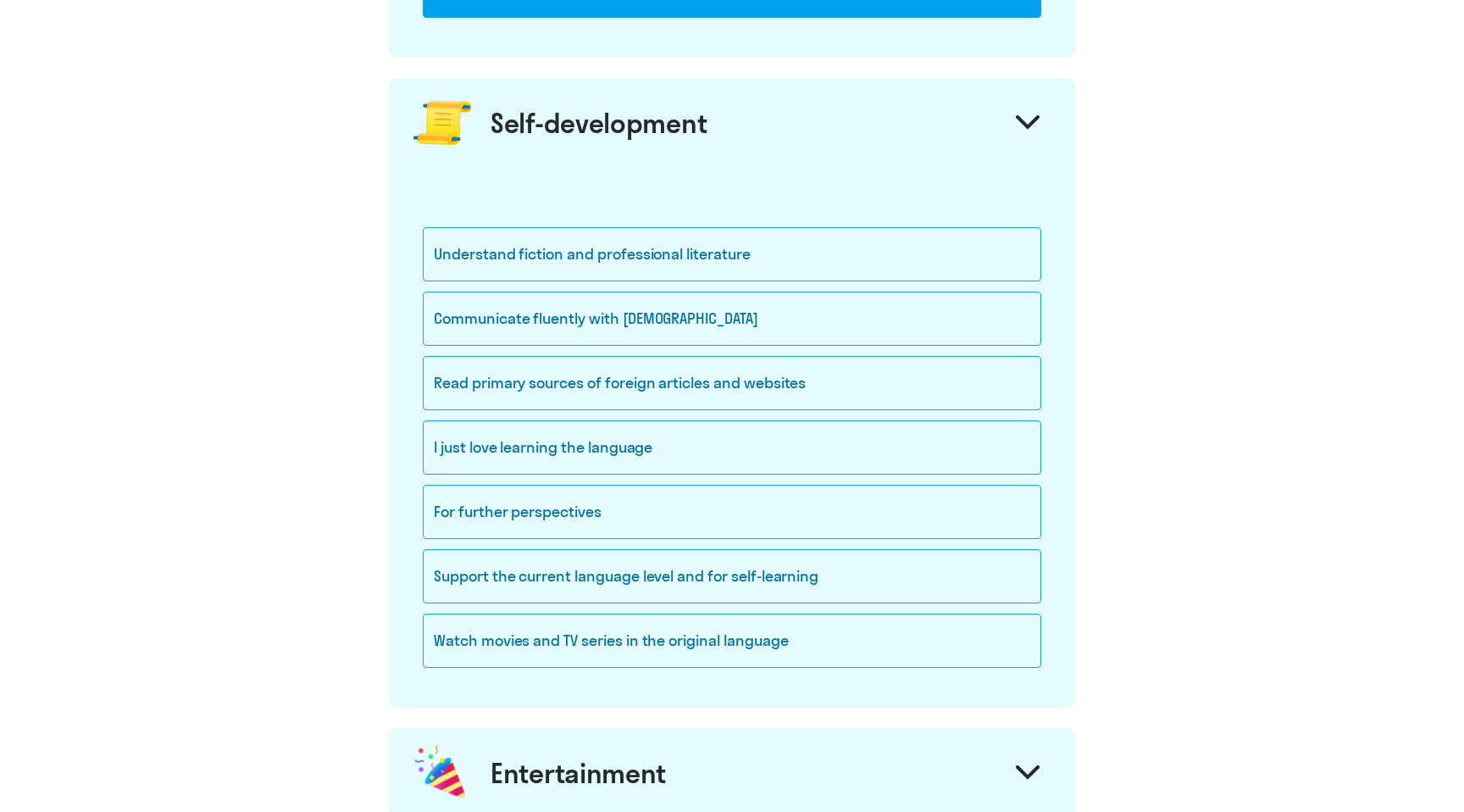
scroll to position [1518, 0]
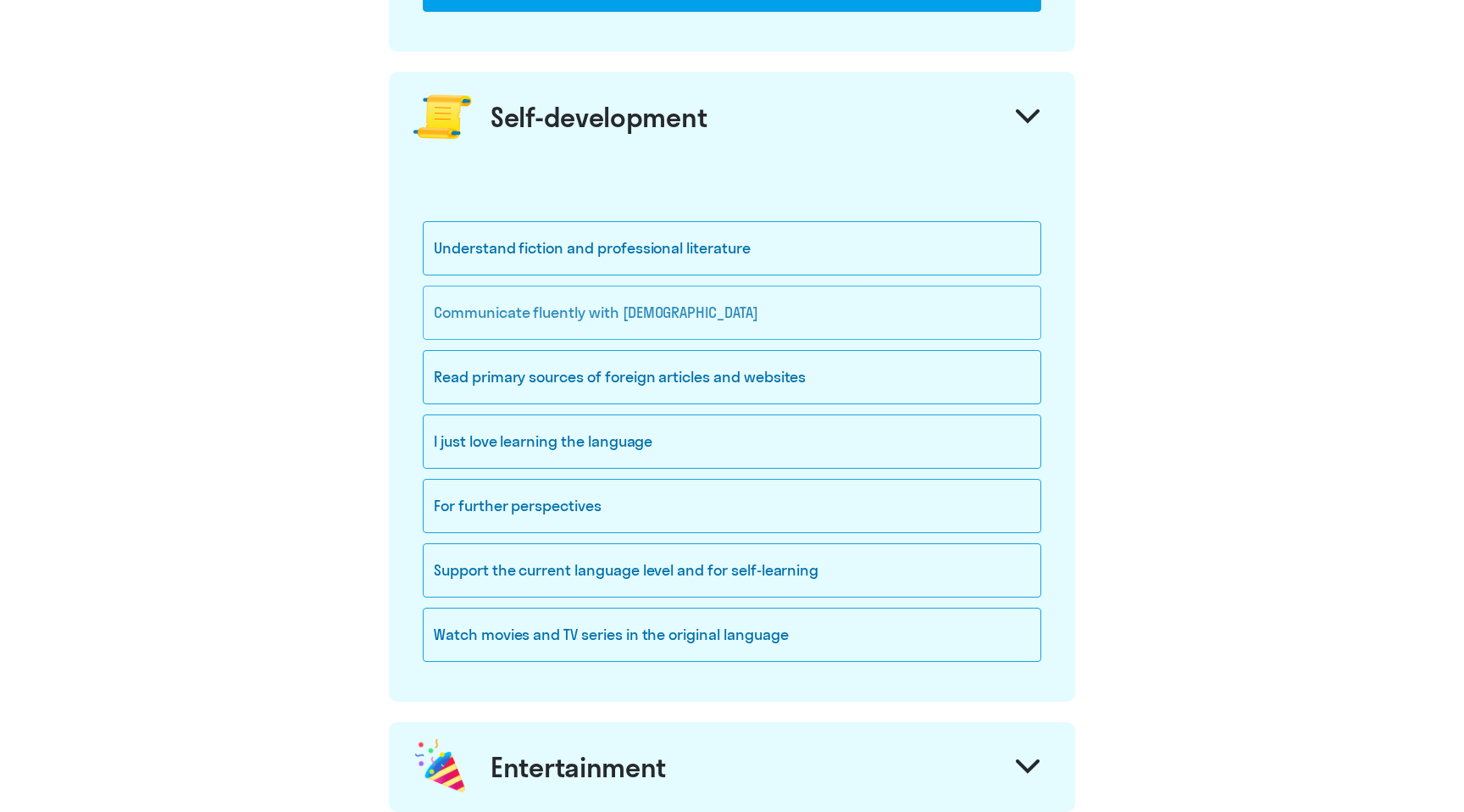
click at [458, 326] on div "Communicate fluently with [DEMOGRAPHIC_DATA]" at bounding box center [732, 313] width 619 height 54
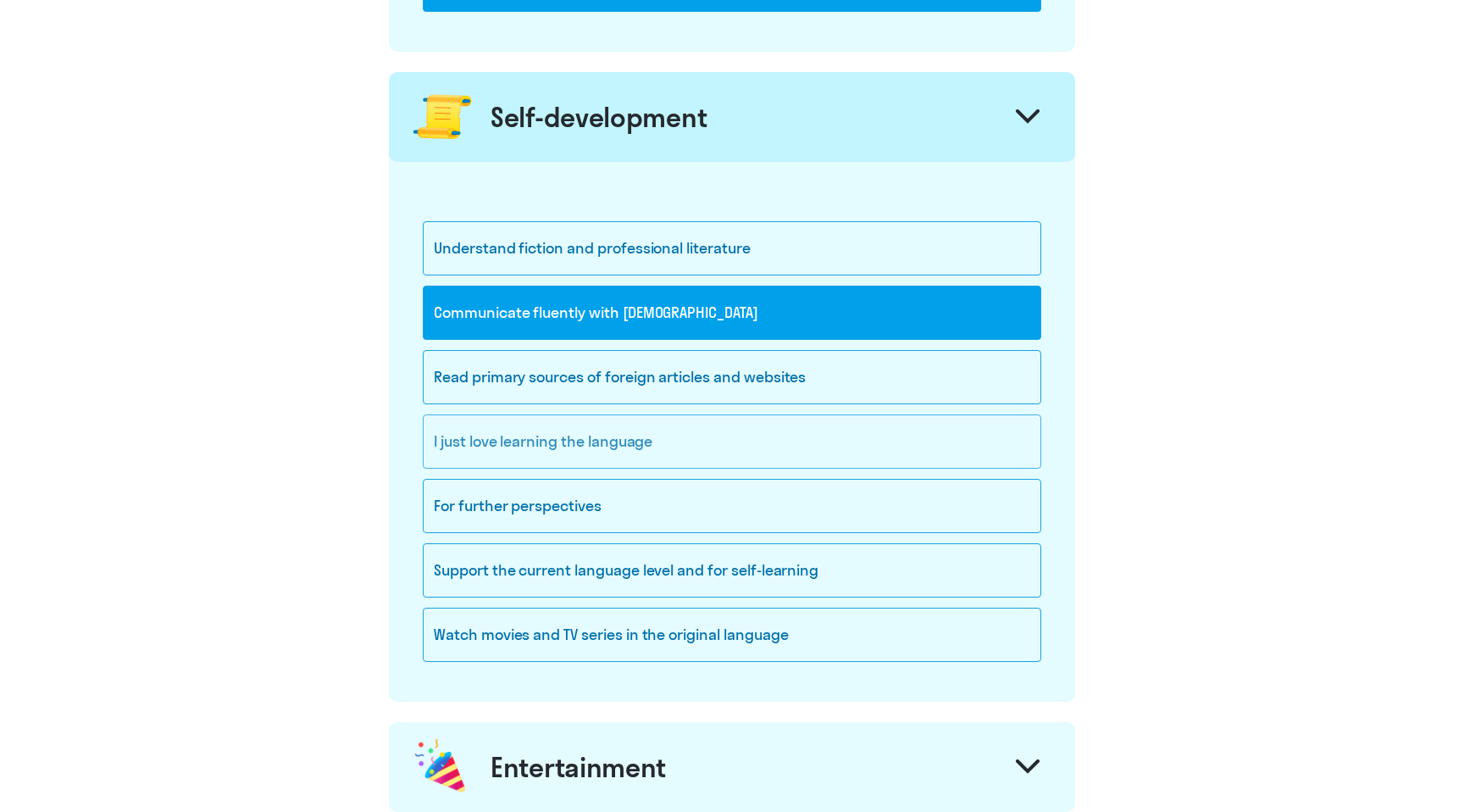
click at [486, 450] on div "I just love learning the language" at bounding box center [732, 441] width 619 height 54
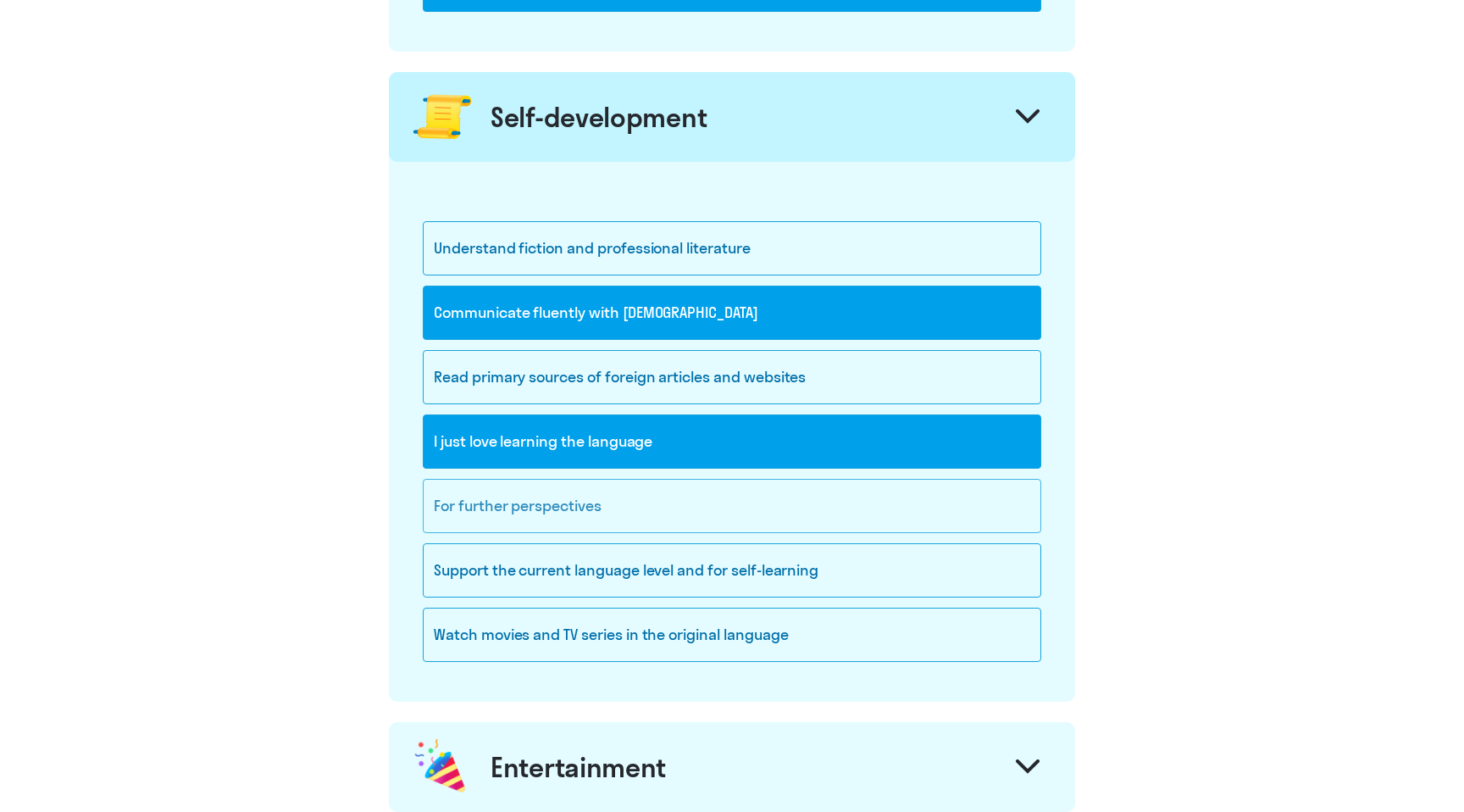
click at [485, 513] on div "For further perspectives" at bounding box center [732, 506] width 619 height 54
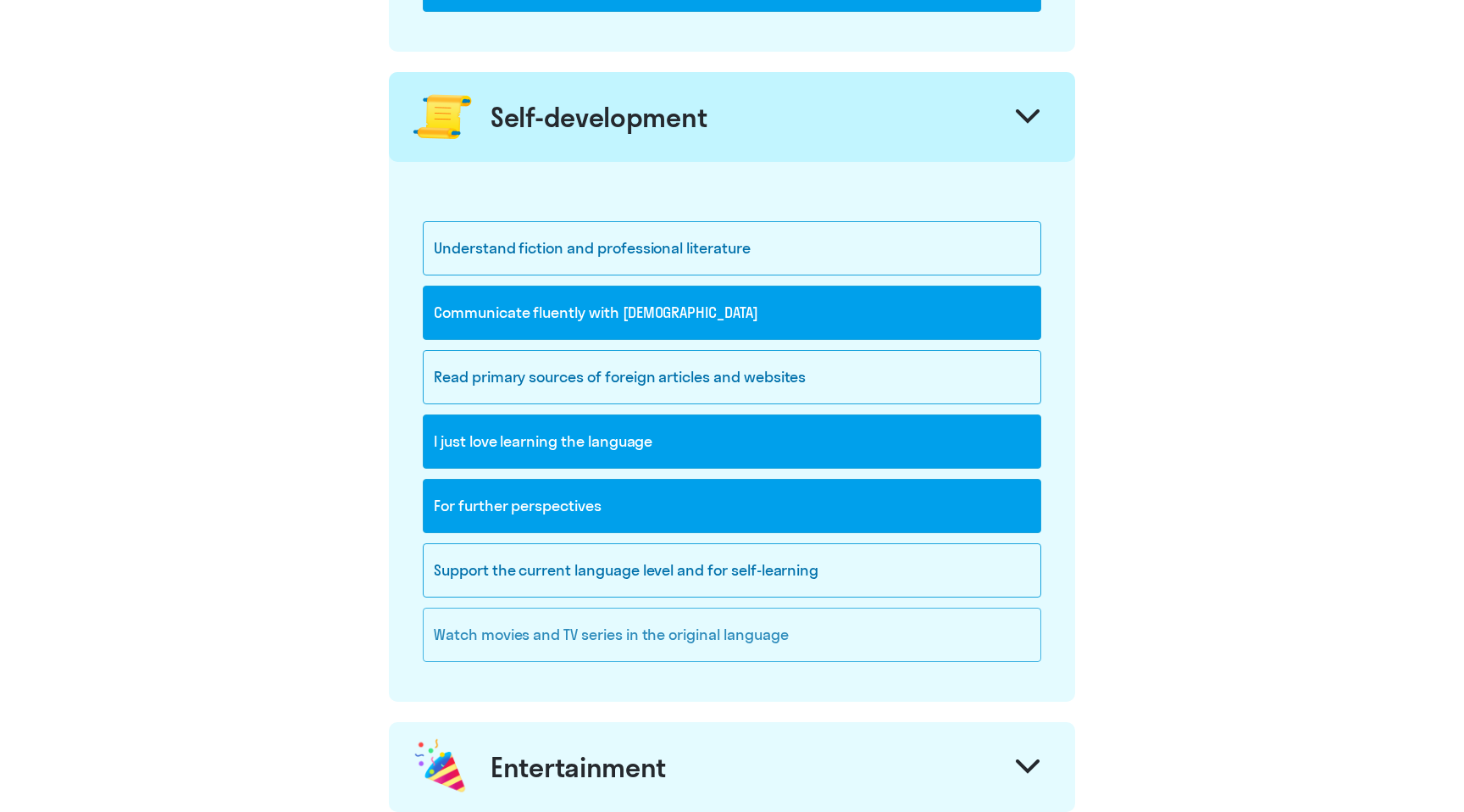
click at [497, 647] on div "Watch movies and TV series in the original language" at bounding box center [732, 635] width 619 height 54
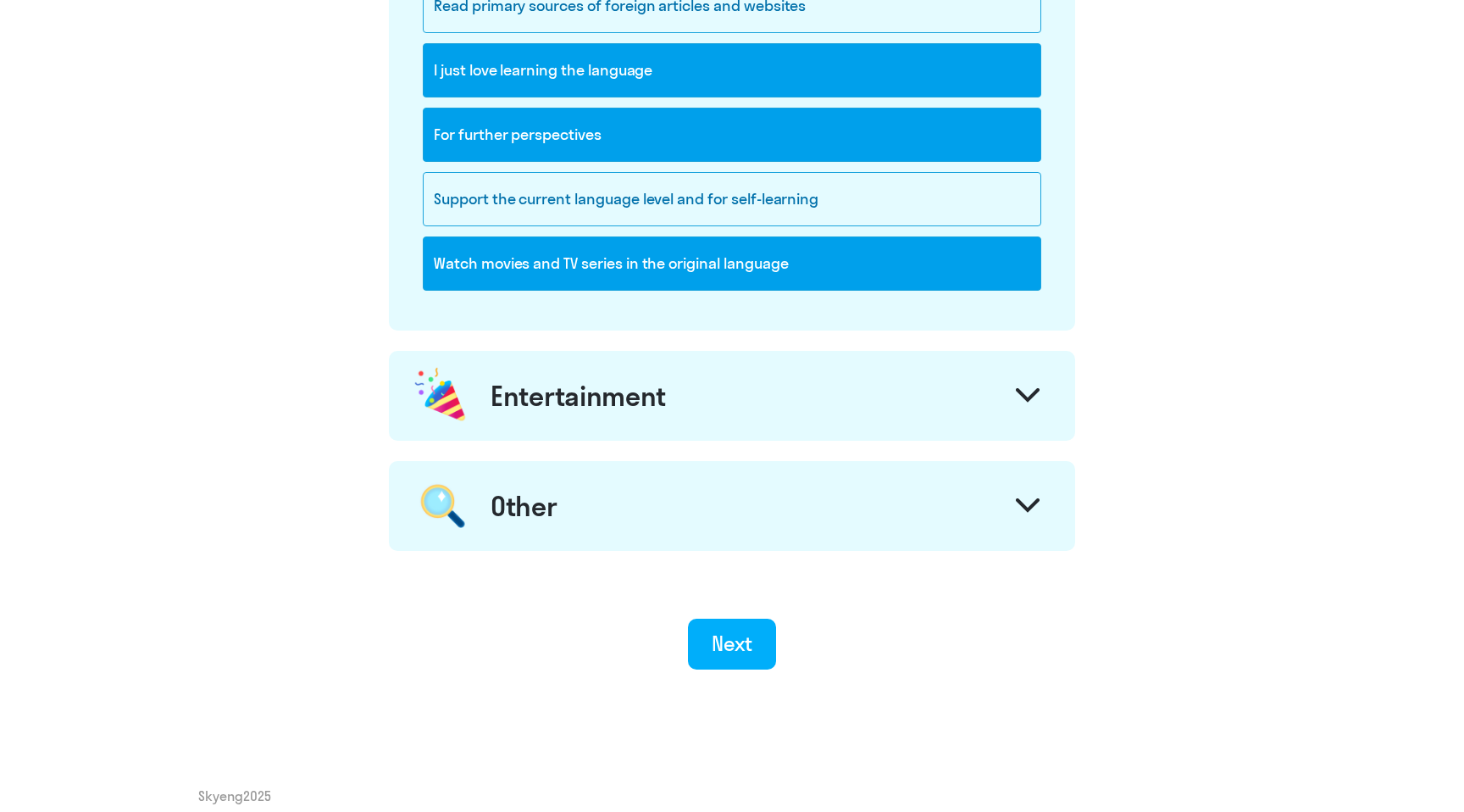
scroll to position [1909, 0]
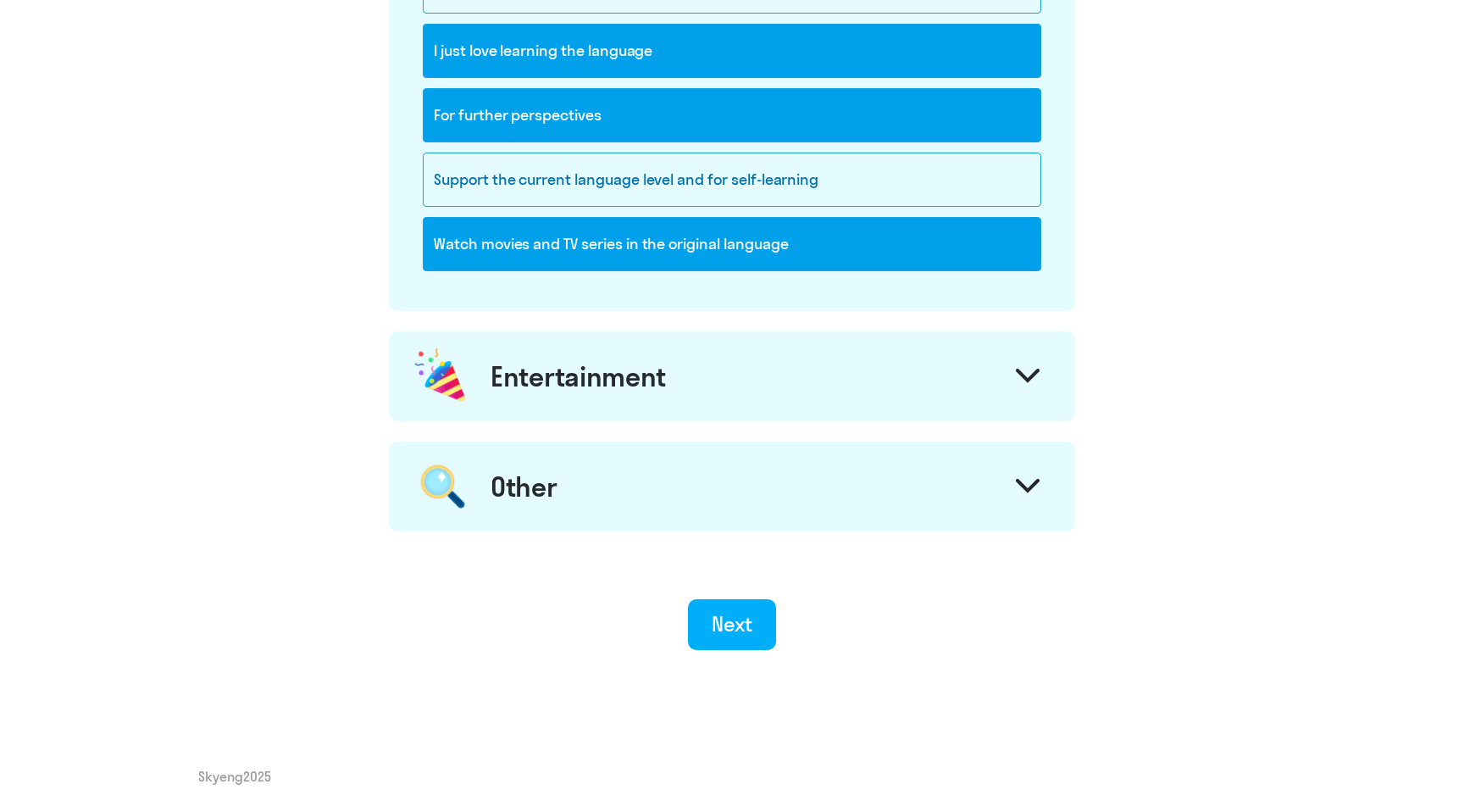
click at [492, 358] on div "Entertainment" at bounding box center [732, 376] width 686 height 90
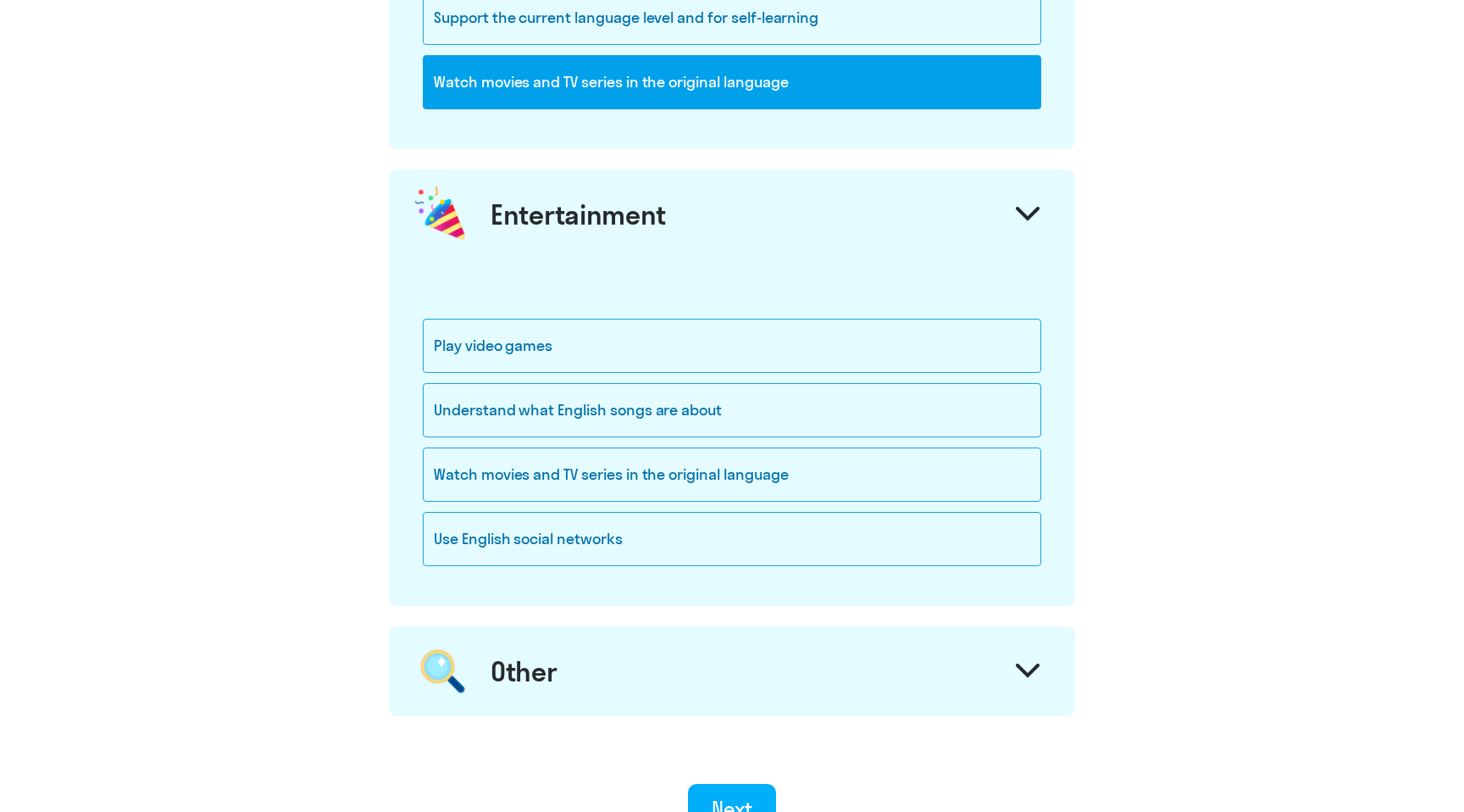
scroll to position [2107, 0]
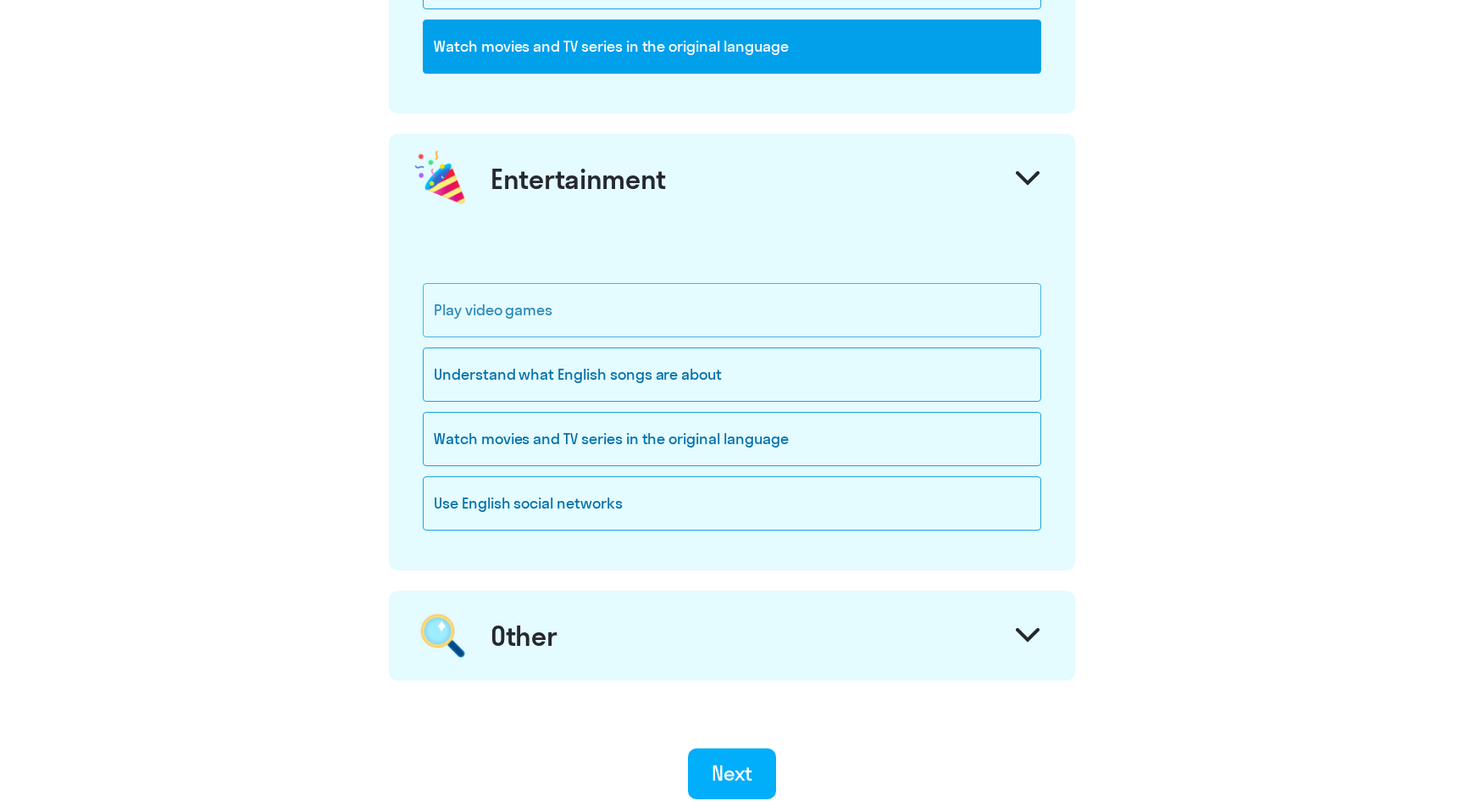
click at [440, 319] on div "Play video games" at bounding box center [732, 310] width 619 height 54
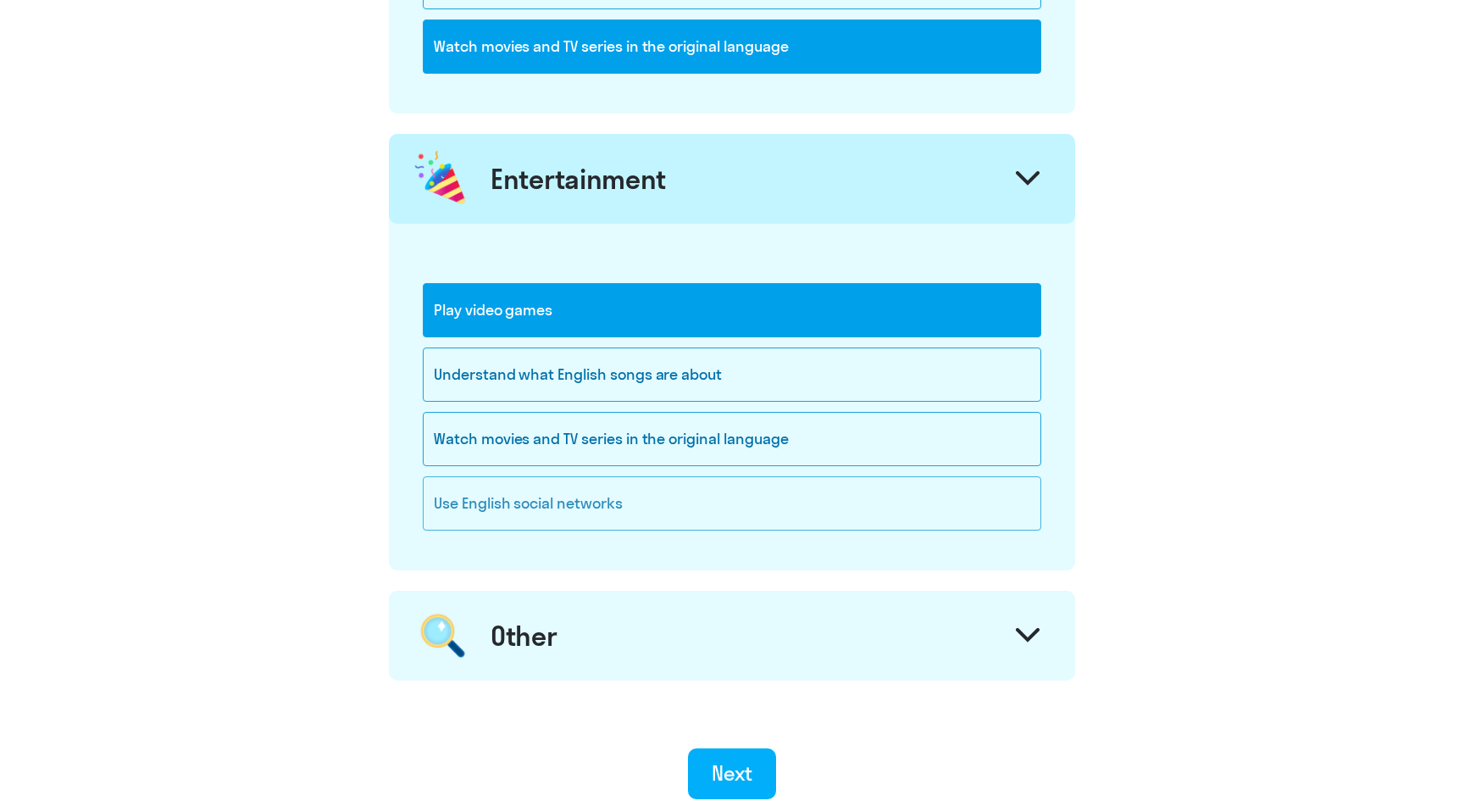
click at [464, 499] on div "Use English social networks" at bounding box center [732, 503] width 619 height 54
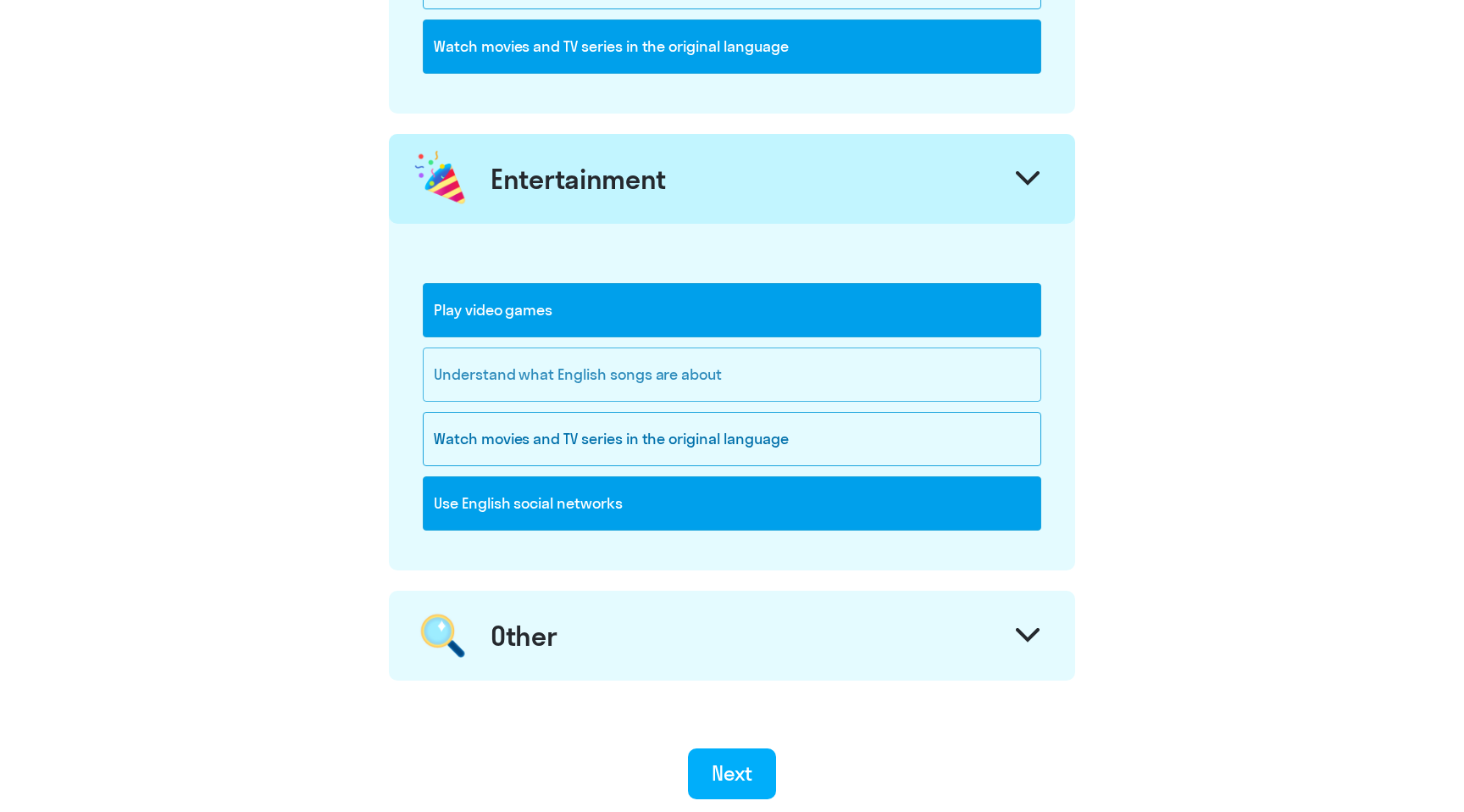
click at [490, 384] on div "Understand what English songs are about" at bounding box center [732, 374] width 619 height 54
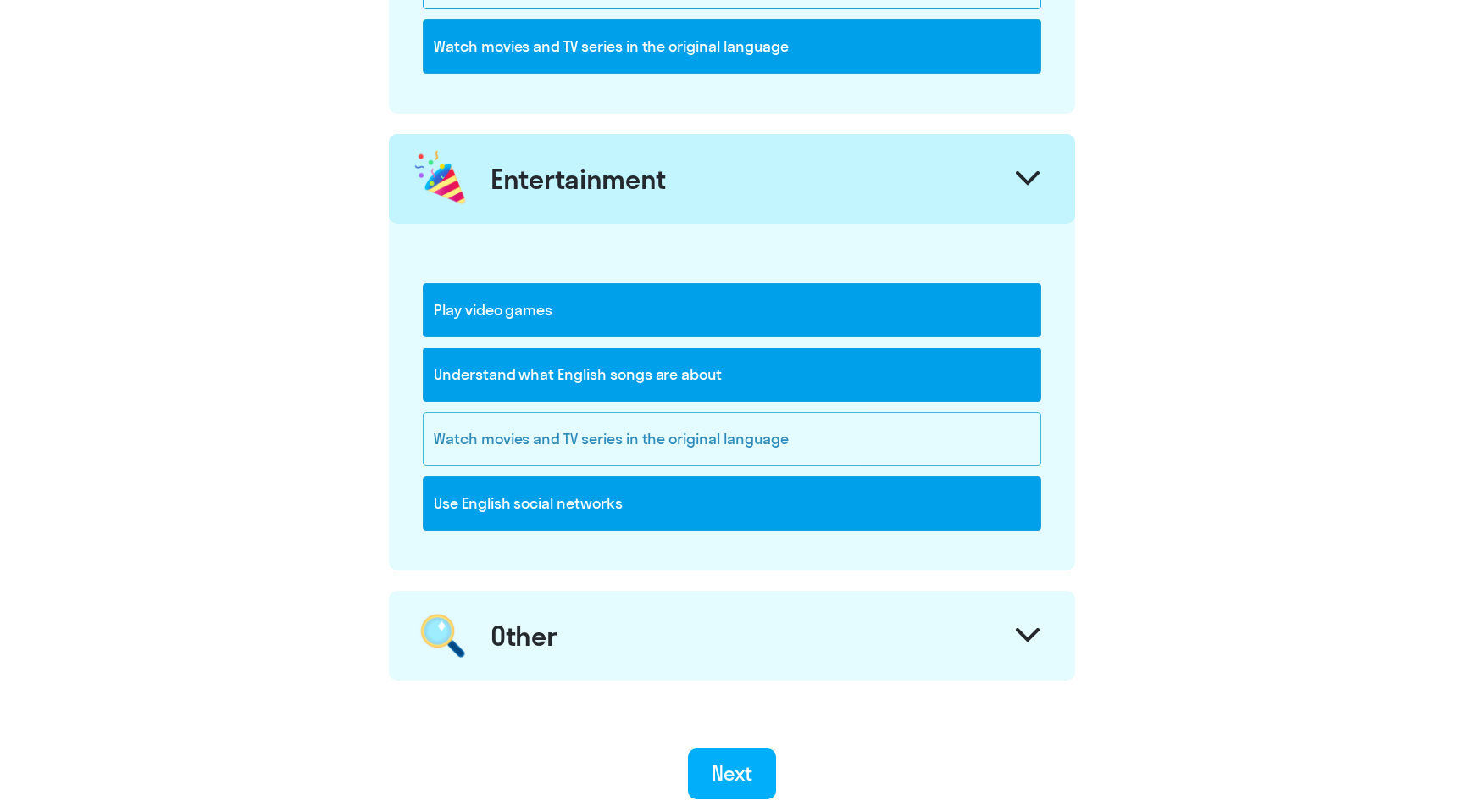
click at [459, 458] on div "Watch movies and TV series in the original language" at bounding box center [732, 439] width 619 height 54
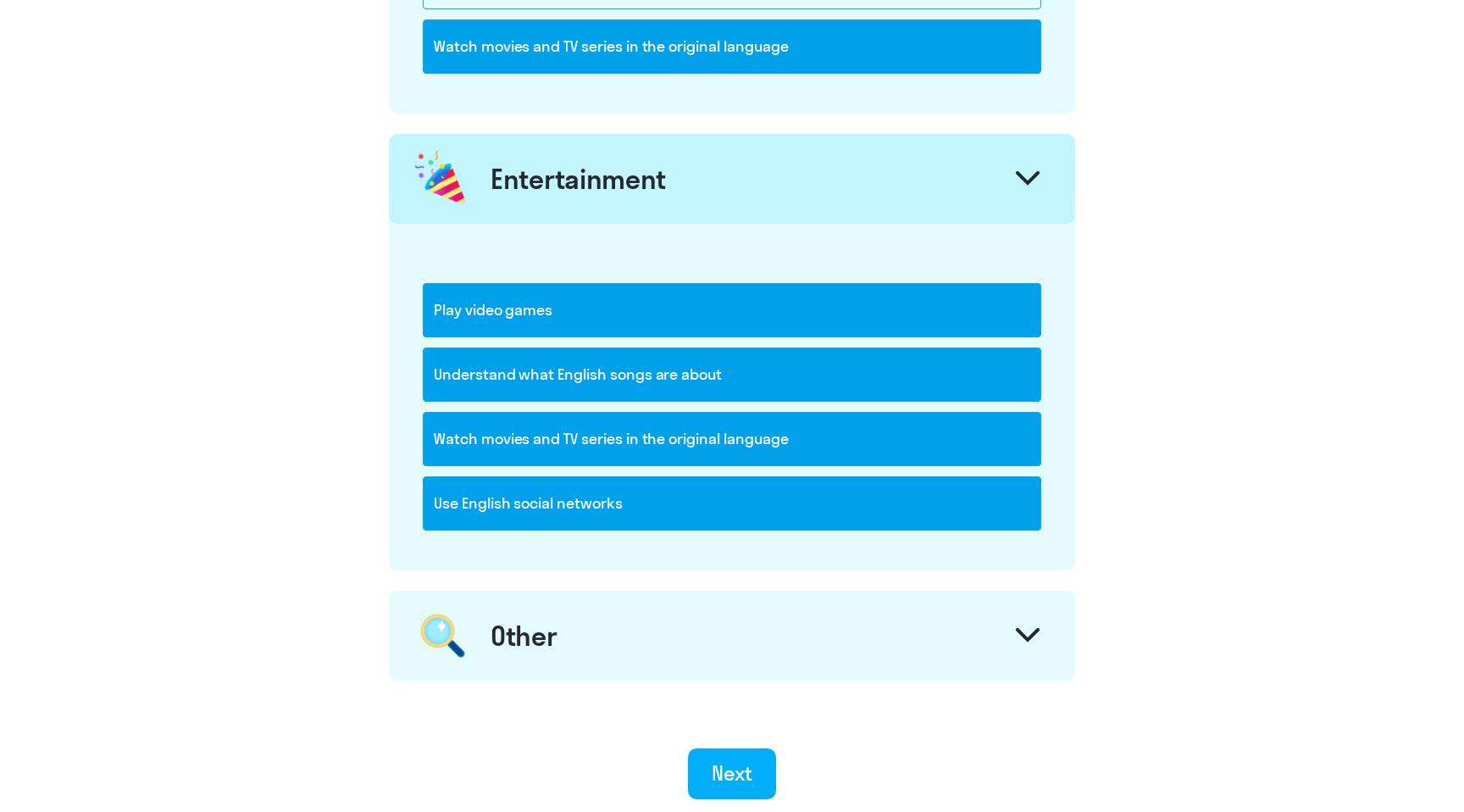
click at [519, 614] on div "Other" at bounding box center [732, 635] width 686 height 90
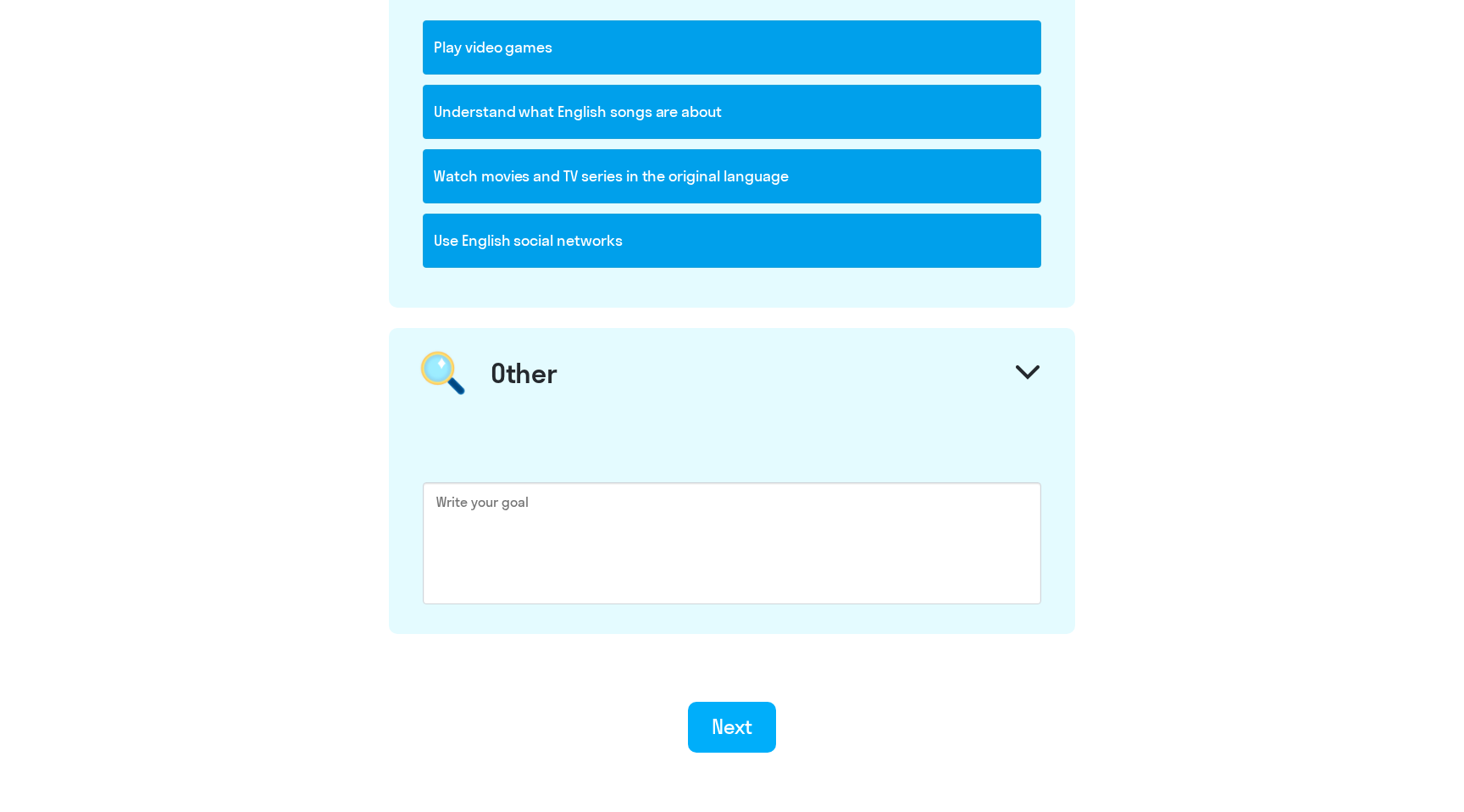
scroll to position [2472, 0]
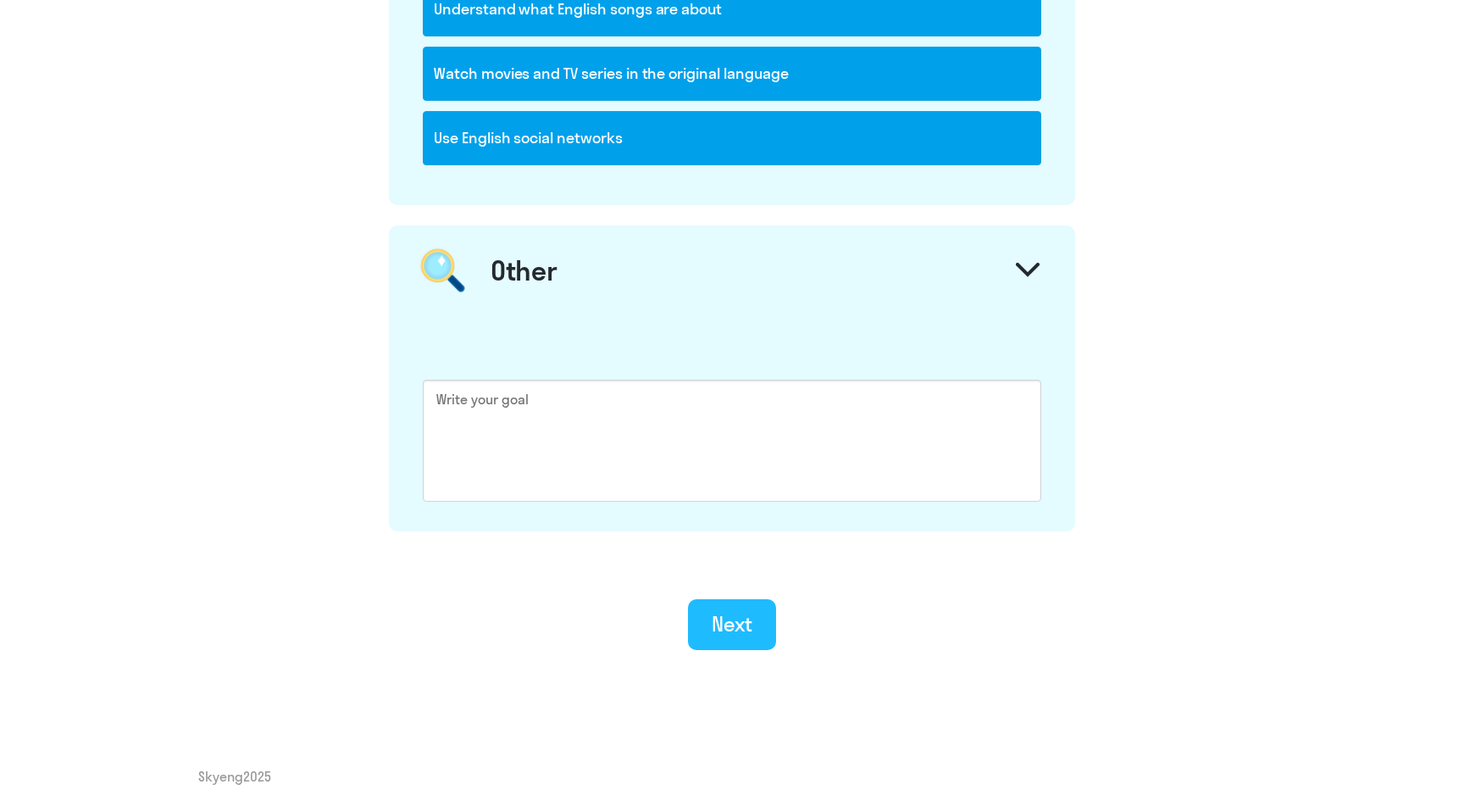
click at [735, 622] on div "Next" at bounding box center [732, 623] width 41 height 27
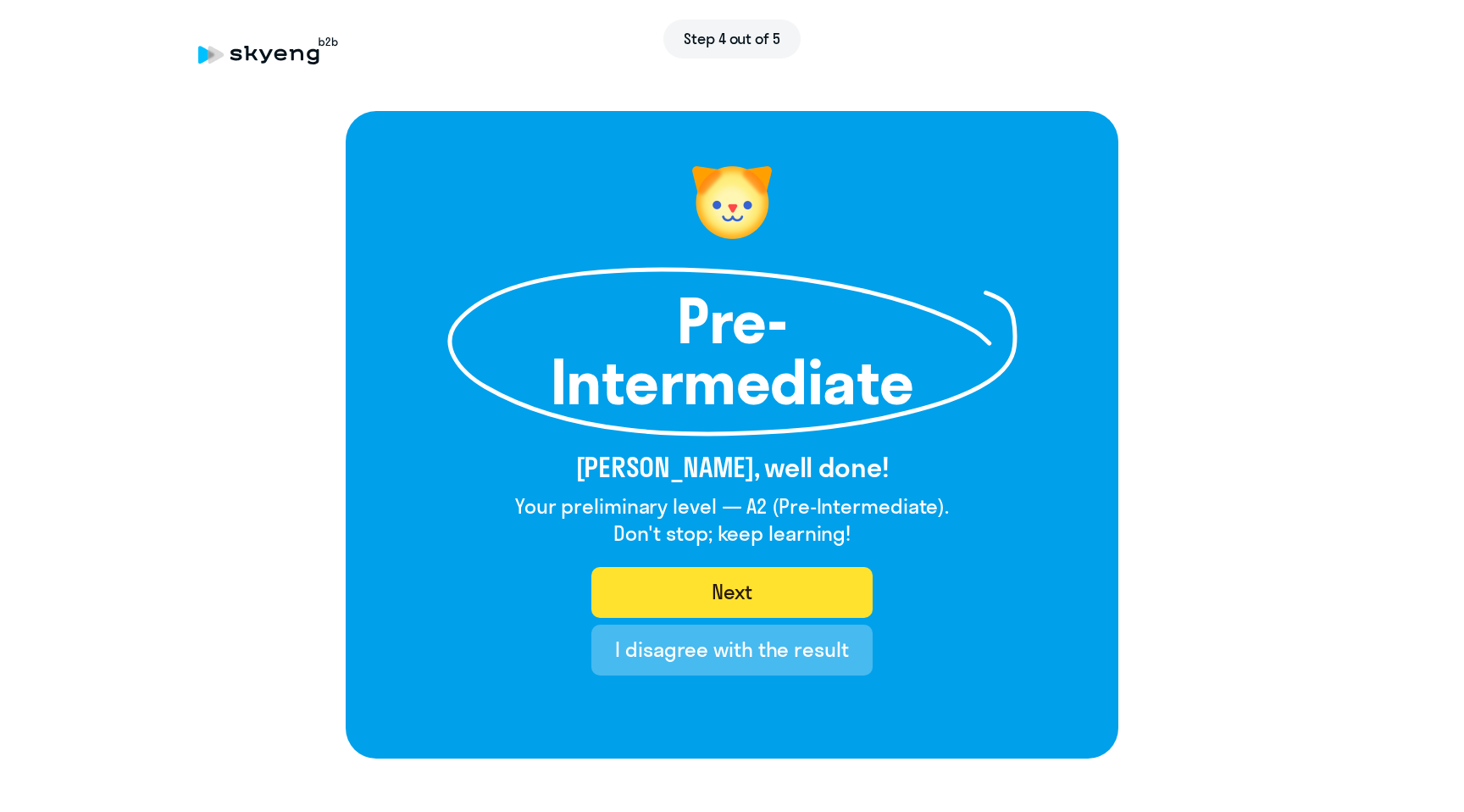
click at [741, 588] on div "Next" at bounding box center [732, 590] width 41 height 27
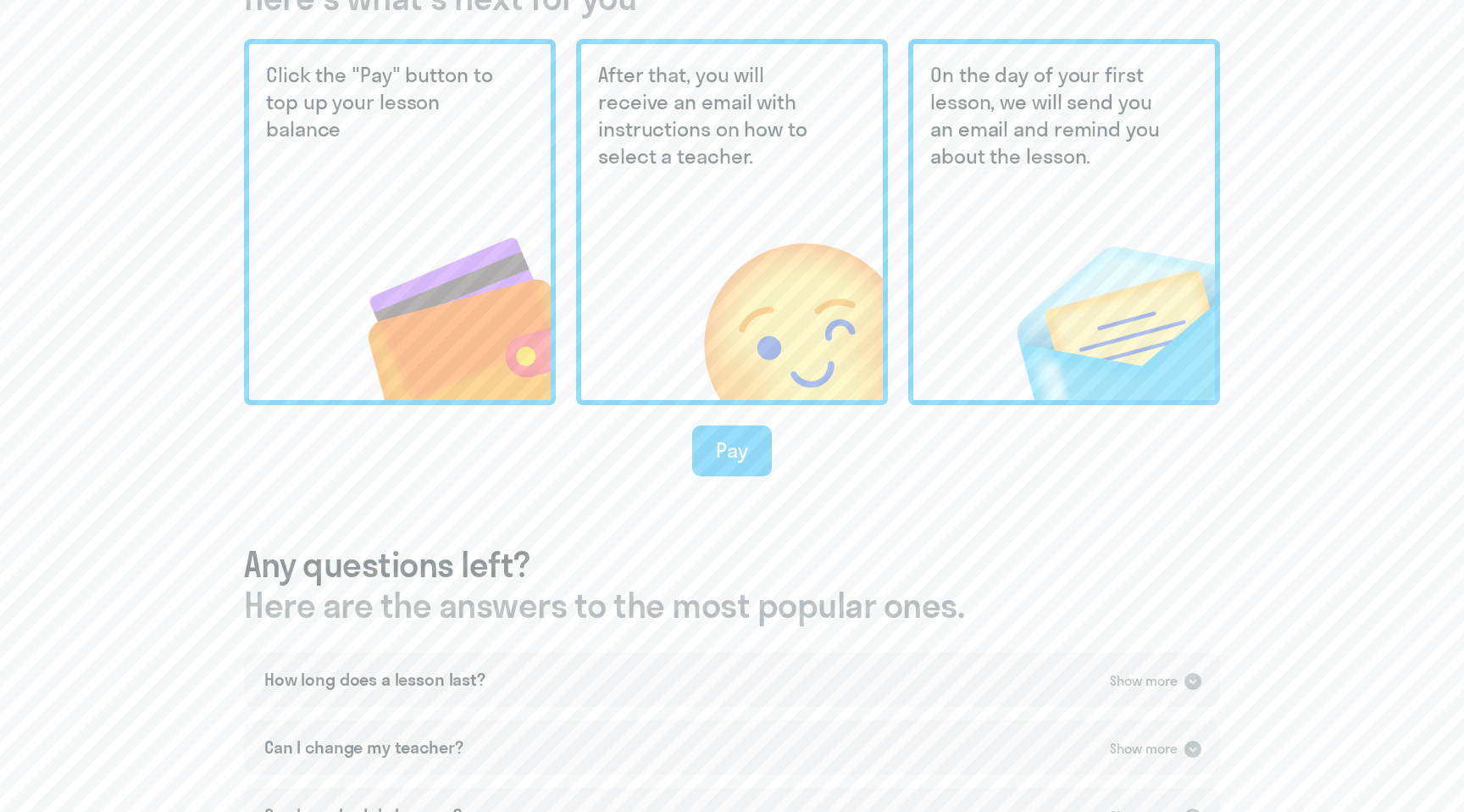
scroll to position [492, 0]
click at [735, 452] on div "Pay" at bounding box center [732, 451] width 32 height 27
